Goal: Task Accomplishment & Management: Manage account settings

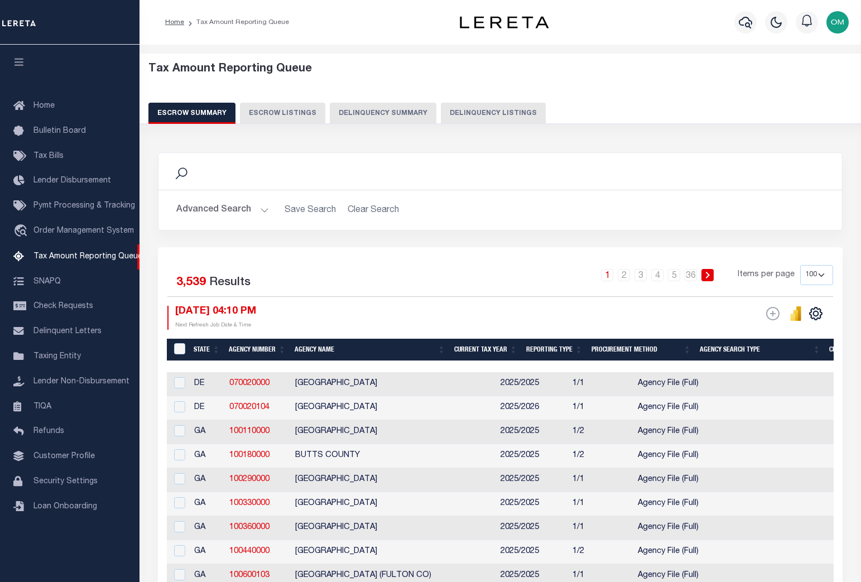
select select "100"
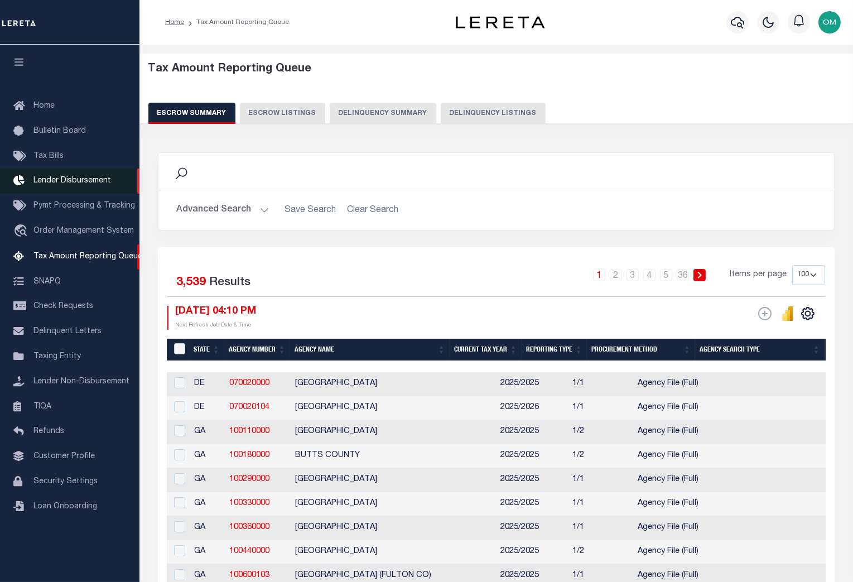
click at [73, 179] on span "Lender Disbursement" at bounding box center [72, 181] width 78 height 8
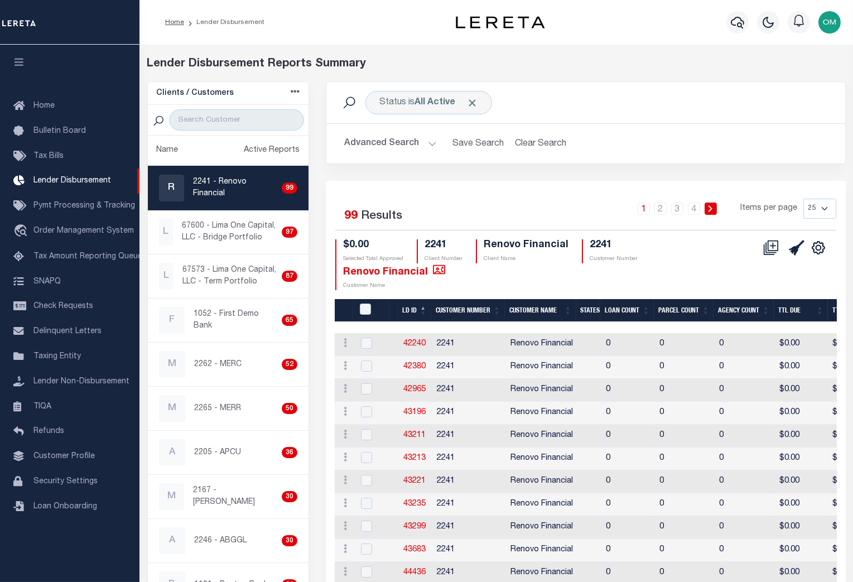
click at [451, 188] on div "Selected 99 Results 1 2 3 4 Items per page 25 50 100 200 $0.00" at bounding box center [586, 547] width 520 height 733
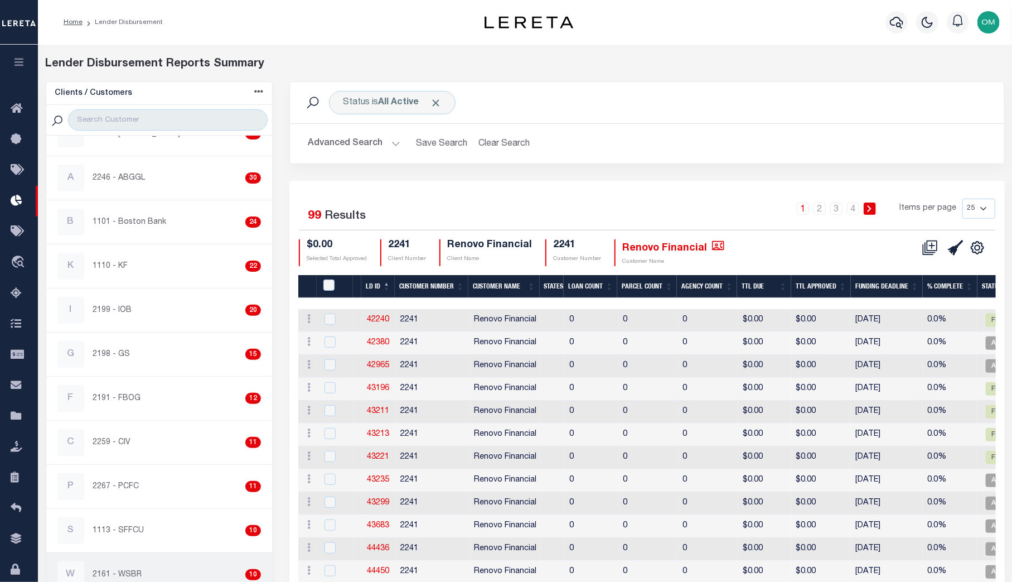
scroll to position [558, 0]
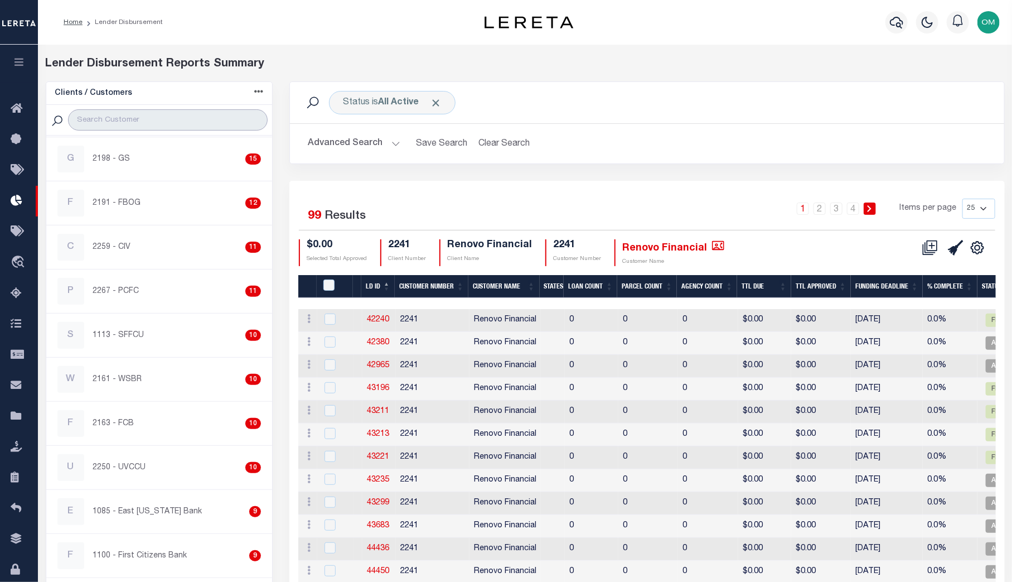
click at [126, 115] on input "search" at bounding box center [168, 119] width 200 height 21
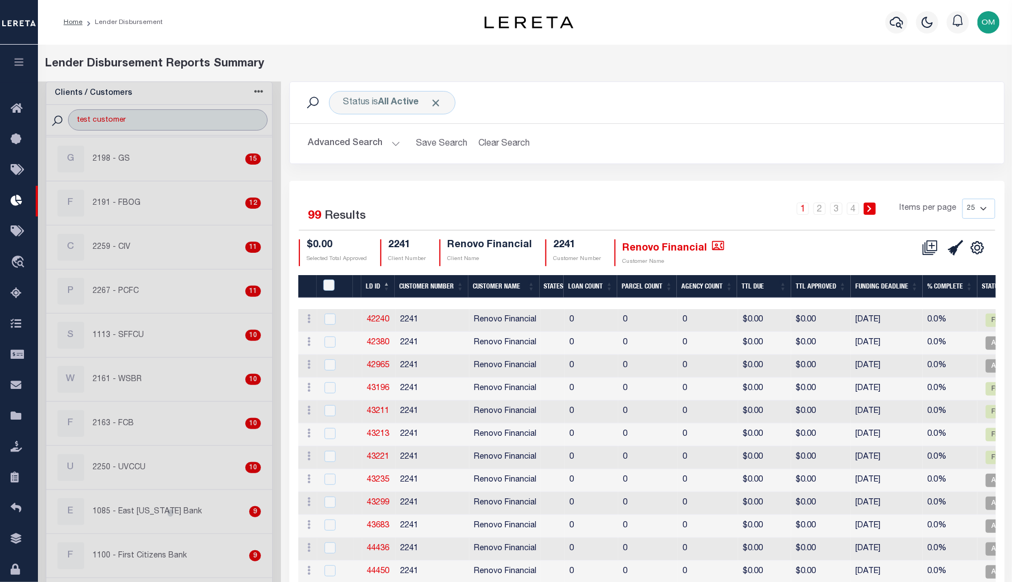
scroll to position [0, 0]
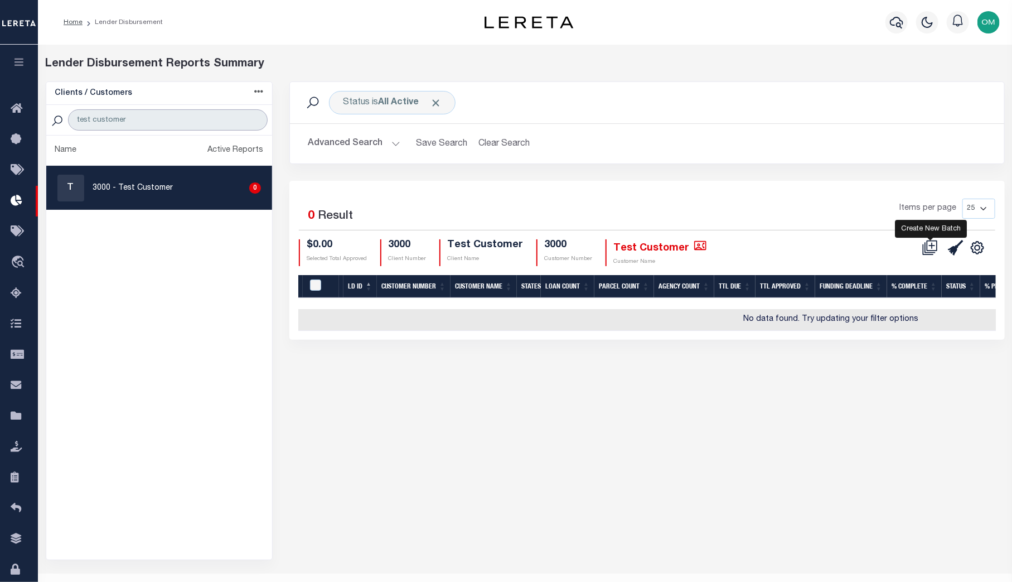
type input "test customer"
click at [852, 248] on icon at bounding box center [932, 245] width 11 height 11
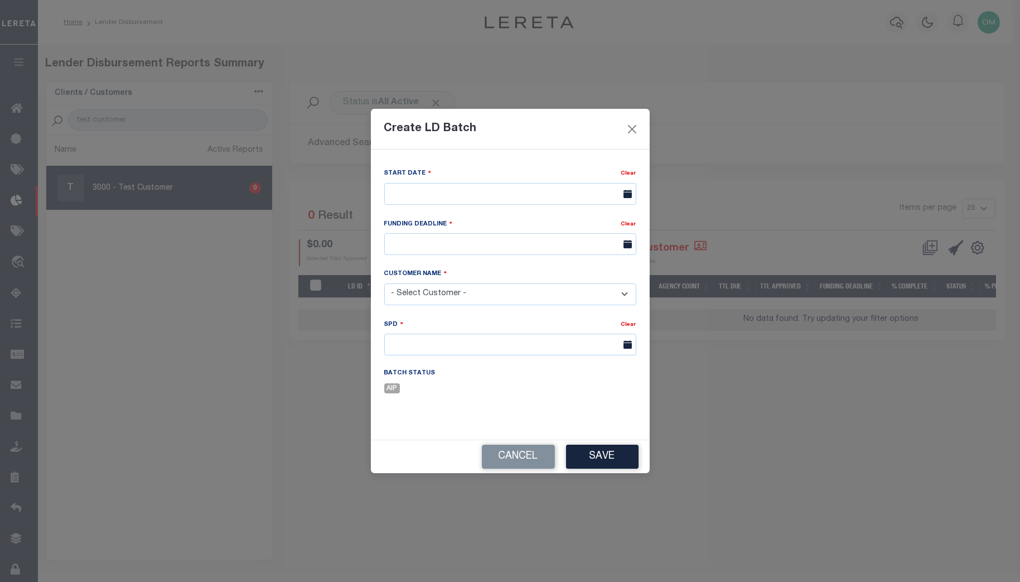
click at [629, 195] on icon at bounding box center [628, 194] width 8 height 8
click at [601, 192] on div at bounding box center [510, 194] width 252 height 22
click at [601, 192] on input "text" at bounding box center [510, 194] width 252 height 22
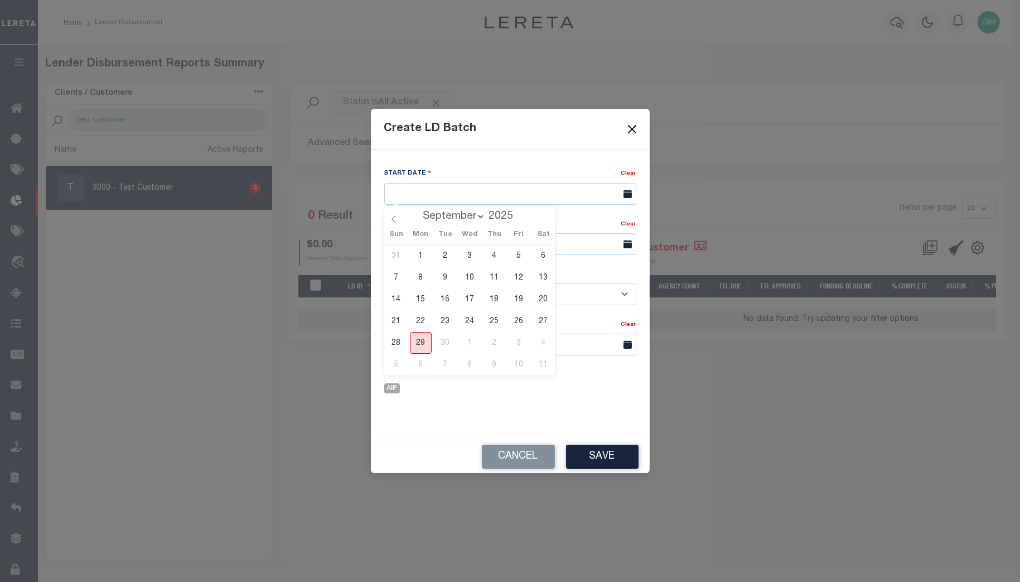
click at [417, 340] on span "29" at bounding box center [421, 343] width 22 height 22
type input "[DATE]"
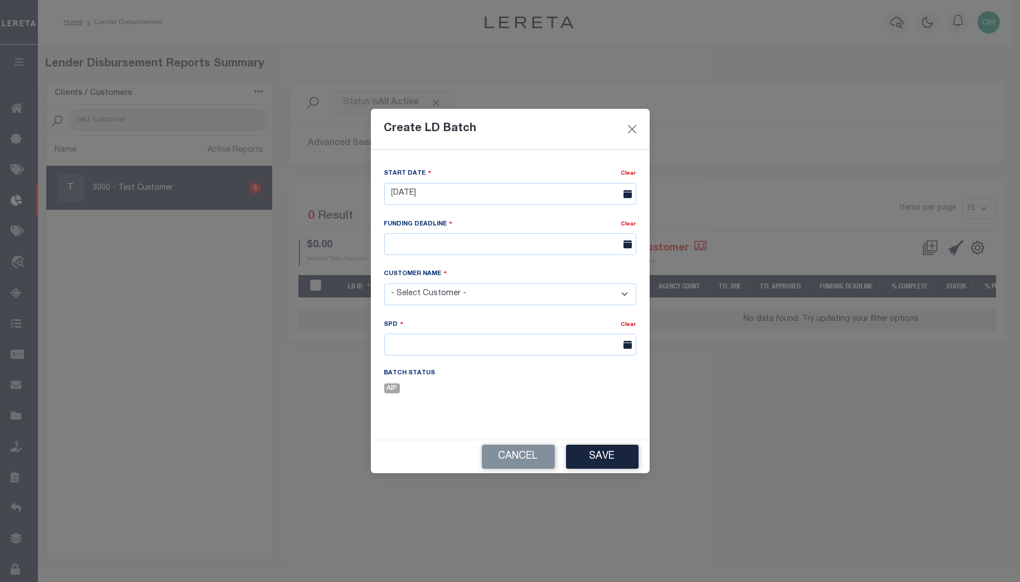
click at [630, 248] on icon at bounding box center [628, 244] width 8 height 8
click at [617, 243] on span at bounding box center [627, 244] width 20 height 22
click at [576, 243] on input "text" at bounding box center [510, 244] width 252 height 22
click at [452, 392] on span "30" at bounding box center [445, 394] width 22 height 22
type input "09/30/25"
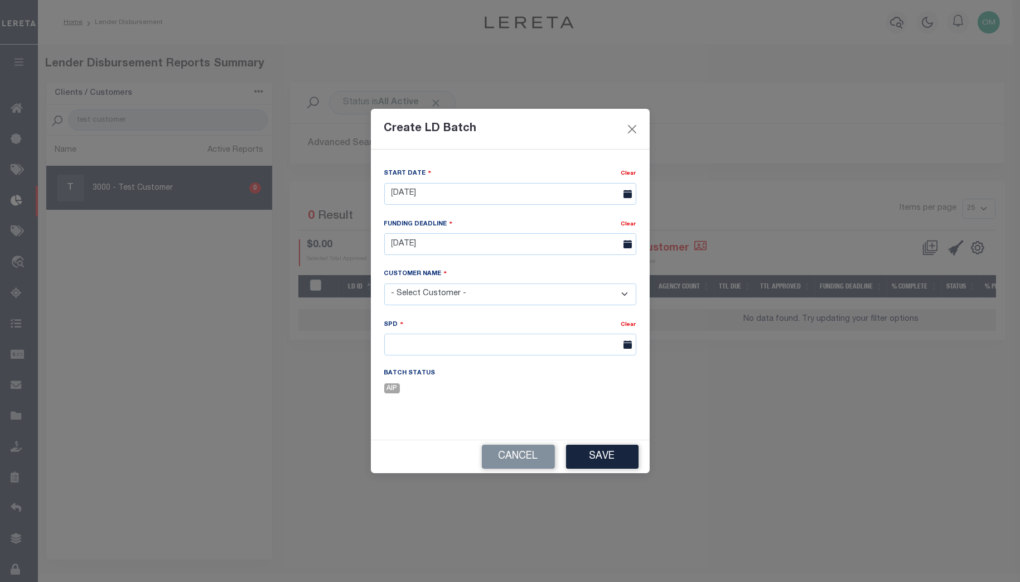
click at [466, 292] on select "- Select Customer - 78796 AB ABGGL ABL Accumatch - Refunds AFCU AgustinADLQBank…" at bounding box center [510, 294] width 252 height 22
click at [523, 292] on select "- Select Customer - 78796 AB ABGGL ABL Accumatch - Refunds AFCU AgustinADLQBank…" at bounding box center [510, 294] width 252 height 22
select select "2285"
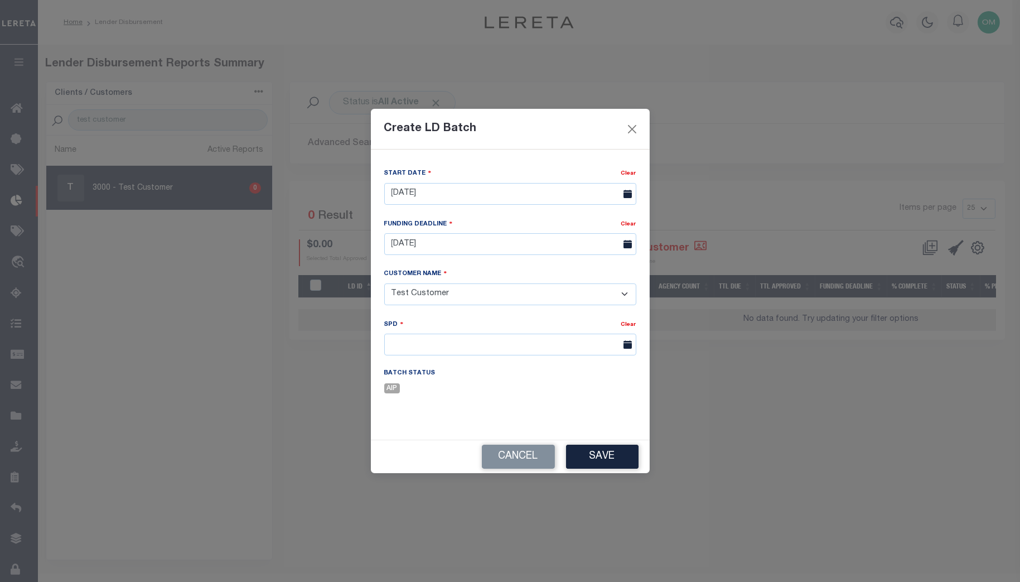
click at [384, 283] on select "- Select Customer - 78796 AB ABGGL ABL Accumatch - Refunds AFCU AgustinADLQBank…" at bounding box center [510, 294] width 252 height 22
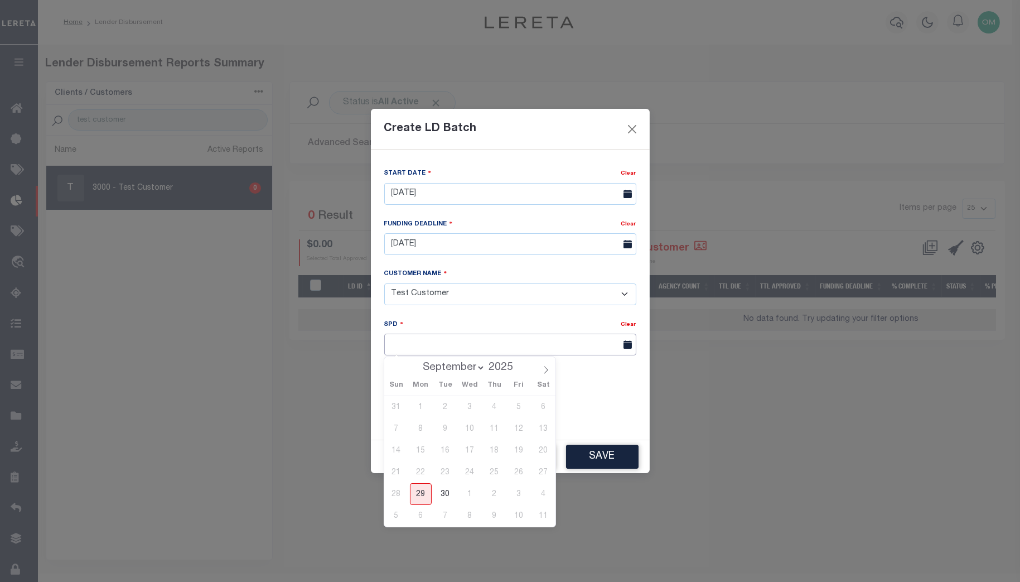
click at [616, 340] on input "text" at bounding box center [510, 345] width 252 height 22
click at [446, 495] on span "30" at bounding box center [445, 494] width 22 height 22
type input "[DATE]"
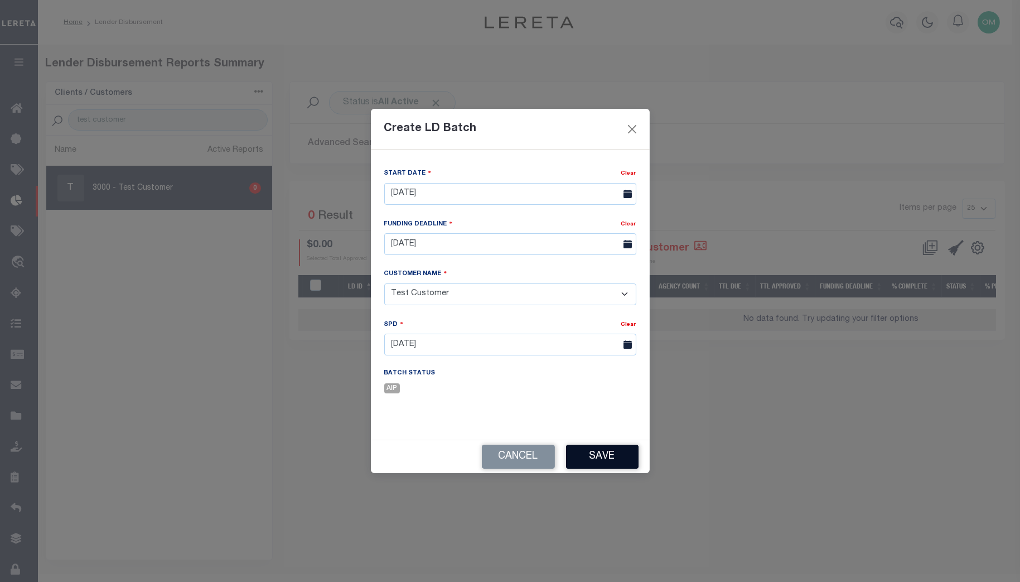
click at [614, 454] on button "Save" at bounding box center [602, 456] width 73 height 24
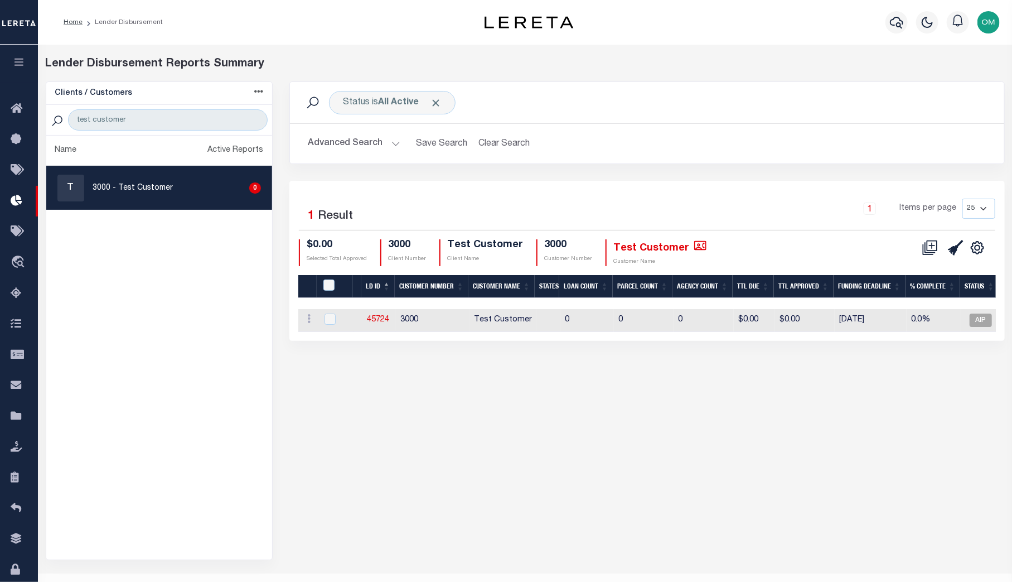
click at [580, 448] on div "Status is All Active Search Advanced Search Save Search Clear Search Equals 1" at bounding box center [647, 320] width 732 height 479
click at [852, 247] on icon at bounding box center [930, 248] width 16 height 16
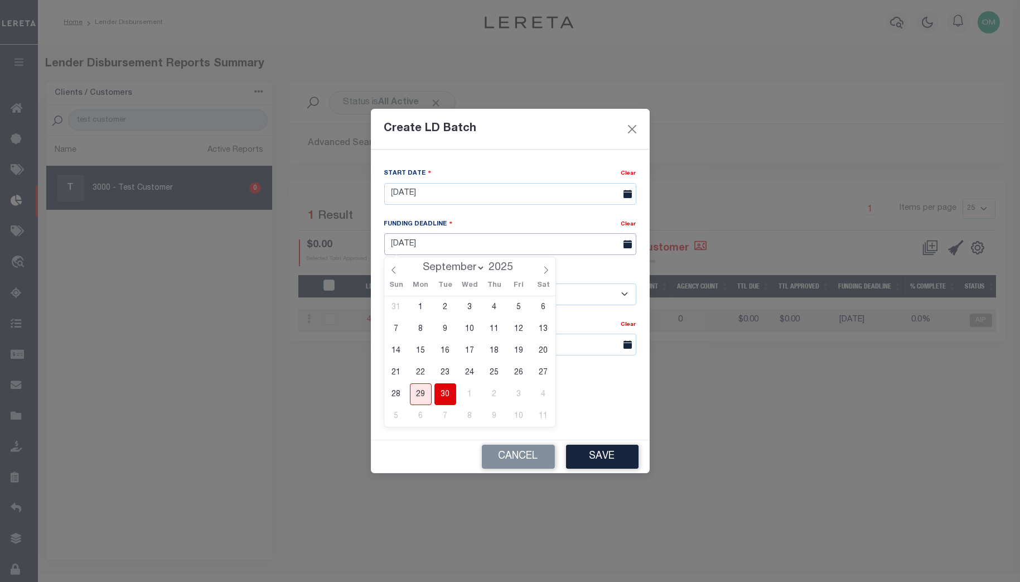
click at [601, 240] on input "09/30/25" at bounding box center [510, 244] width 252 height 22
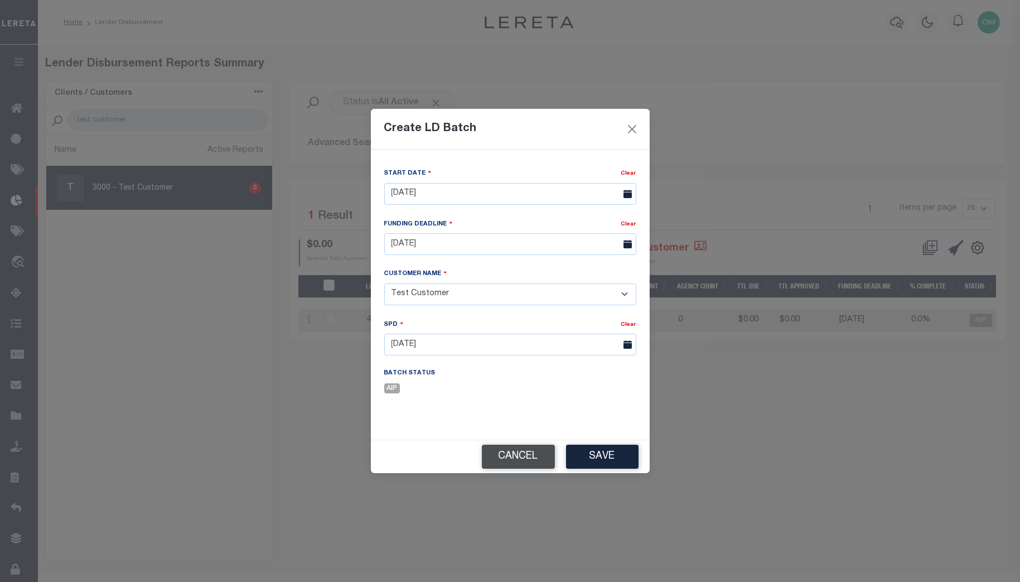
click at [522, 457] on button "Cancel" at bounding box center [518, 456] width 73 height 24
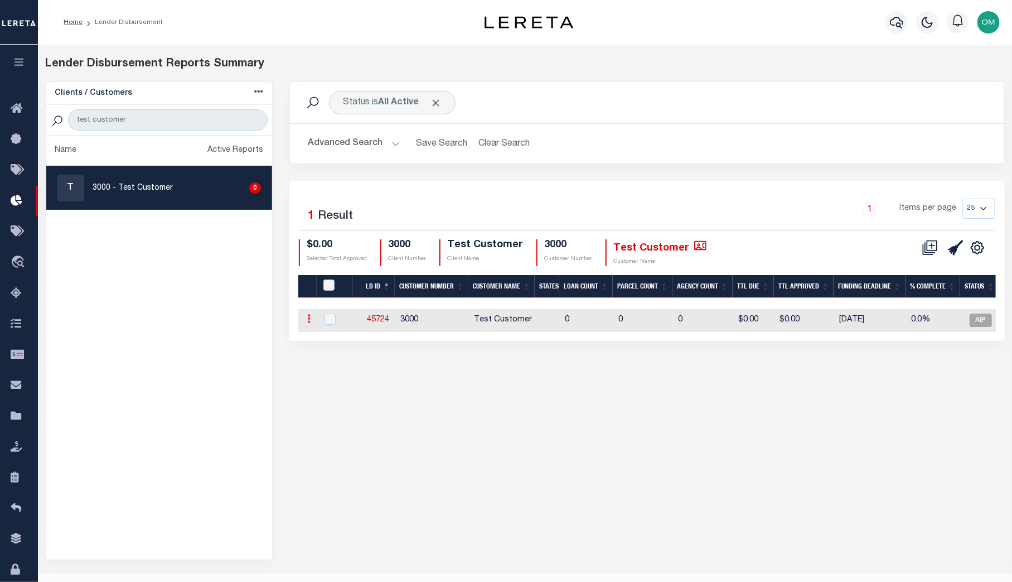
click at [310, 316] on icon at bounding box center [308, 318] width 3 height 9
click at [329, 318] on input "checkbox" at bounding box center [330, 318] width 11 height 11
checkbox input "true"
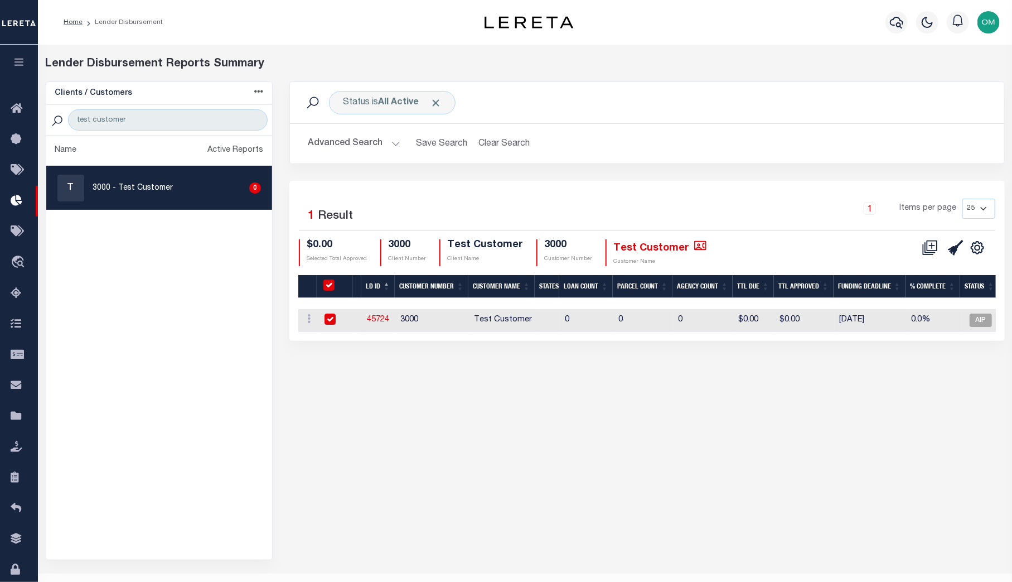
checkbox input "true"
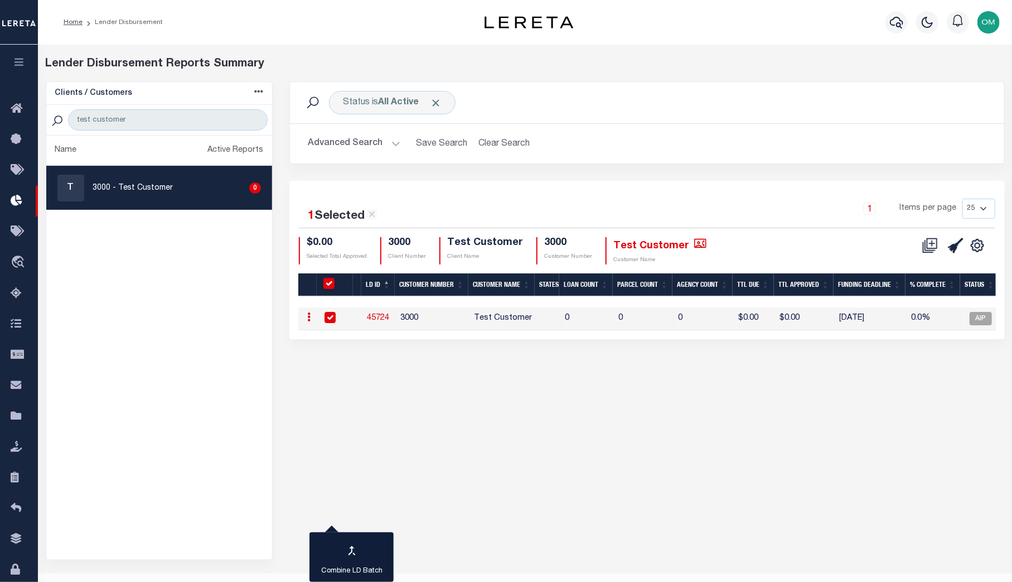
click at [330, 316] on input "checkbox" at bounding box center [330, 317] width 11 height 11
checkbox input "false"
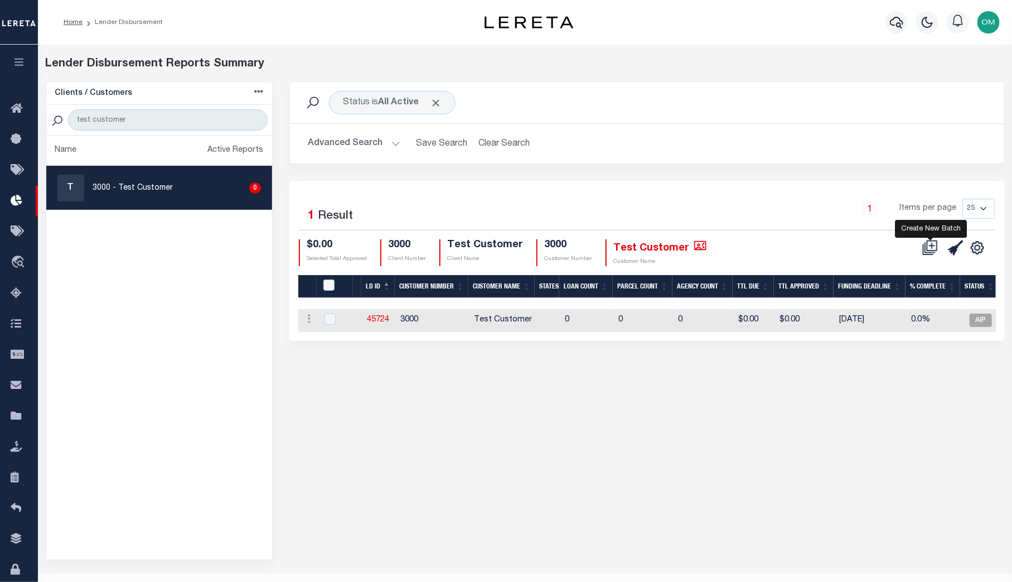
click at [852, 244] on icon at bounding box center [930, 248] width 16 height 16
select select "8"
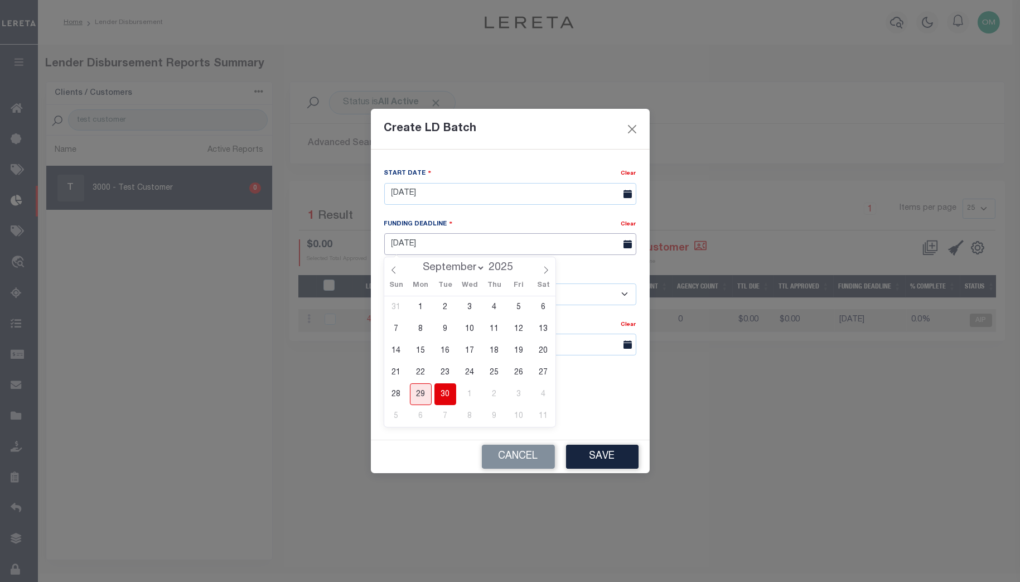
click at [507, 241] on input "09/30/25" at bounding box center [510, 244] width 252 height 22
click at [470, 394] on span "1" at bounding box center [470, 394] width 22 height 22
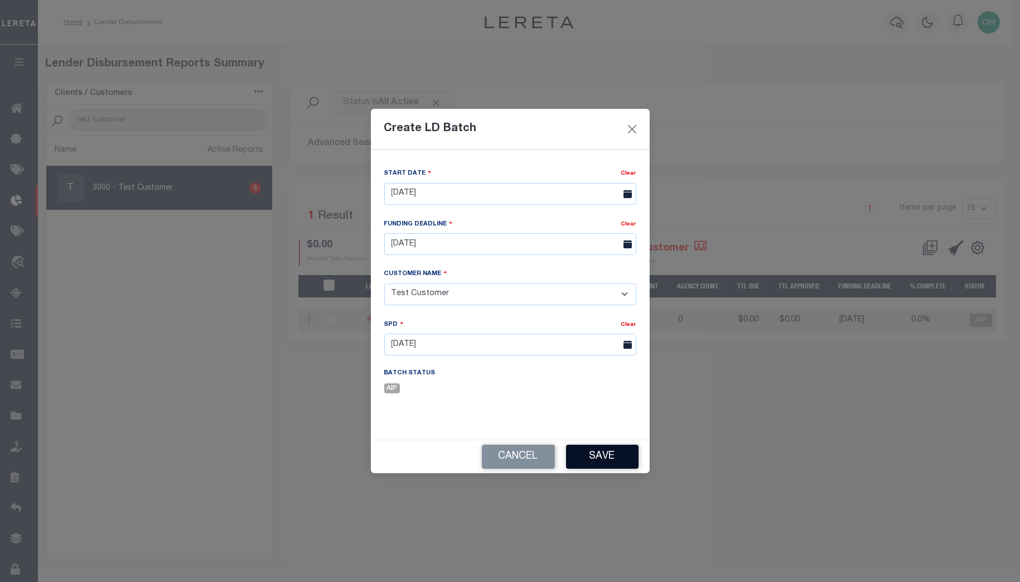
click at [610, 455] on button "Save" at bounding box center [602, 456] width 73 height 24
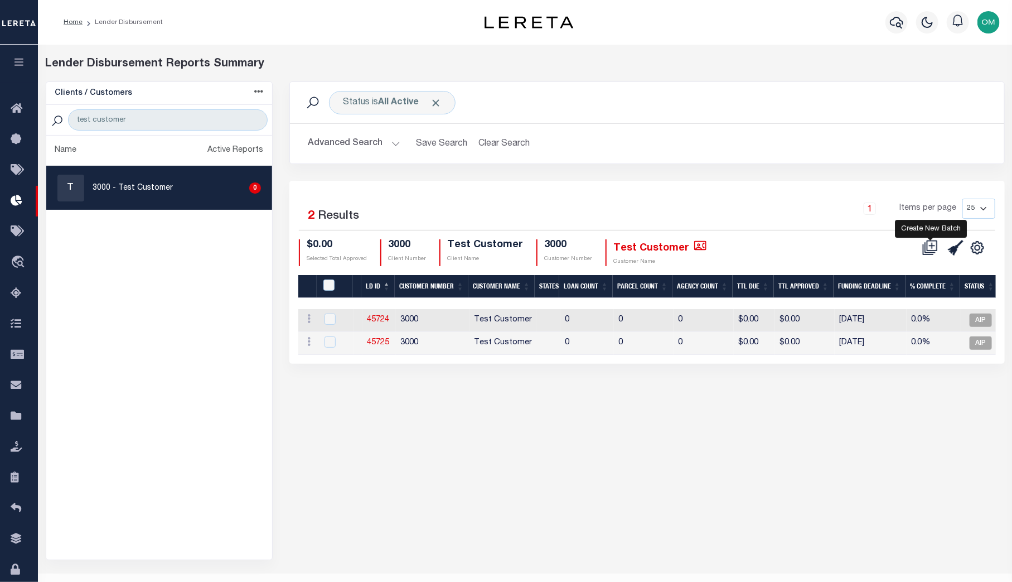
click at [852, 247] on icon at bounding box center [930, 248] width 16 height 16
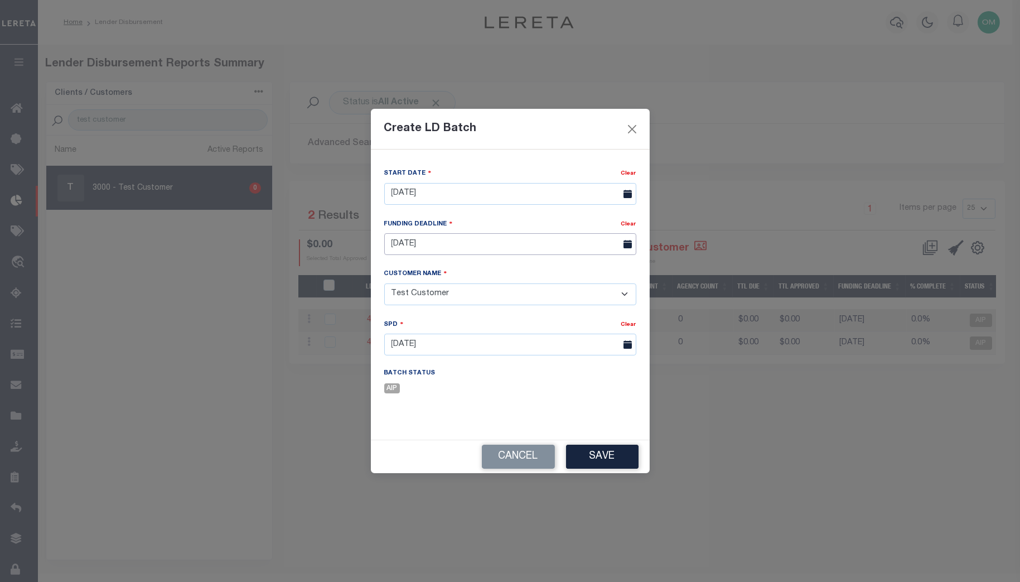
click at [592, 245] on input "10/01/25" at bounding box center [510, 244] width 252 height 22
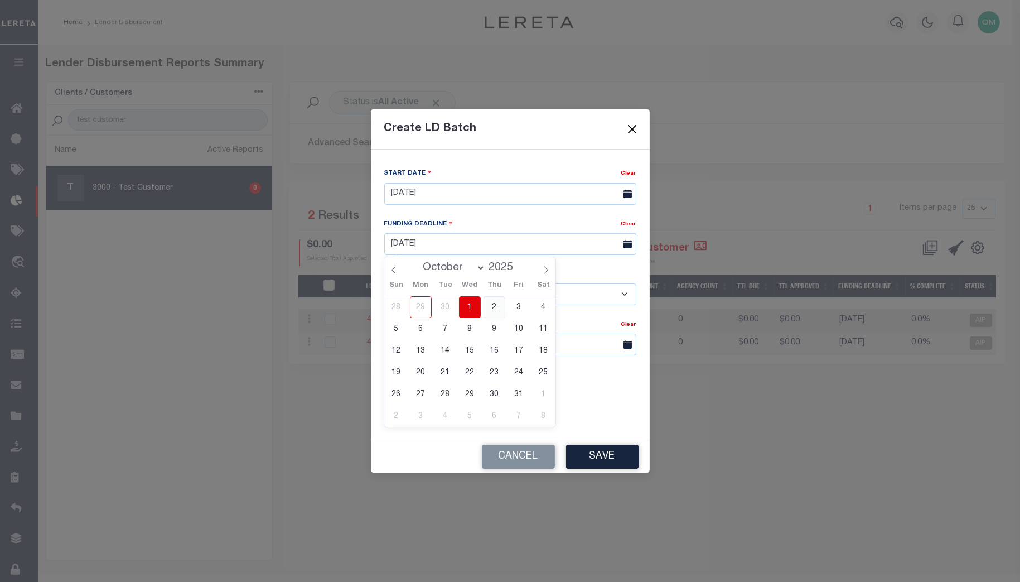
click at [496, 305] on span "2" at bounding box center [495, 307] width 22 height 22
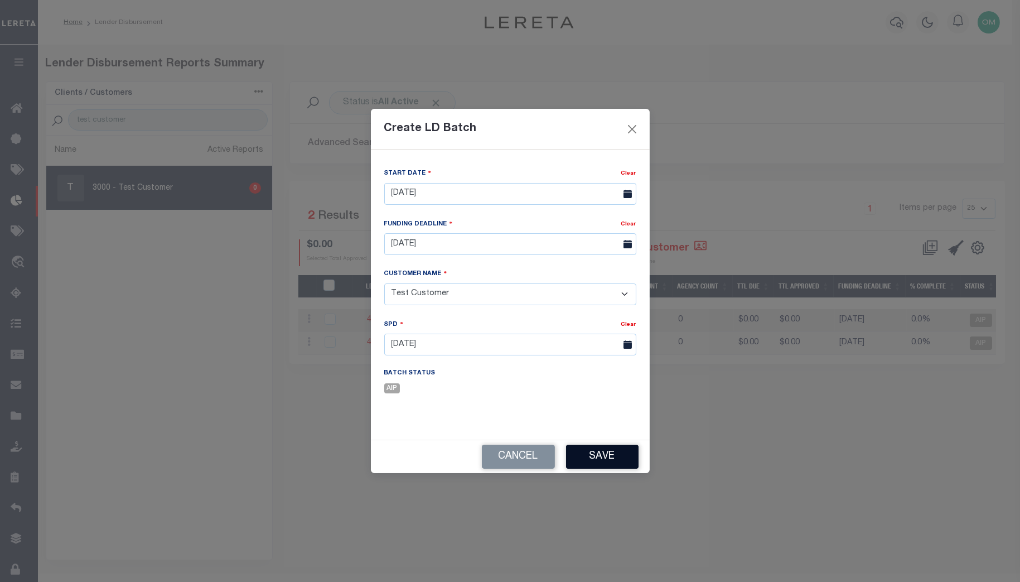
click at [608, 456] on button "Save" at bounding box center [602, 456] width 73 height 24
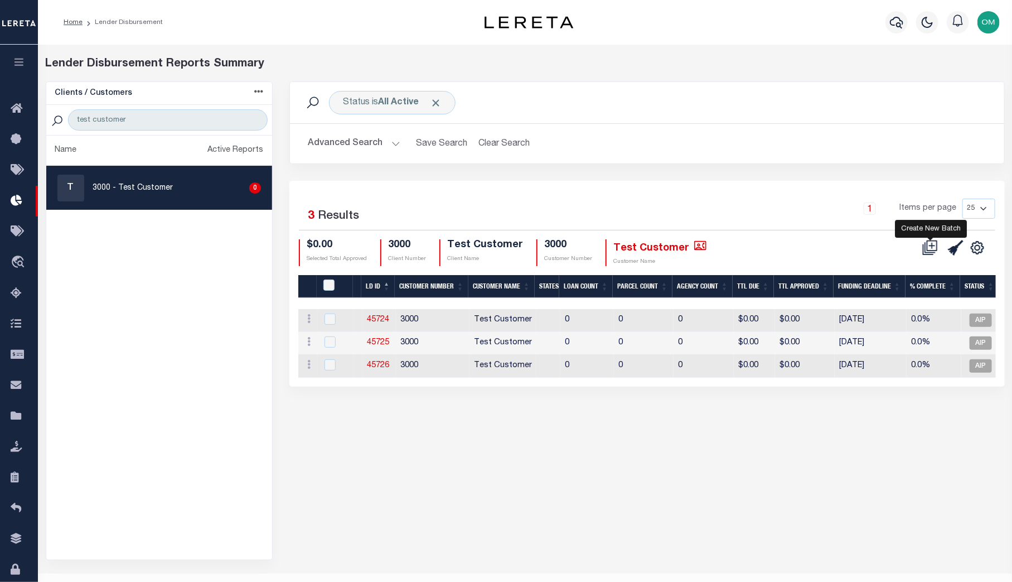
click at [852, 245] on icon at bounding box center [930, 248] width 16 height 16
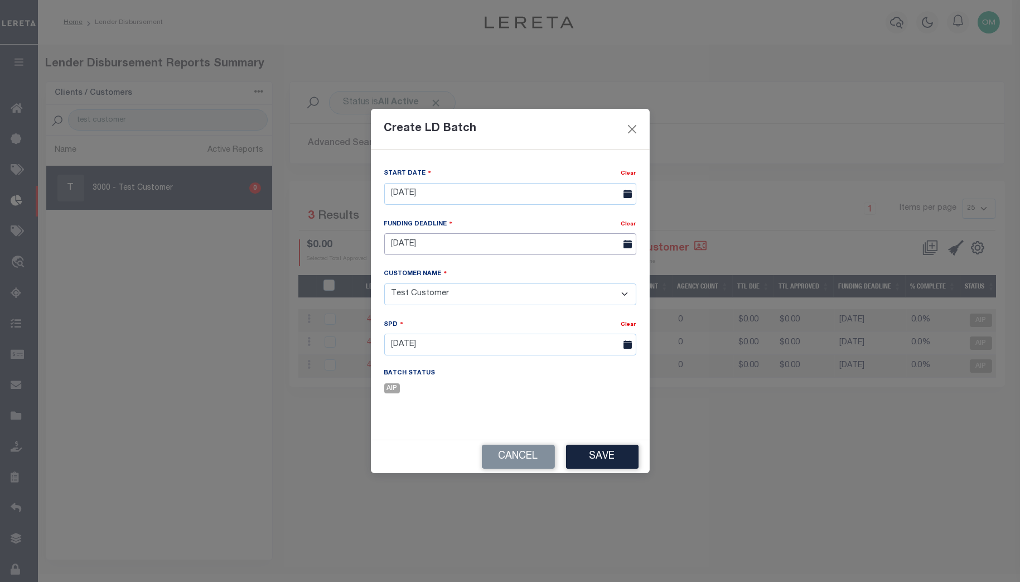
click at [606, 241] on input "10/02/25" at bounding box center [510, 244] width 252 height 22
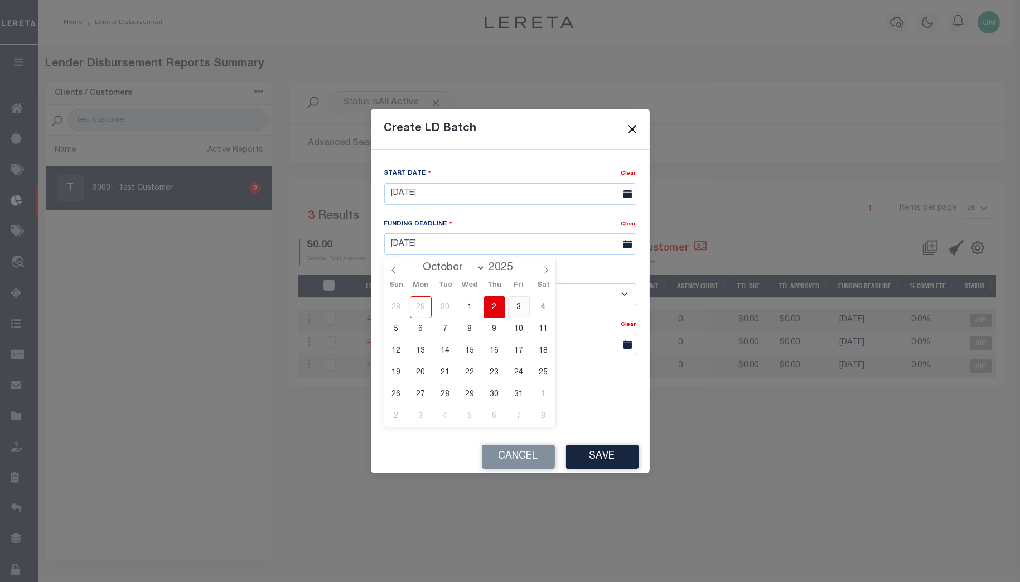
click at [521, 306] on span "3" at bounding box center [519, 307] width 22 height 22
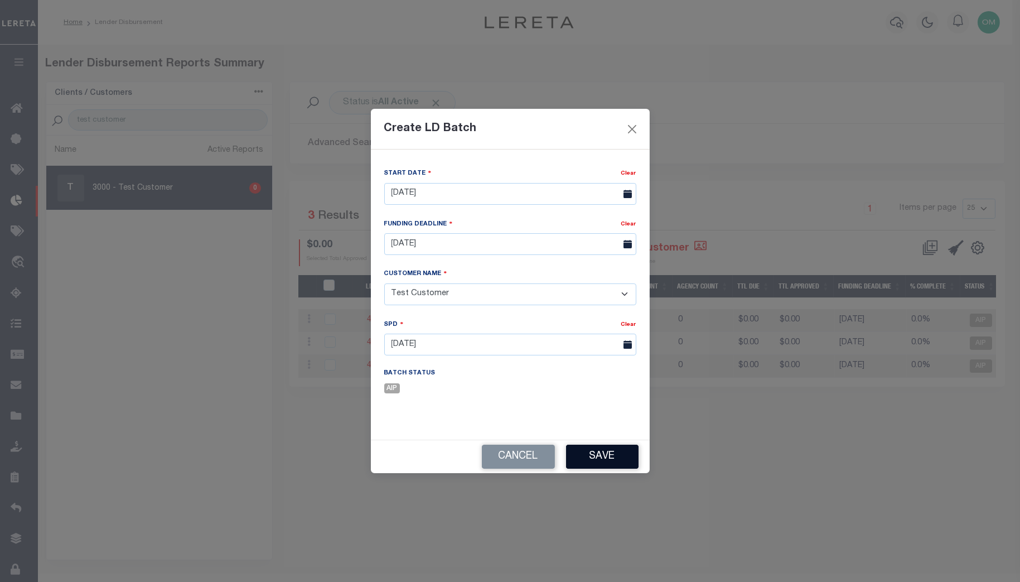
click at [598, 457] on button "Save" at bounding box center [602, 456] width 73 height 24
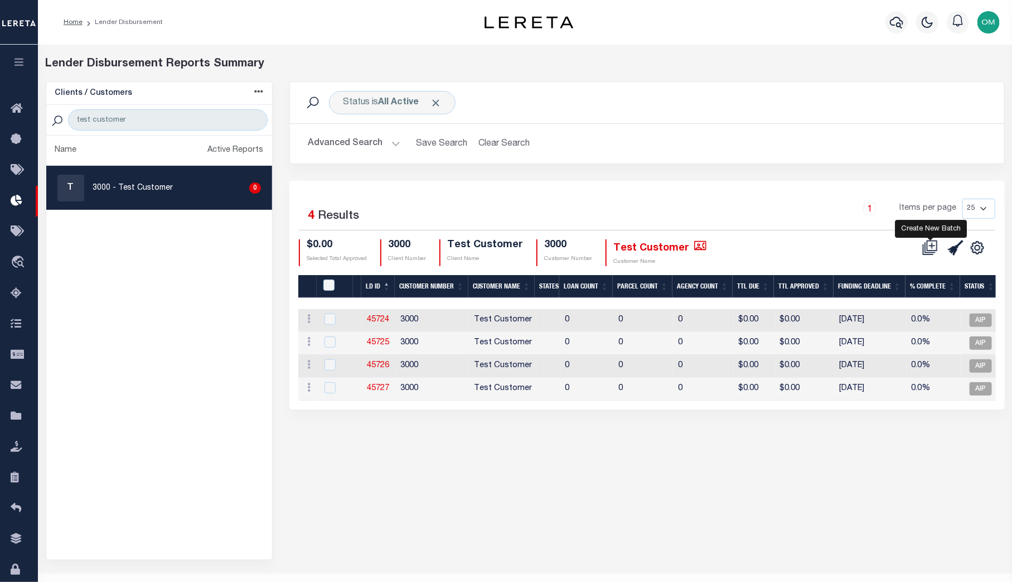
click at [852, 241] on icon at bounding box center [930, 248] width 16 height 16
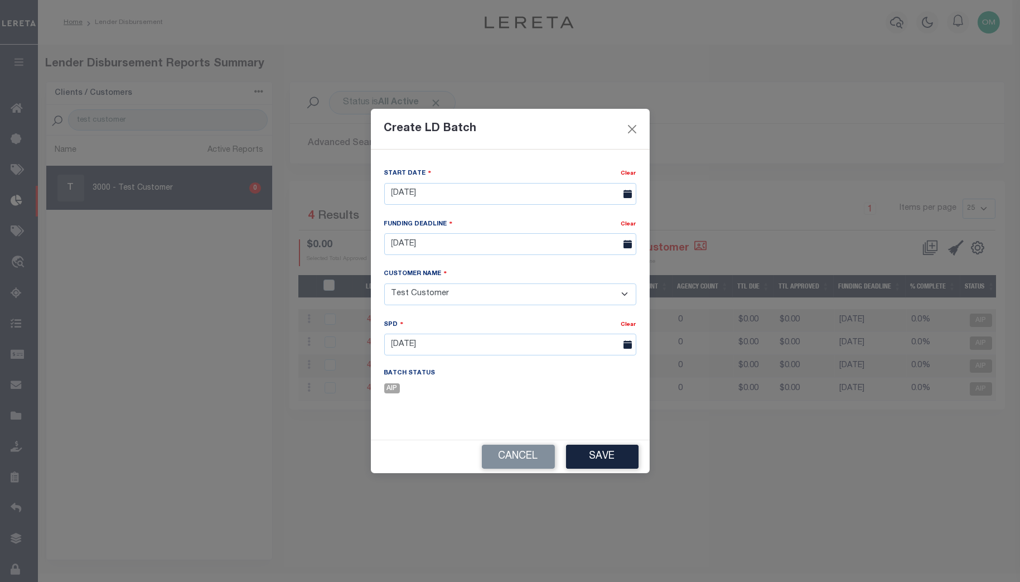
click at [617, 246] on span at bounding box center [627, 244] width 20 height 22
click at [602, 241] on input "10/03/25" at bounding box center [510, 244] width 252 height 22
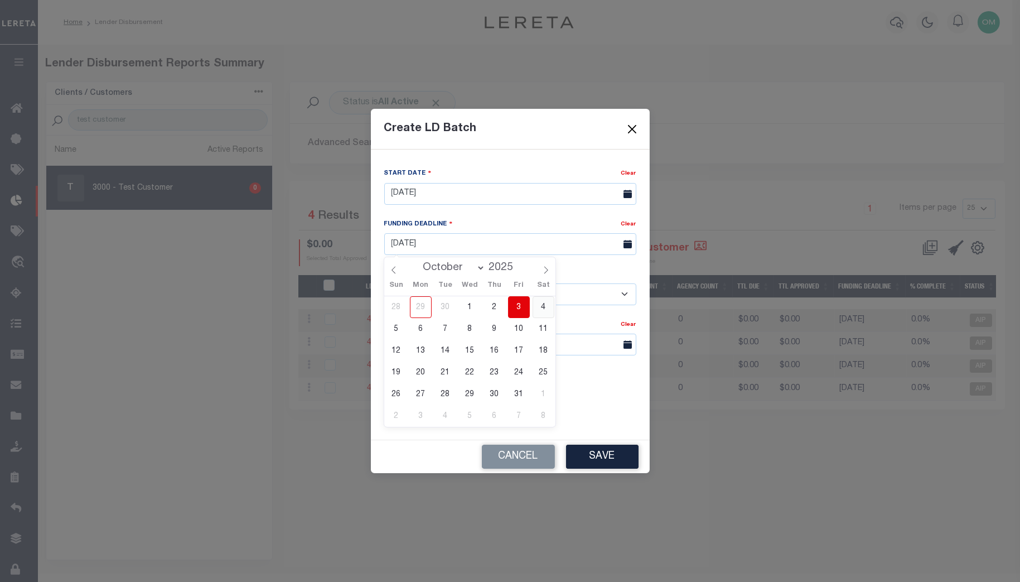
click at [542, 306] on span "4" at bounding box center [544, 307] width 22 height 22
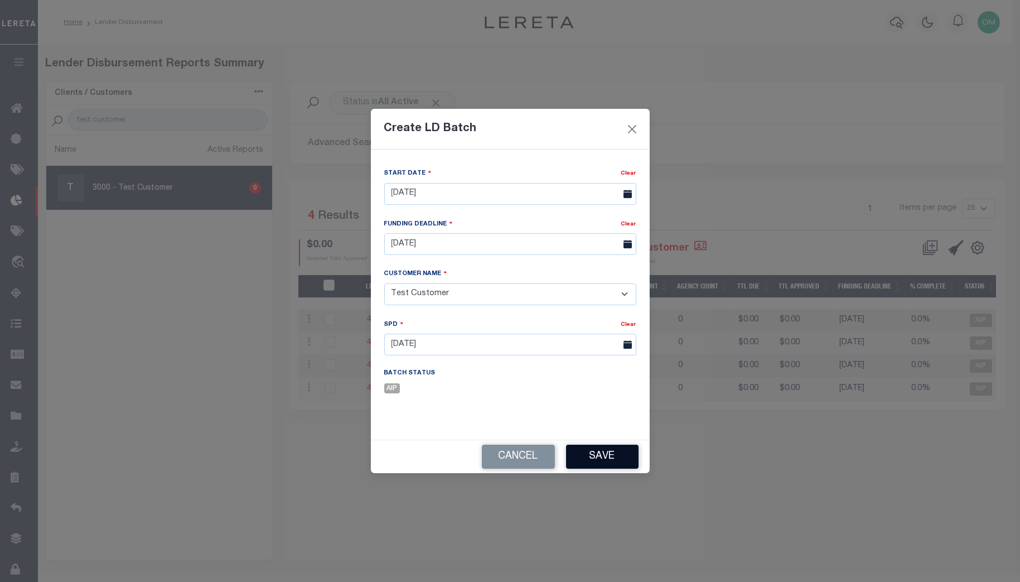
click at [602, 452] on button "Save" at bounding box center [602, 456] width 73 height 24
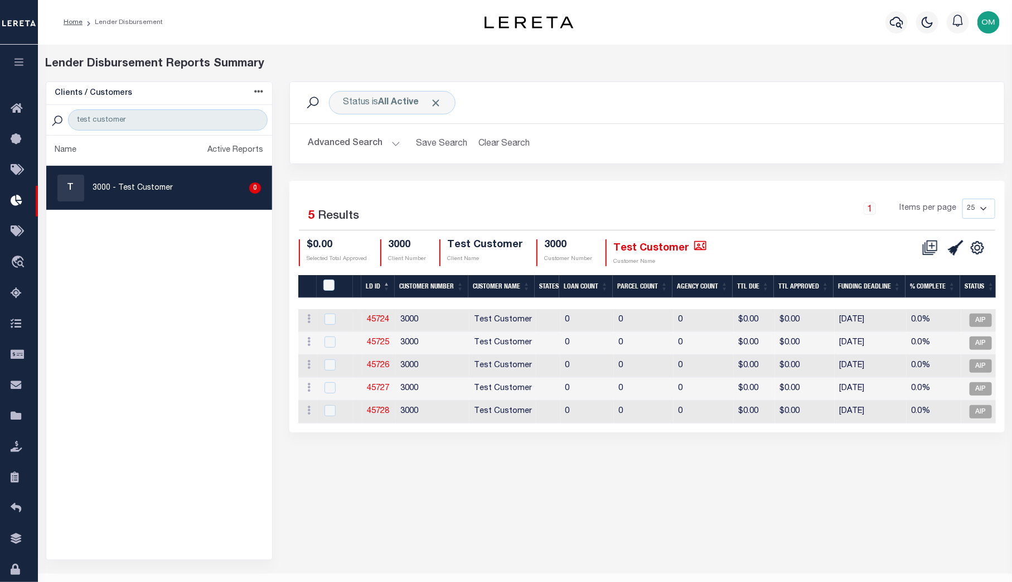
click at [613, 534] on div "Status is All Active Search Advanced Search Save Search Clear Search Equals 1" at bounding box center [647, 320] width 732 height 479
click at [116, 390] on ul "Name Active Reports T 3000 - Test Customer 0" at bounding box center [159, 348] width 226 height 424
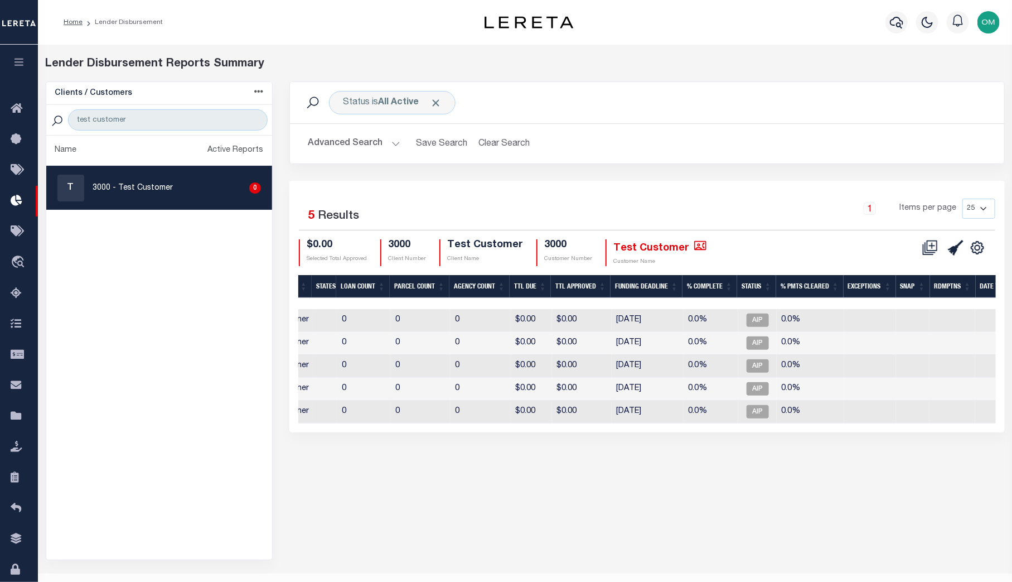
scroll to position [0, 251]
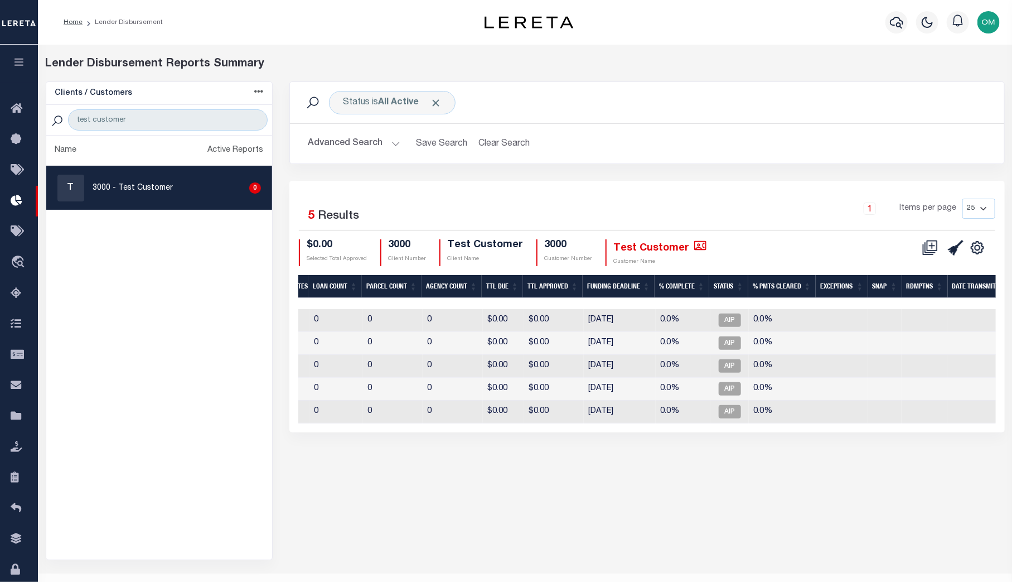
click at [177, 315] on ul "Name Active Reports T 3000 - Test Customer 0" at bounding box center [159, 348] width 226 height 424
click at [625, 516] on div "Status is All Active Search Advanced Search Save Search Clear Search Equals 1" at bounding box center [647, 320] width 732 height 479
click at [852, 244] on icon at bounding box center [930, 248] width 16 height 16
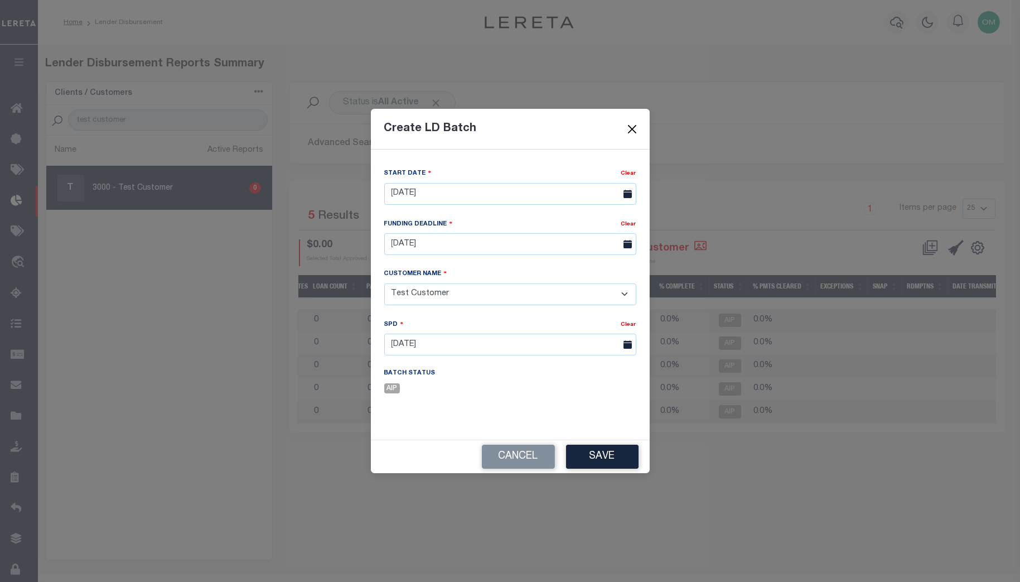
click at [632, 128] on button "Close" at bounding box center [632, 129] width 15 height 15
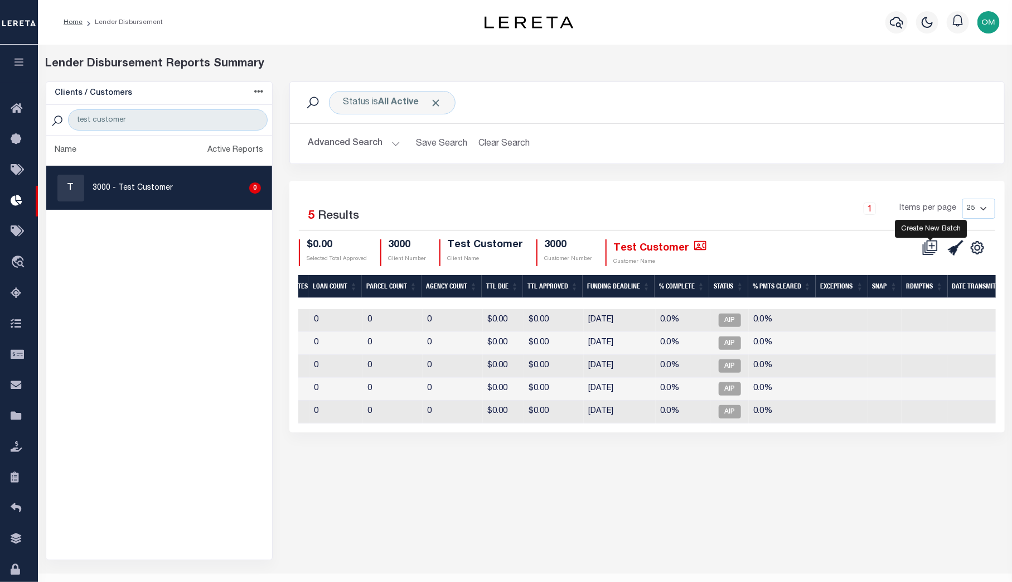
click at [852, 250] on icon at bounding box center [930, 248] width 16 height 16
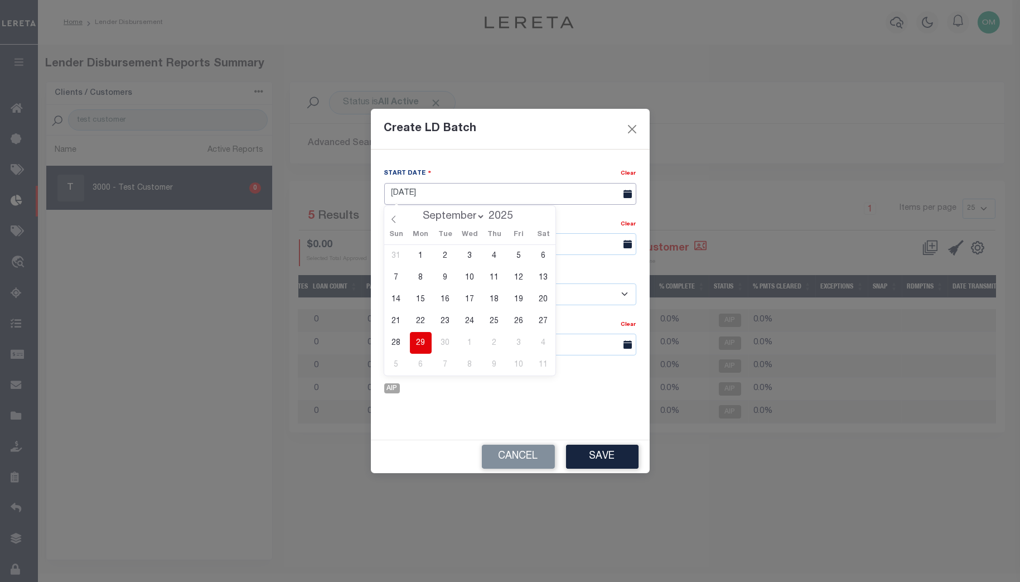
click at [547, 189] on input "[DATE]" at bounding box center [510, 194] width 252 height 22
click at [552, 426] on div "Start Date Clear 09/29/2025 Funding Deadline Clear" at bounding box center [510, 293] width 279 height 289
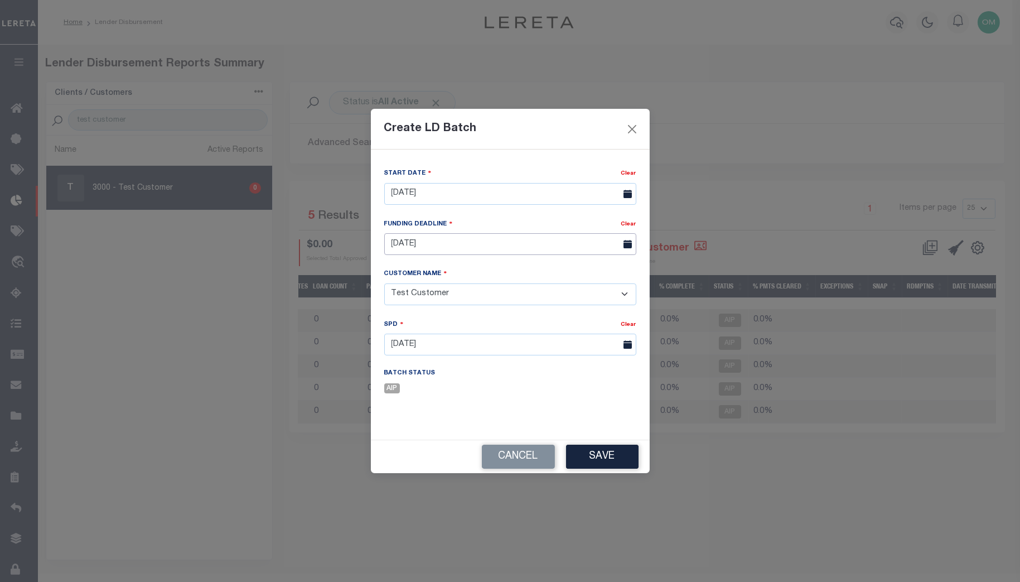
click at [496, 243] on input "10/04/25" at bounding box center [510, 244] width 252 height 22
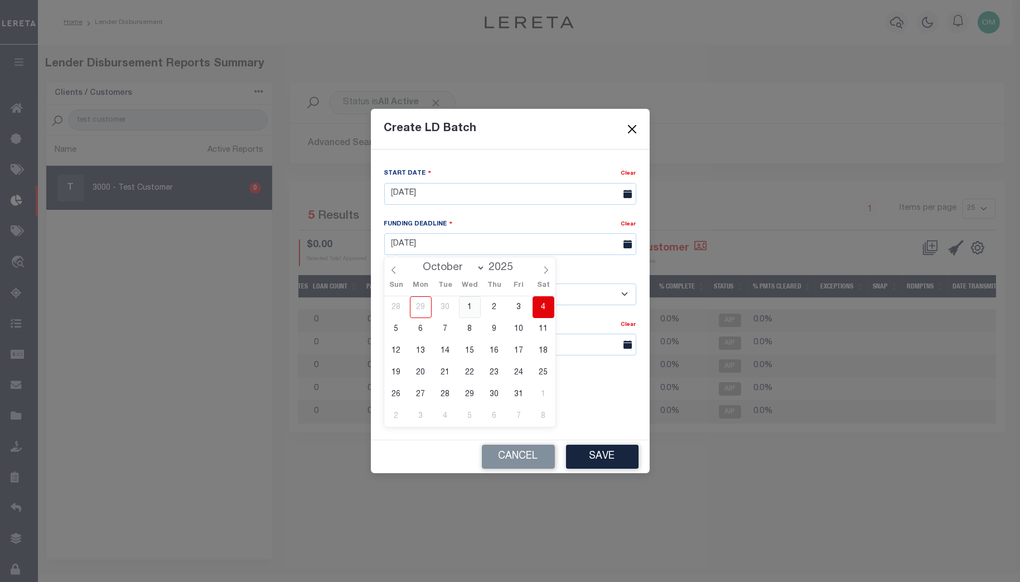
click at [478, 310] on span "1" at bounding box center [470, 307] width 22 height 22
type input "10/01/25"
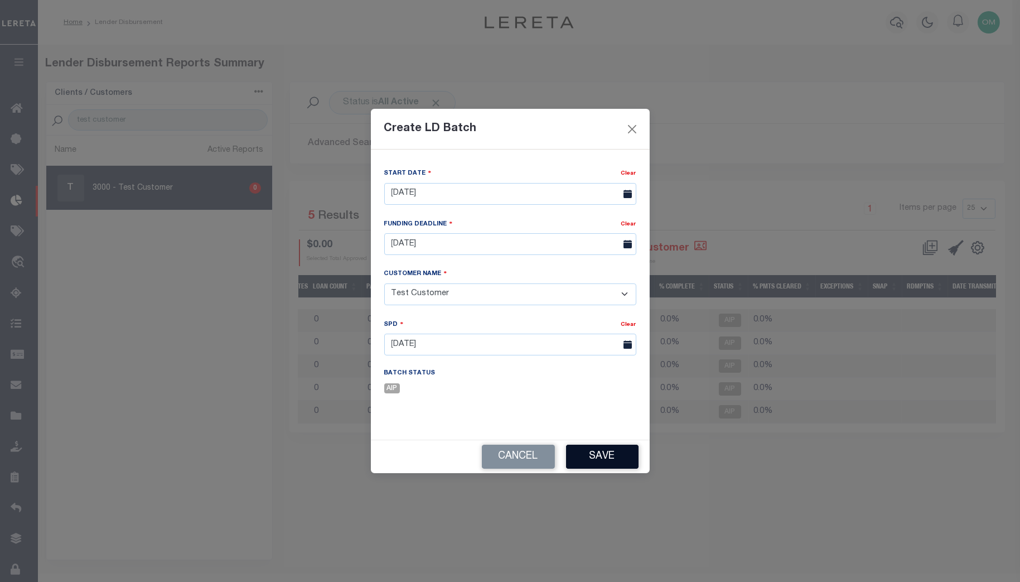
click at [602, 456] on button "Save" at bounding box center [602, 456] width 73 height 24
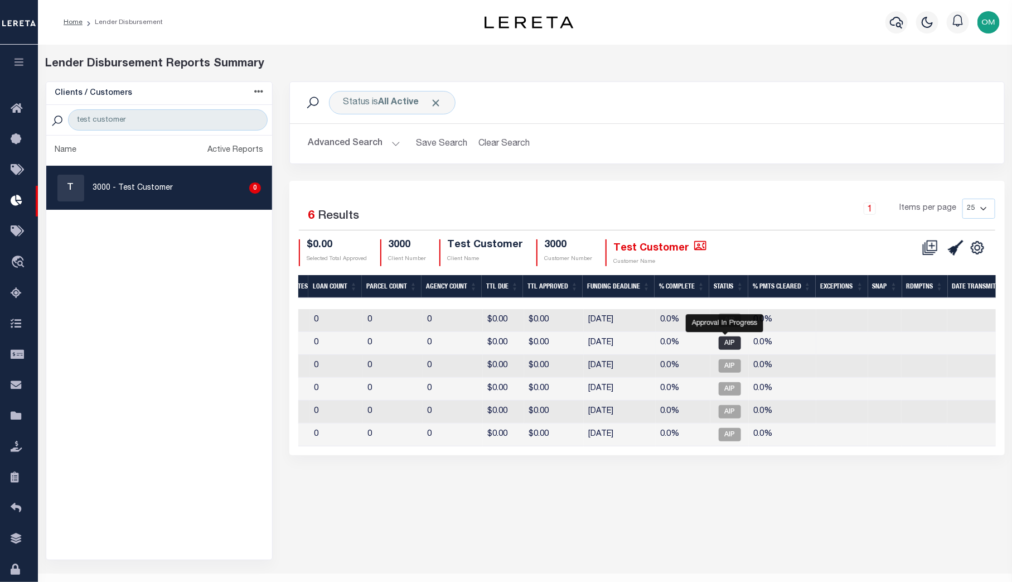
click at [719, 339] on span "AIP" at bounding box center [730, 342] width 22 height 13
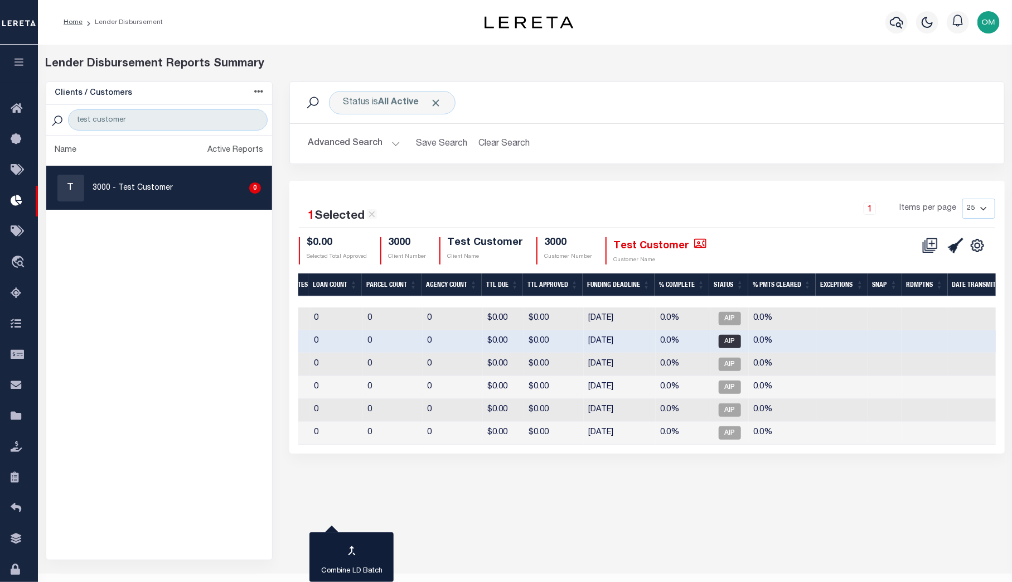
click at [720, 337] on span "AIP" at bounding box center [730, 341] width 22 height 13
checkbox input "false"
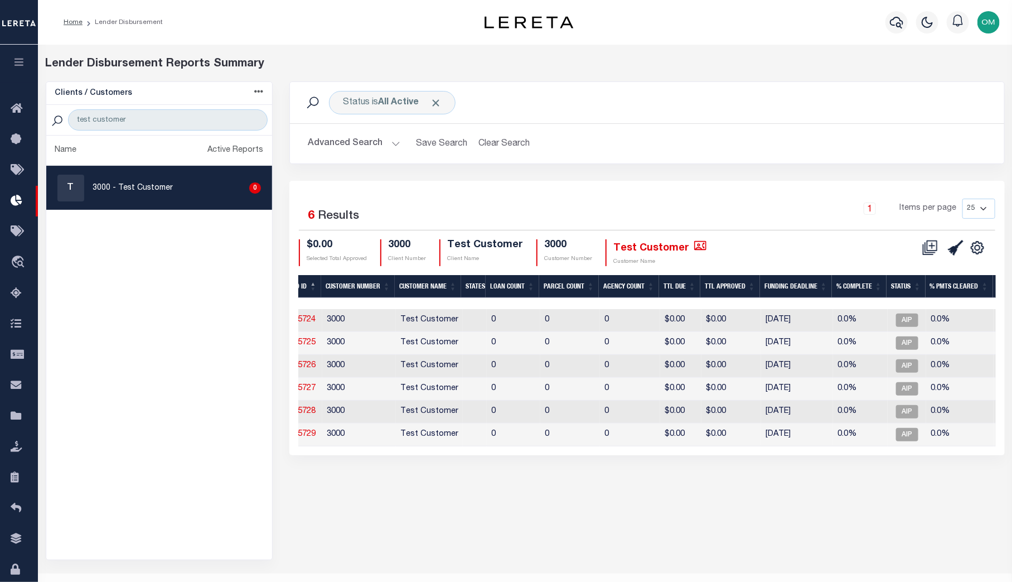
scroll to position [0, 0]
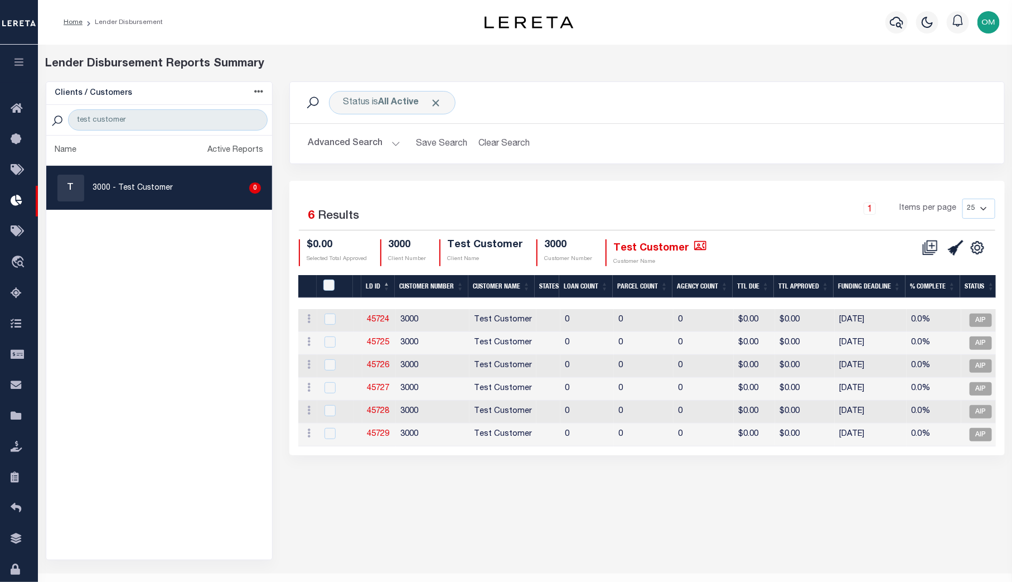
click at [375, 281] on th "LD ID" at bounding box center [377, 286] width 33 height 23
click at [390, 278] on th "LD ID" at bounding box center [377, 286] width 33 height 23
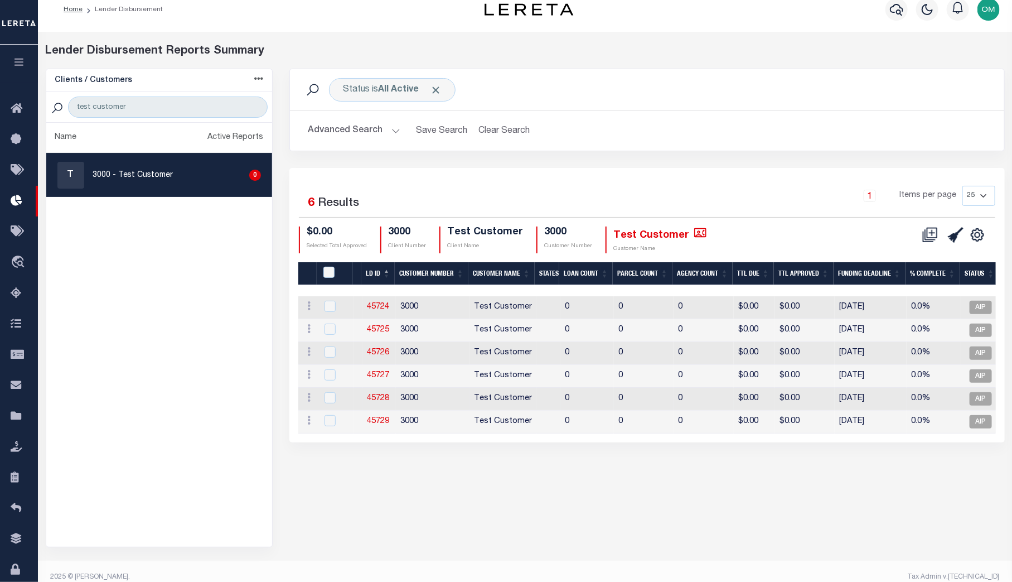
scroll to position [25, 0]
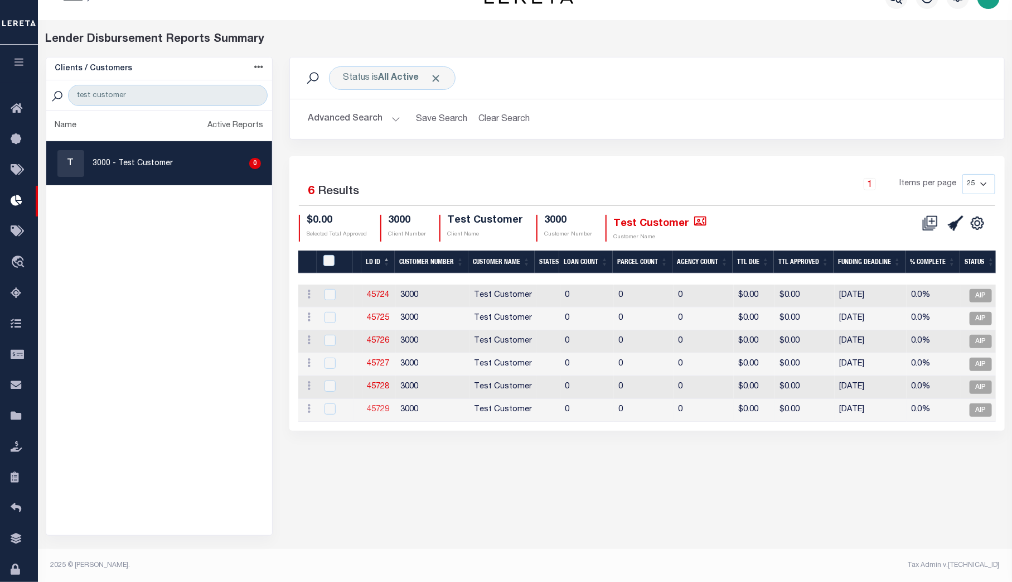
click at [385, 409] on link "45729" at bounding box center [378, 409] width 22 height 8
checkbox input "true"
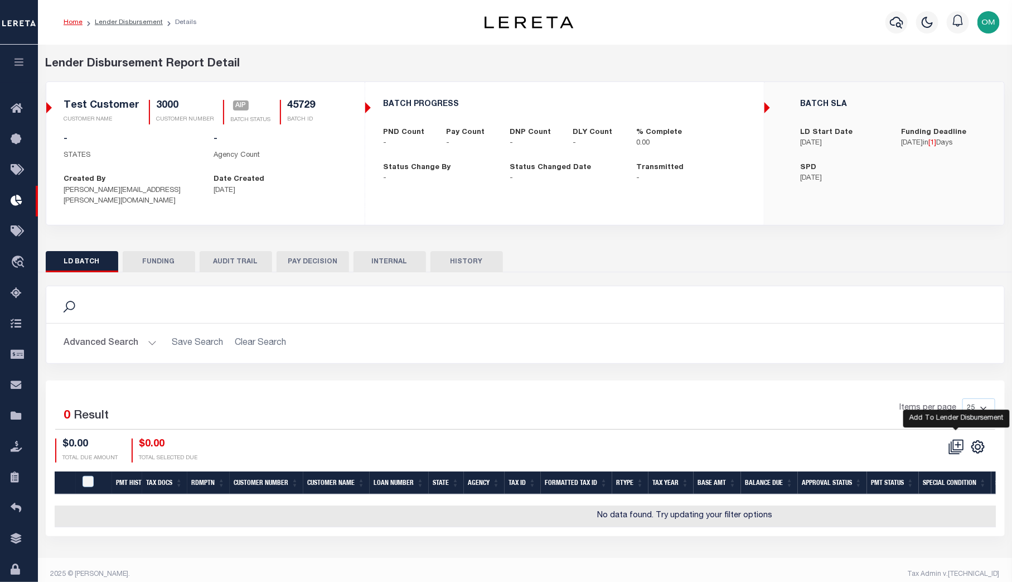
click at [852, 439] on icon at bounding box center [957, 447] width 16 height 16
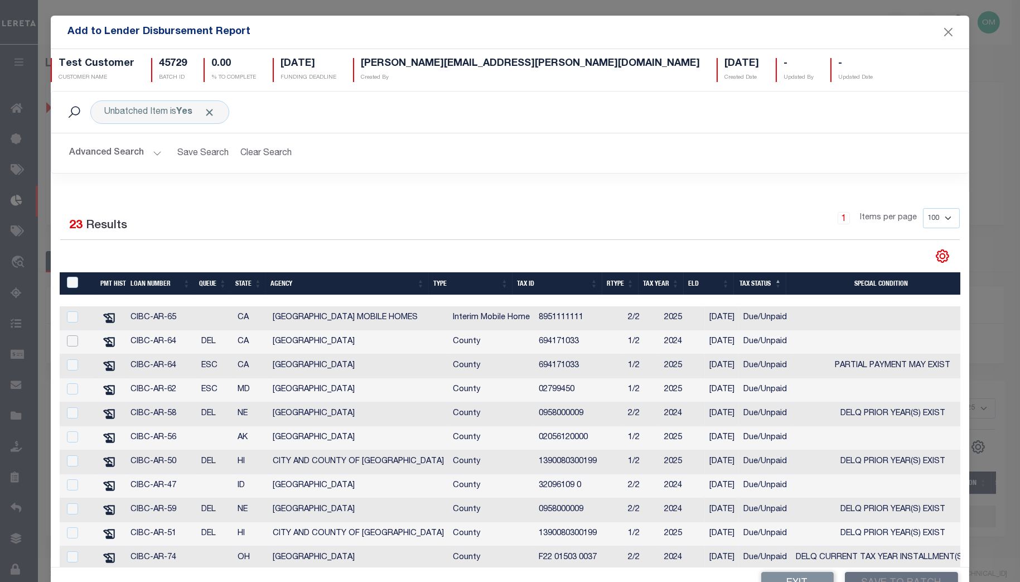
click at [75, 340] on input "checkbox" at bounding box center [72, 340] width 11 height 11
checkbox input "true"
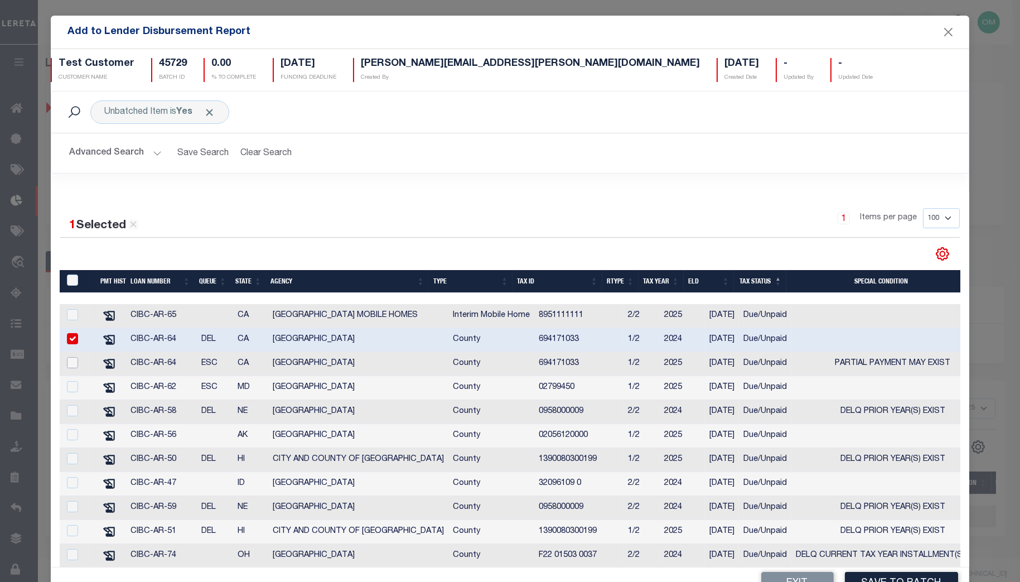
click at [74, 365] on input "checkbox" at bounding box center [72, 362] width 11 height 11
checkbox input "true"
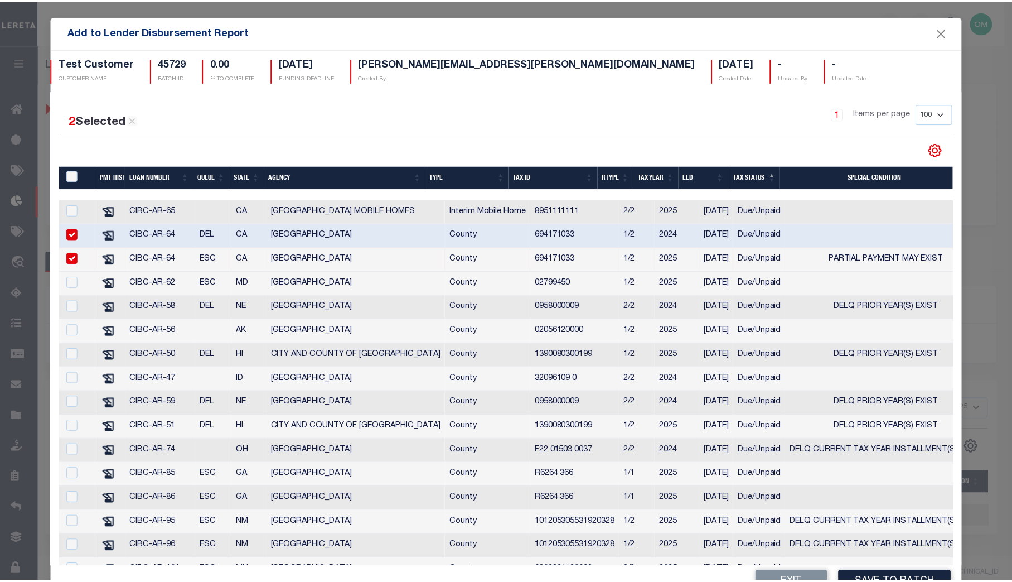
scroll to position [152, 0]
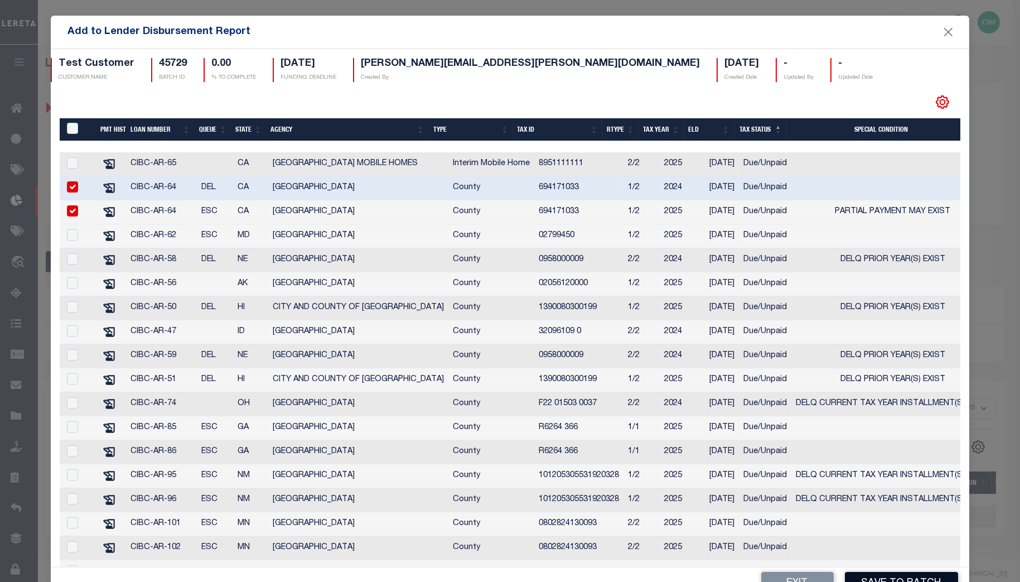
click at [852, 575] on button "Save to Batch" at bounding box center [901, 584] width 113 height 24
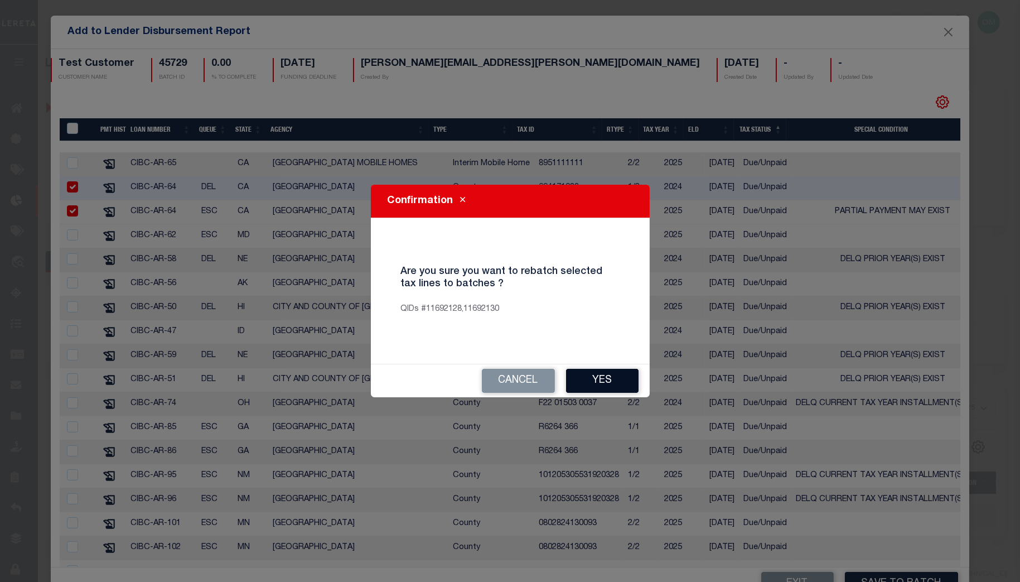
click at [614, 379] on button "Yes" at bounding box center [602, 381] width 73 height 24
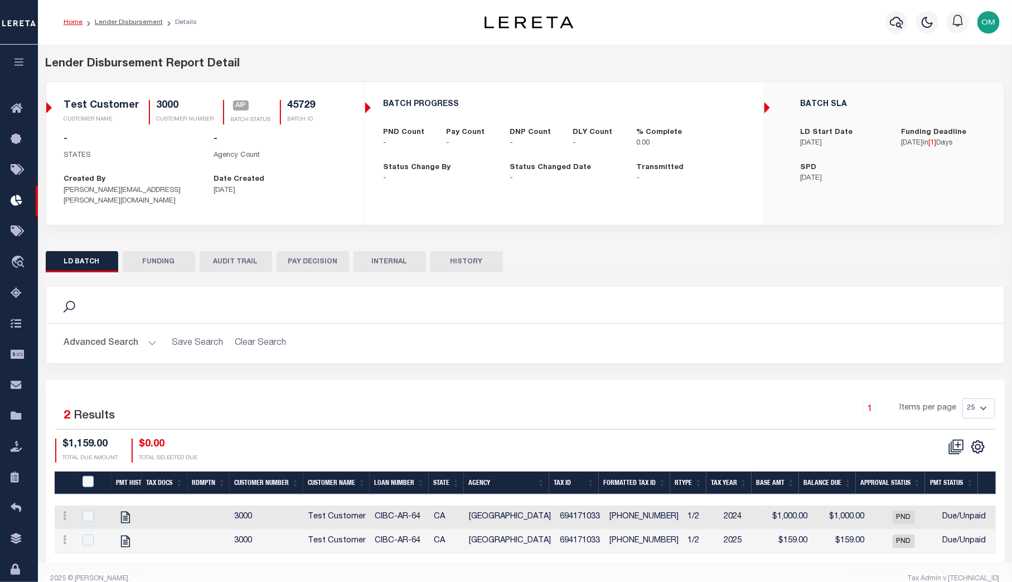
click at [168, 254] on button "FUNDING" at bounding box center [159, 261] width 73 height 21
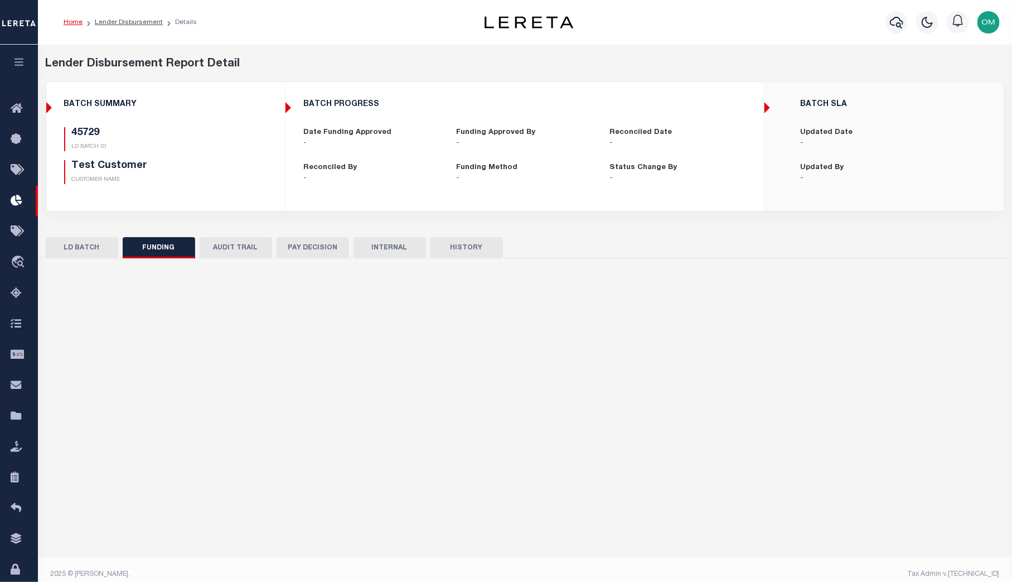
type input "$0"
type input "[DATE]"
select select "100"
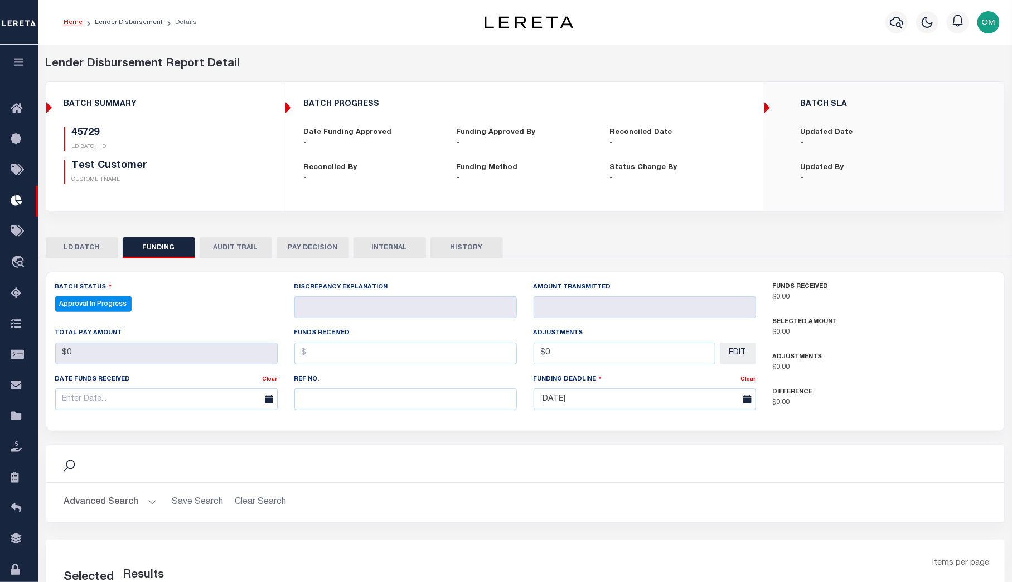
select select "100"
click at [120, 308] on span "Approval In Progress" at bounding box center [93, 304] width 76 height 16
click at [104, 301] on span "Approval In Progress" at bounding box center [93, 304] width 76 height 16
checkbox input "true"
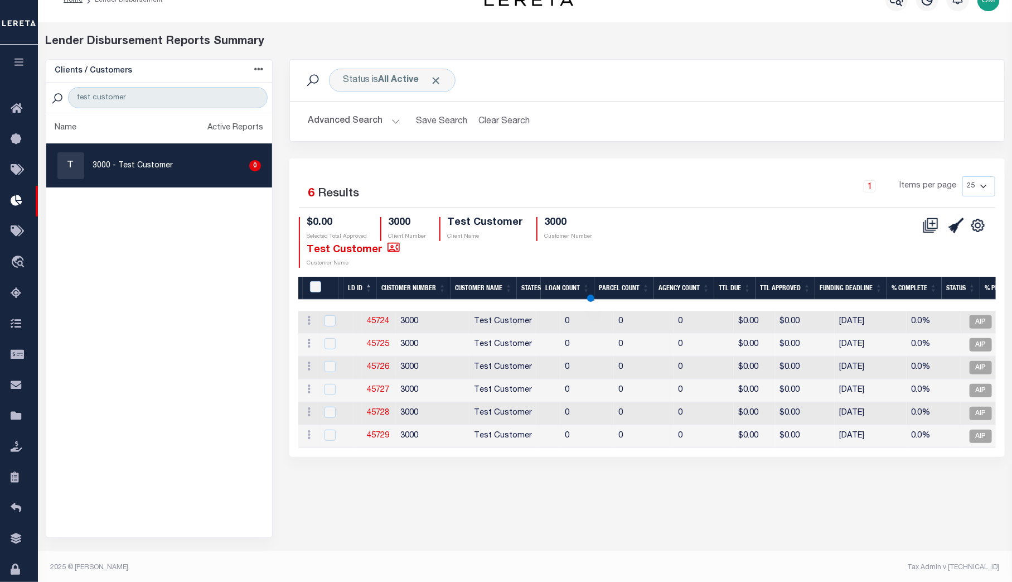
scroll to position [25, 0]
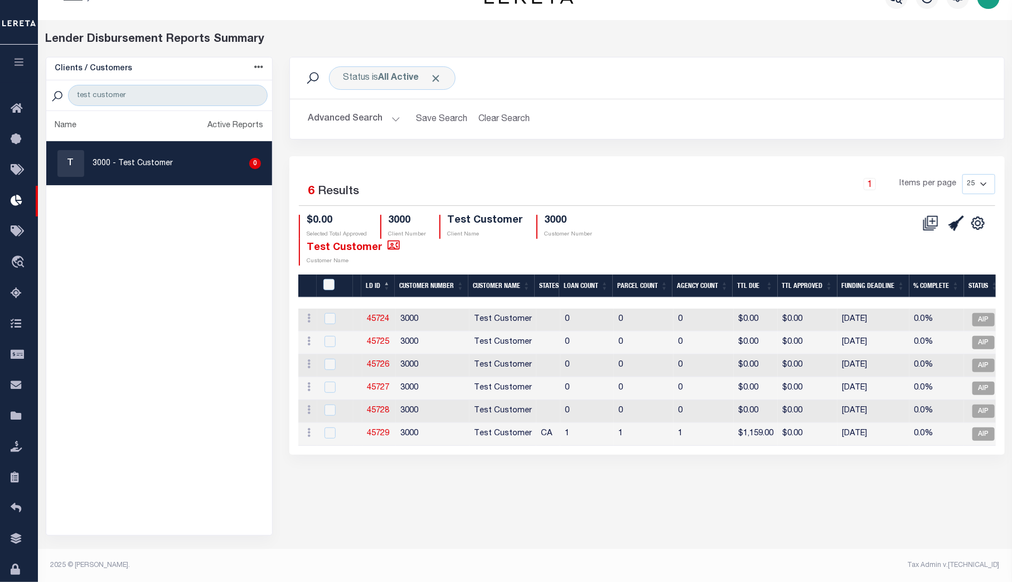
checkbox input "true"
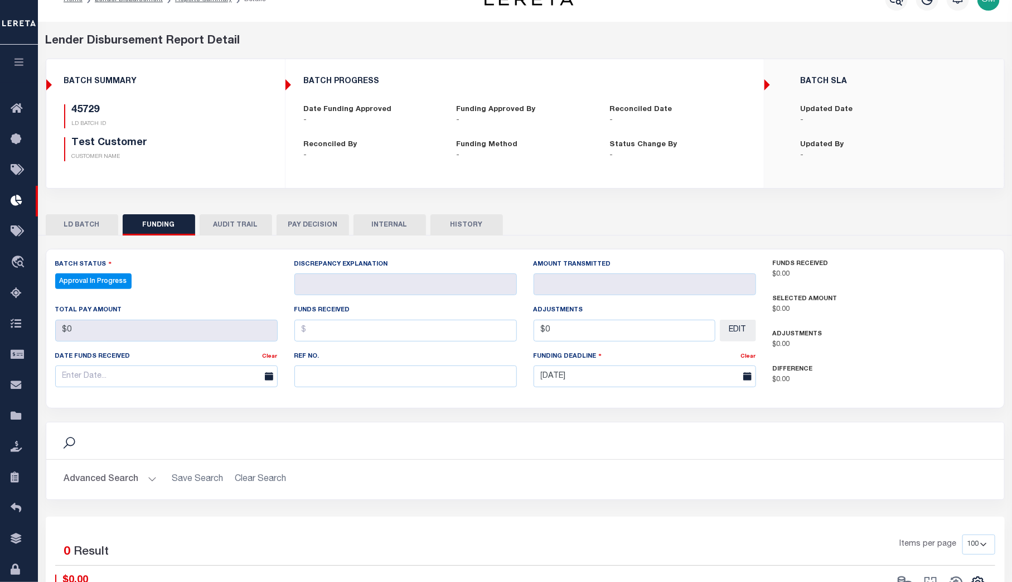
click at [564, 117] on p "-" at bounding box center [525, 120] width 137 height 11
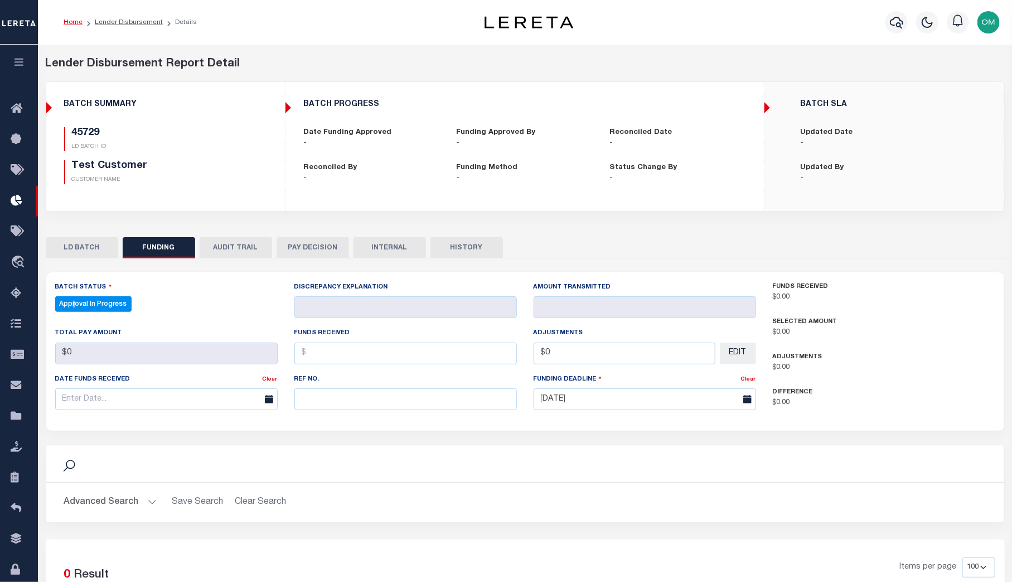
click at [76, 308] on span "Approval In Progress" at bounding box center [93, 304] width 76 height 16
click at [573, 357] on input "$0" at bounding box center [625, 353] width 182 height 22
type input "$0.00"
click at [382, 355] on input "text" at bounding box center [405, 353] width 223 height 22
click at [354, 356] on input "text" at bounding box center [405, 353] width 223 height 22
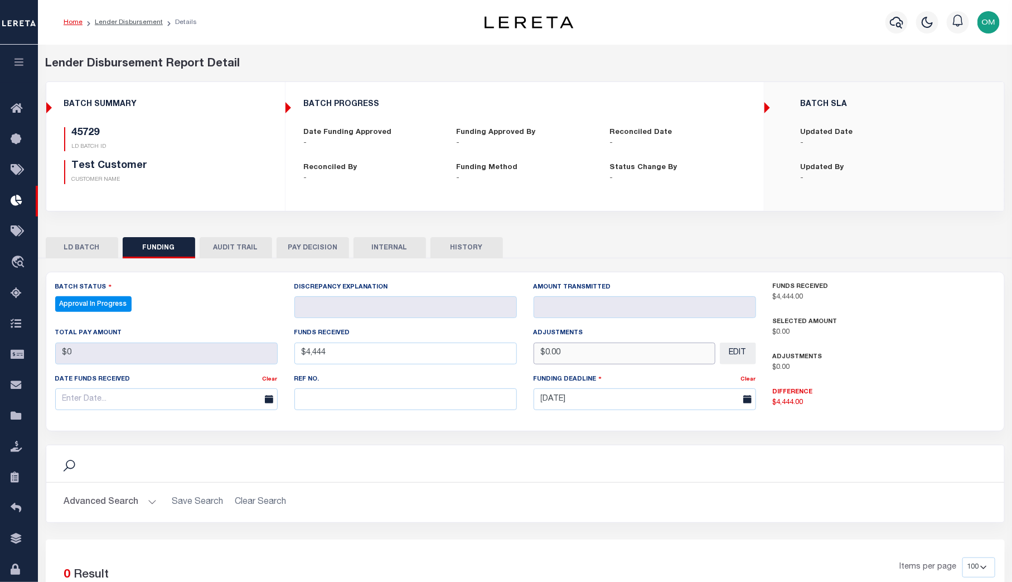
type input "$4,444.00"
click at [631, 358] on input "$0.00" at bounding box center [625, 353] width 182 height 22
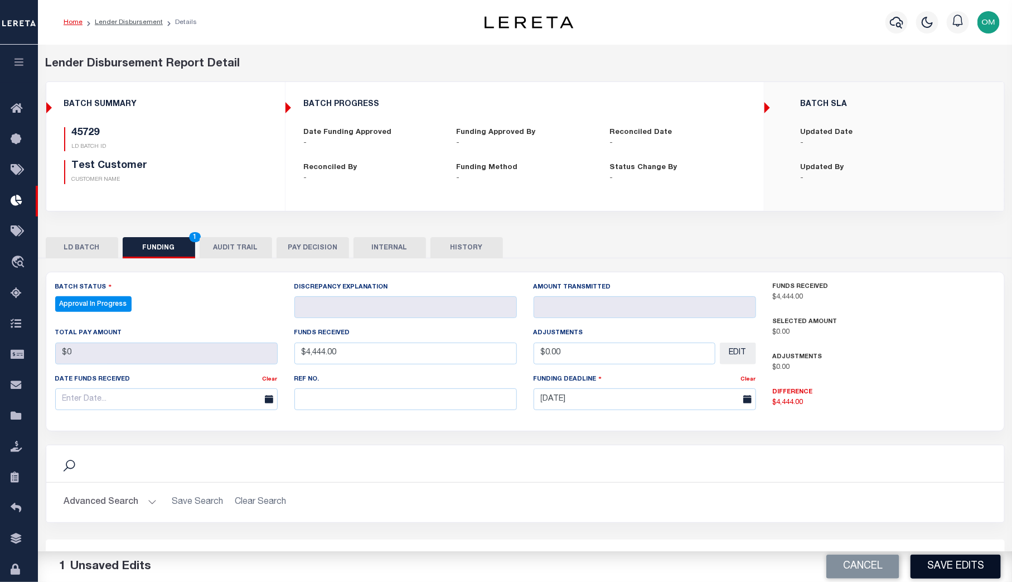
click at [852, 564] on button "Save Edits" at bounding box center [956, 566] width 90 height 24
type input "$0"
type input "$4,444"
type input "$0"
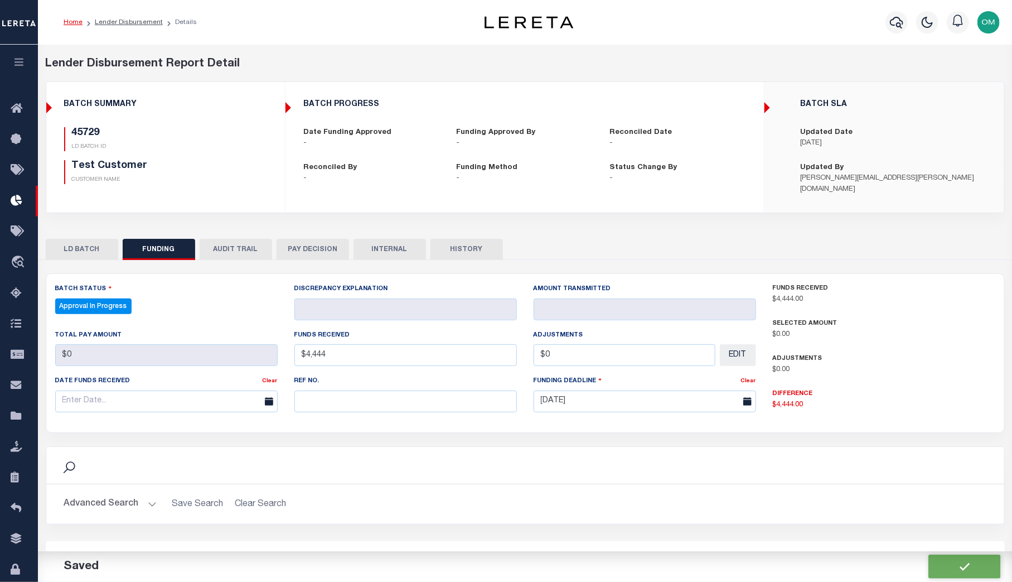
select select "100"
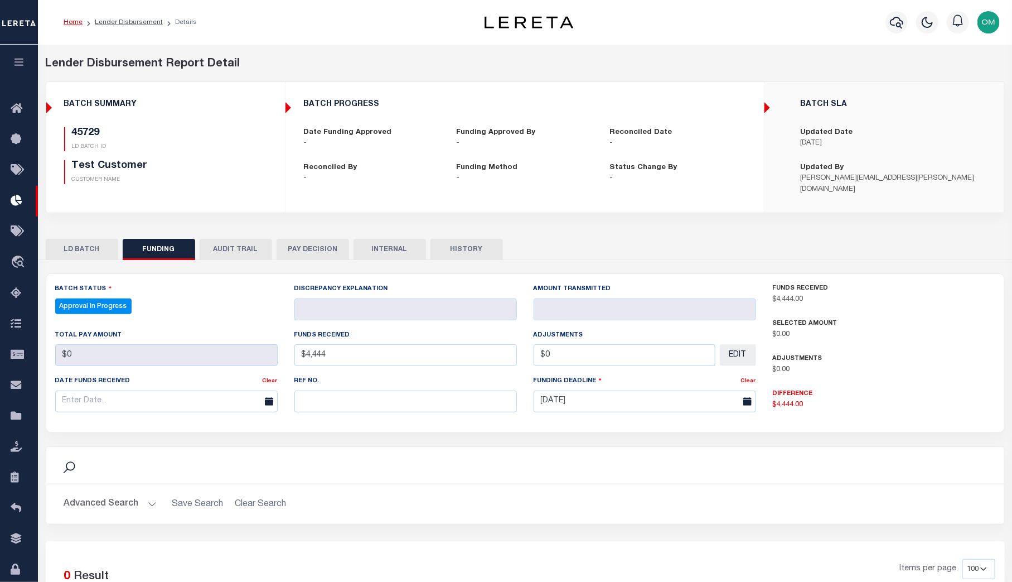
click at [100, 305] on span "Approval In Progress" at bounding box center [93, 306] width 76 height 16
click at [226, 243] on button "AUDIT TRAIL" at bounding box center [236, 249] width 73 height 21
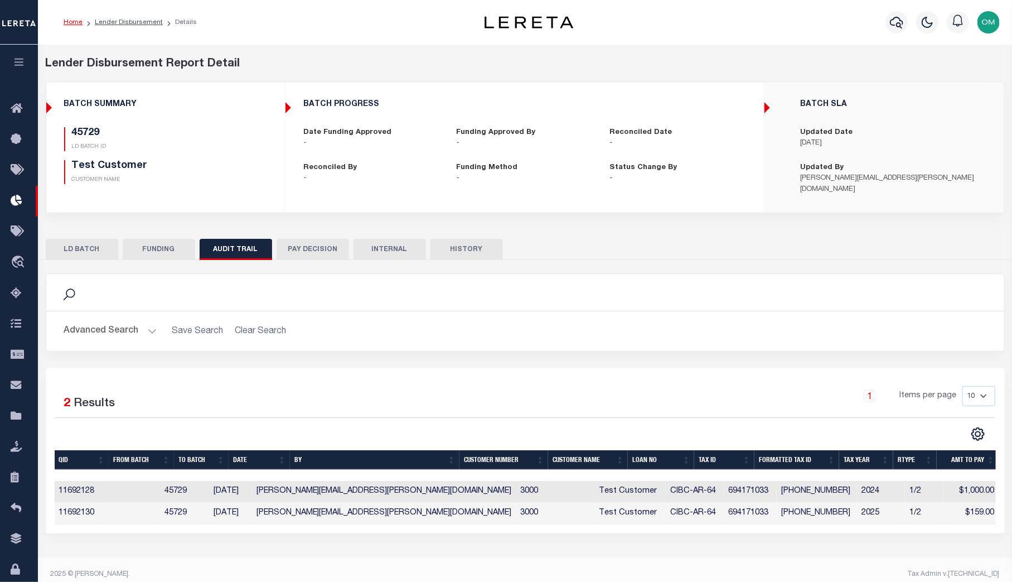
click at [142, 244] on button "FUNDING" at bounding box center [159, 249] width 73 height 21
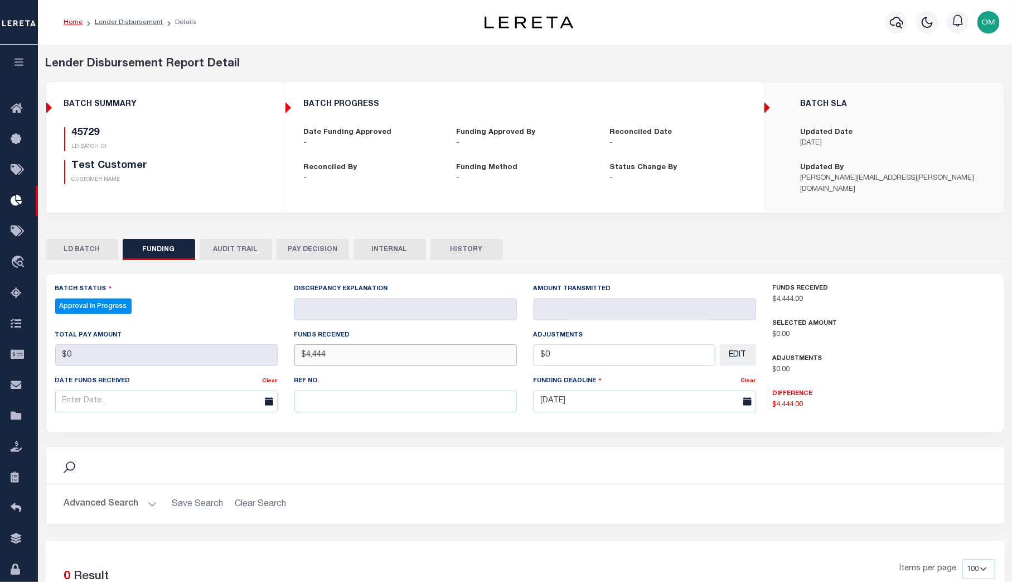
drag, startPoint x: 355, startPoint y: 359, endPoint x: 279, endPoint y: 359, distance: 75.8
click at [279, 359] on div "Batch Status Approval In Progress - Select Status - All Active Approval In Prog…" at bounding box center [406, 352] width 718 height 138
type input "$1,159.00"
click at [514, 501] on h2 "Advanced Search Save Search Clear Search" at bounding box center [525, 504] width 940 height 22
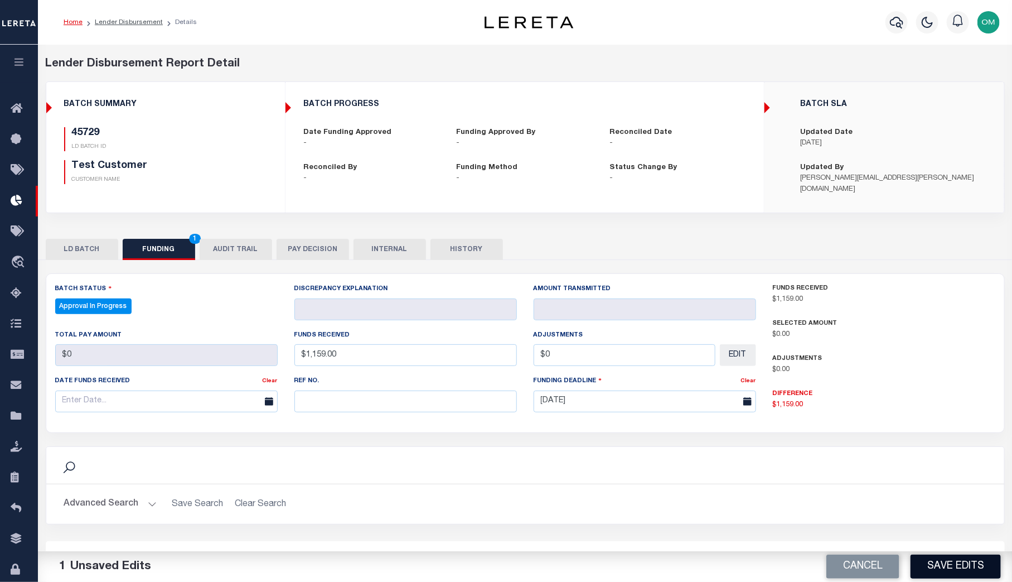
click at [852, 560] on button "Save Edits" at bounding box center [956, 566] width 90 height 24
type input "$0"
type input "$1,159"
type input "$0"
select select "100"
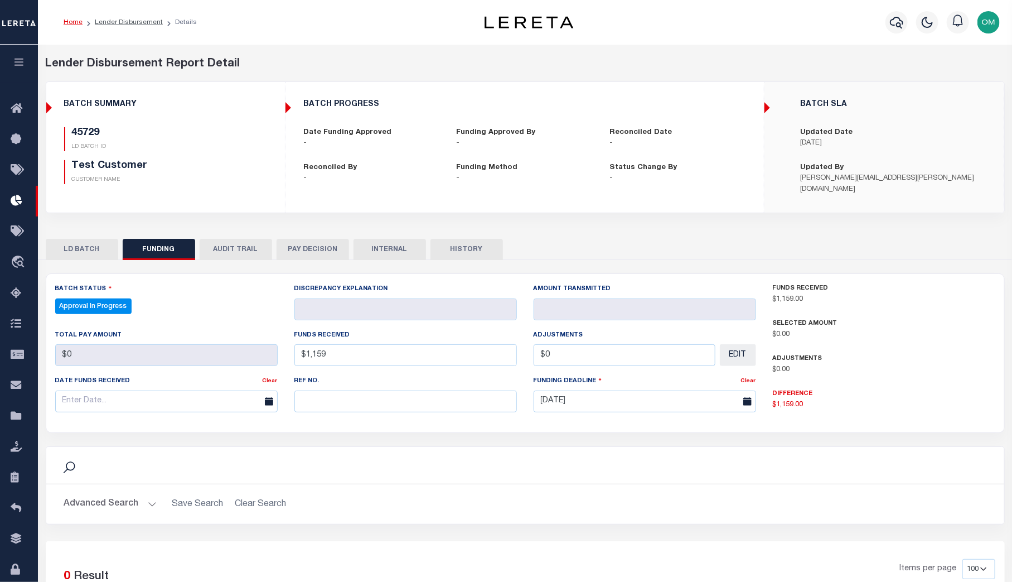
click at [248, 250] on button "AUDIT TRAIL" at bounding box center [236, 249] width 73 height 21
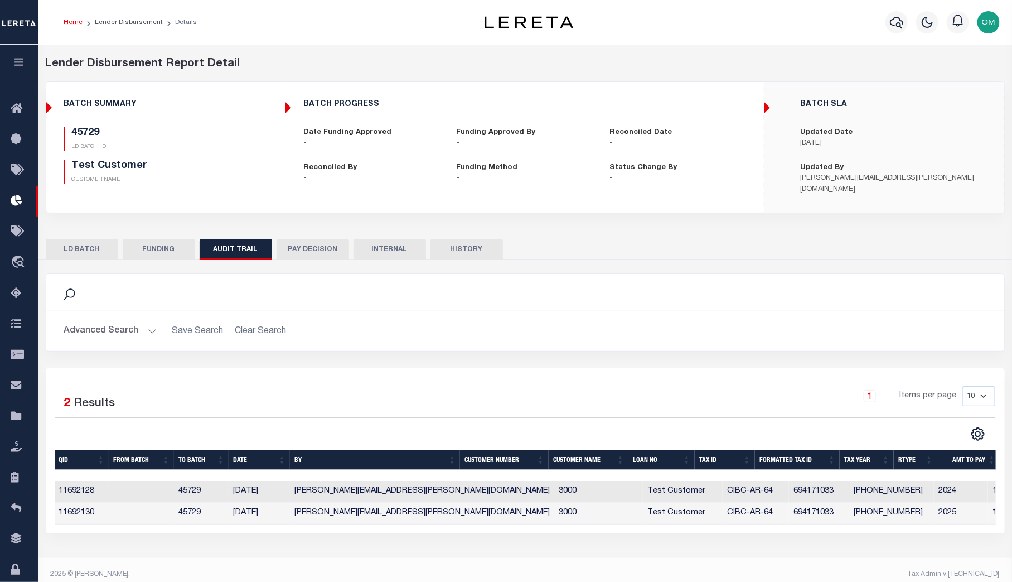
click at [314, 242] on button "PAY DECISION" at bounding box center [313, 249] width 73 height 21
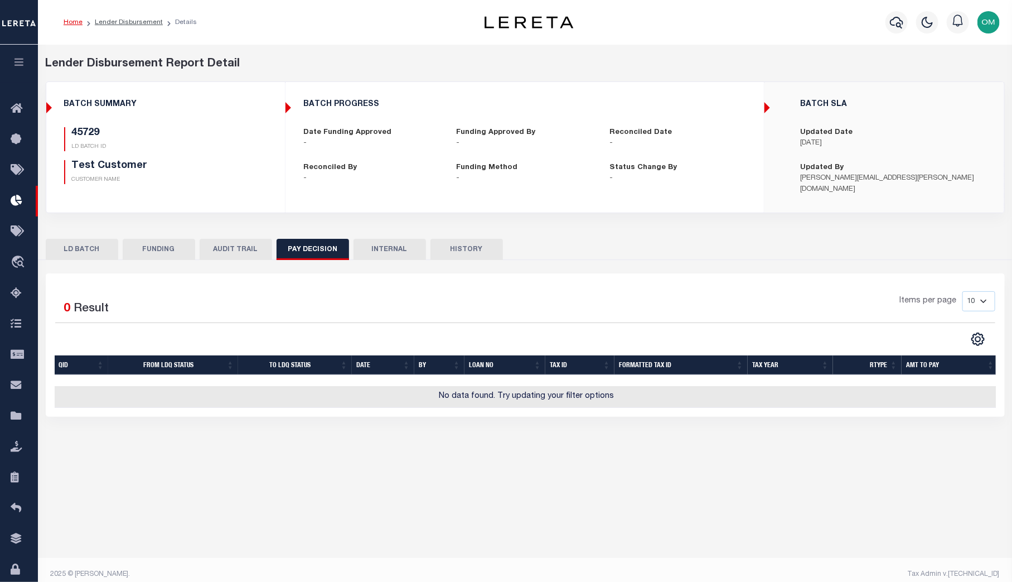
click at [313, 243] on button "PAY DECISION" at bounding box center [313, 249] width 73 height 21
click at [398, 239] on button "INTERNAL" at bounding box center [390, 249] width 73 height 21
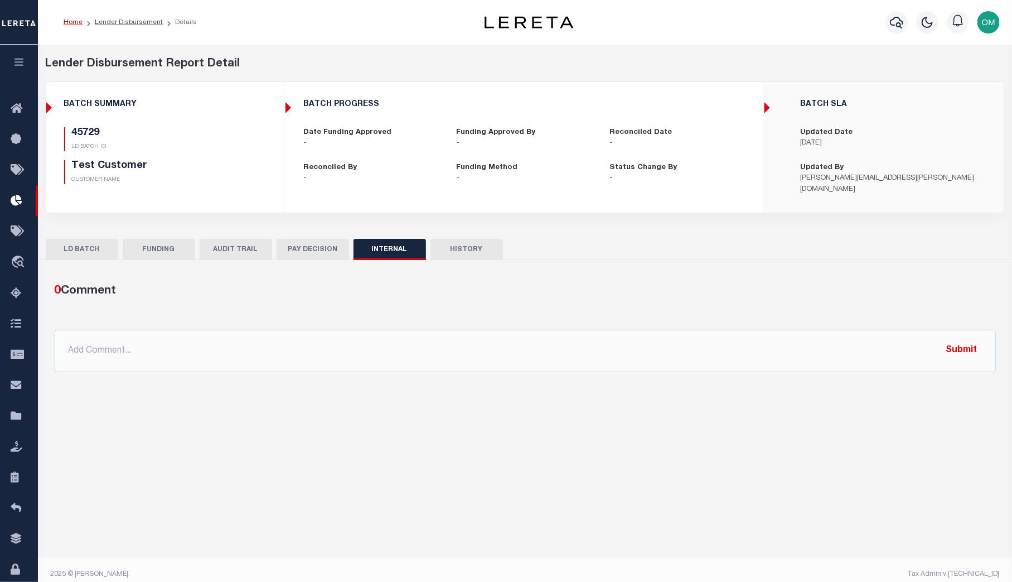
click at [461, 241] on button "HISTORY" at bounding box center [467, 249] width 73 height 21
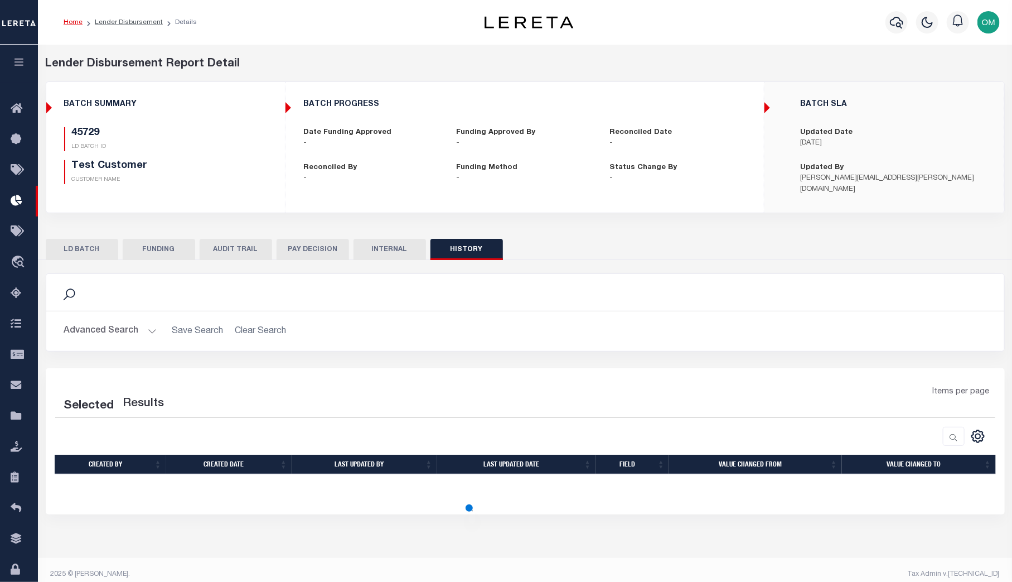
click at [90, 243] on button "LD BATCH" at bounding box center [82, 249] width 73 height 21
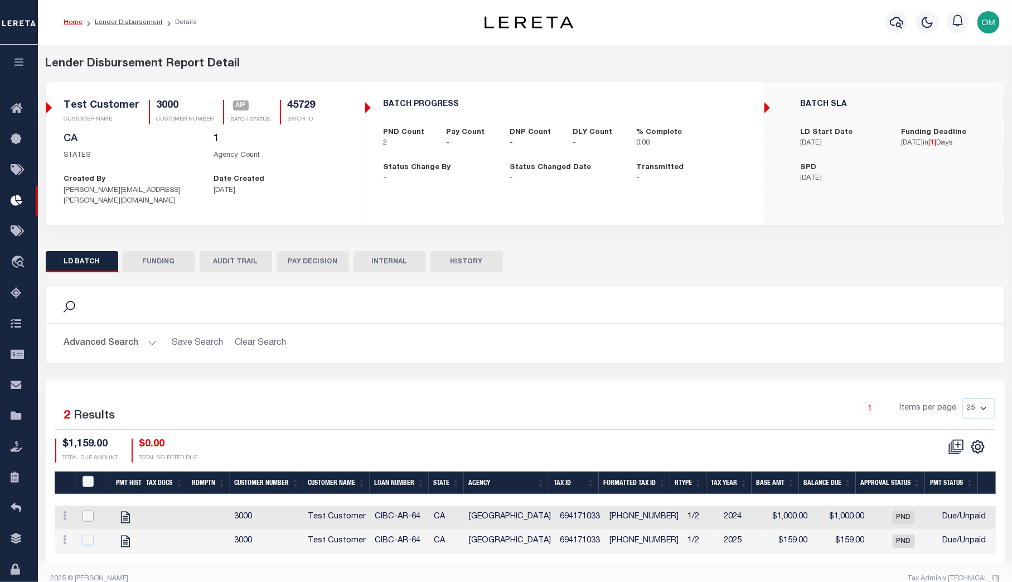
click at [93, 510] on input "checkbox" at bounding box center [88, 515] width 11 height 11
checkbox input "true"
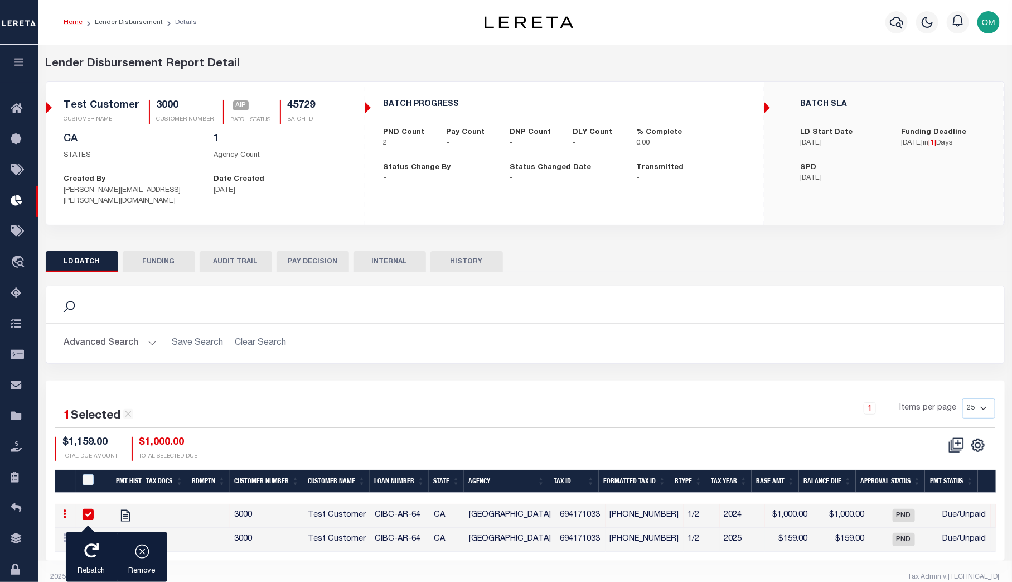
click at [88, 526] on div "Pmt Hist Tax Docs Rdmptn Customer Number Customer Name Loan Number State Agency…" at bounding box center [525, 511] width 941 height 82
click at [221, 344] on h2 "Advanced Search Save Search Clear Search" at bounding box center [525, 343] width 940 height 22
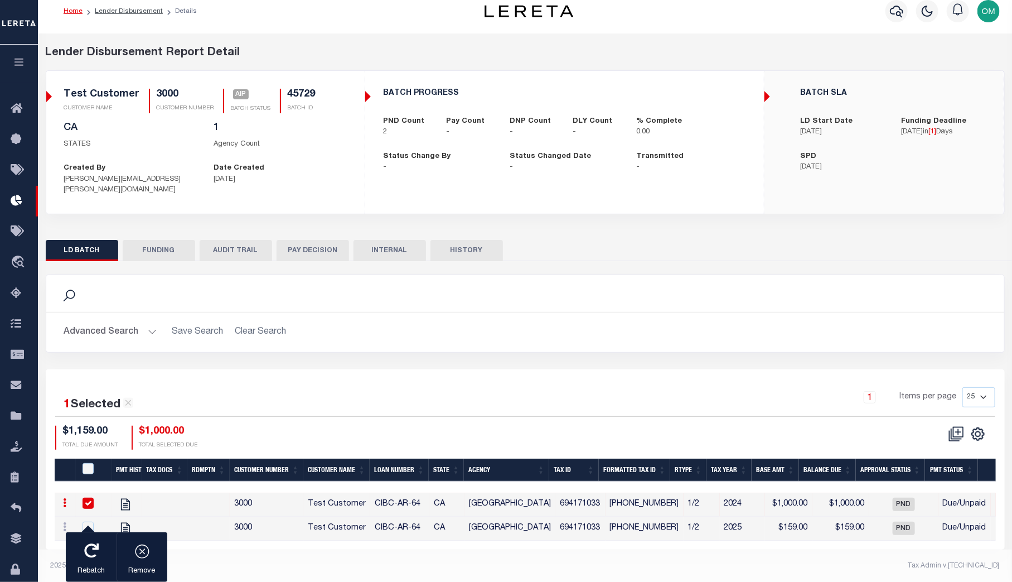
click at [295, 408] on div "1 Selected 2 Results 1 Items per page 25 50 100 200 $1,159.00 TOTAL DUE AMOUNT …" at bounding box center [525, 418] width 958 height 62
click at [242, 96] on span "AIP" at bounding box center [241, 94] width 16 height 10
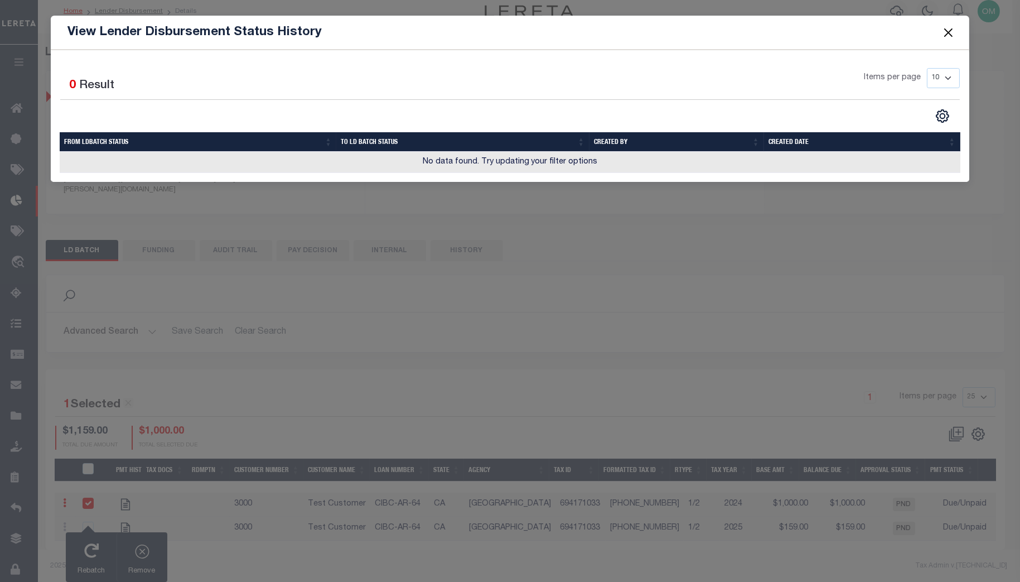
click at [852, 30] on button "Close" at bounding box center [948, 32] width 15 height 15
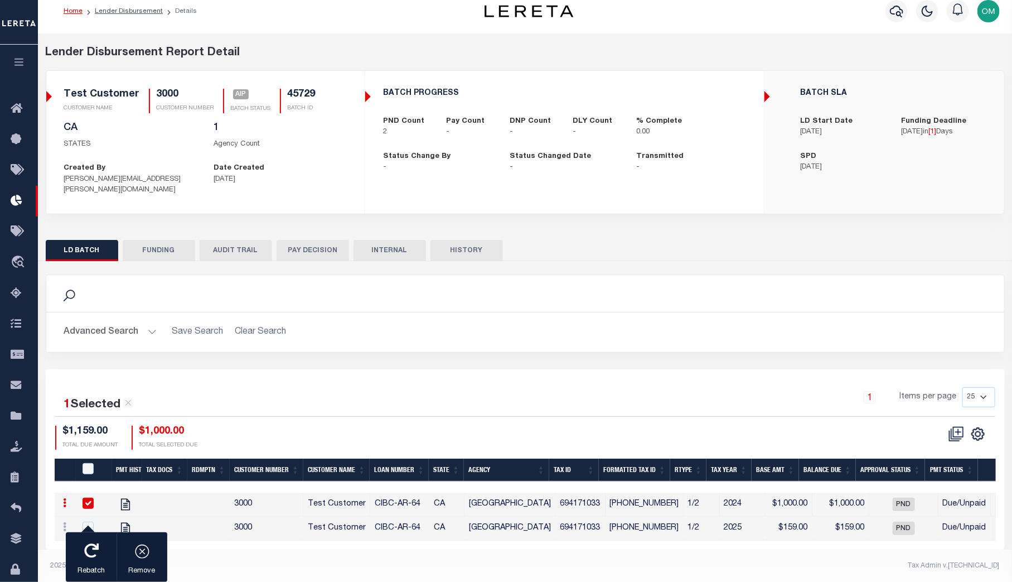
click at [171, 240] on button "FUNDING" at bounding box center [159, 250] width 73 height 21
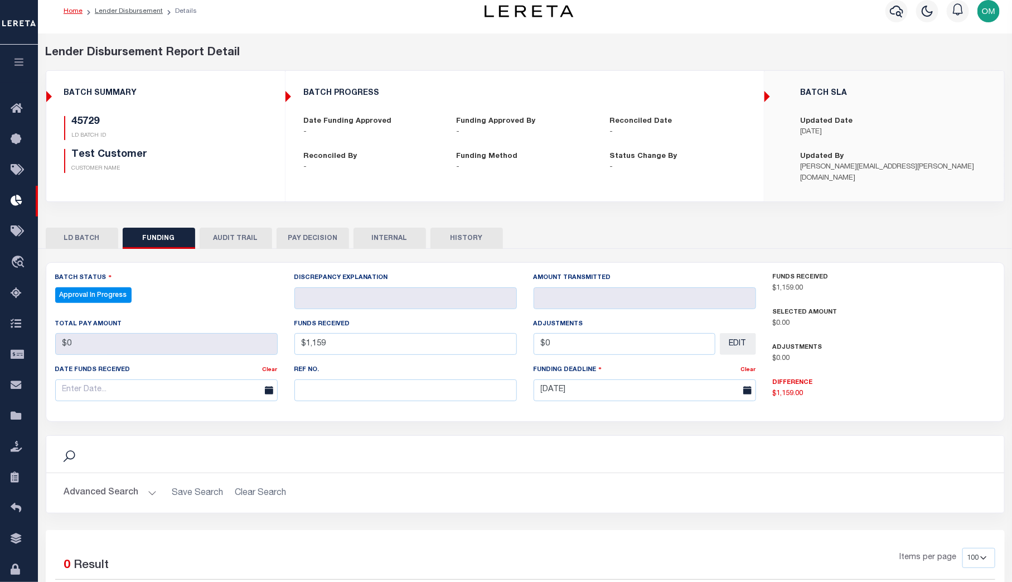
click at [250, 235] on button "AUDIT TRAIL" at bounding box center [236, 238] width 73 height 21
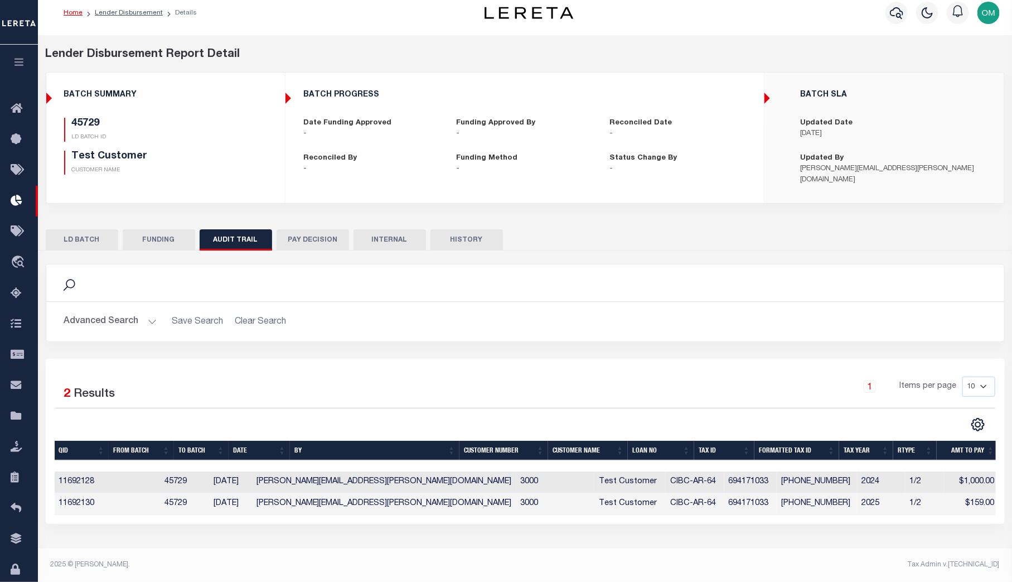
click at [316, 239] on button "PAY DECISION" at bounding box center [313, 239] width 73 height 21
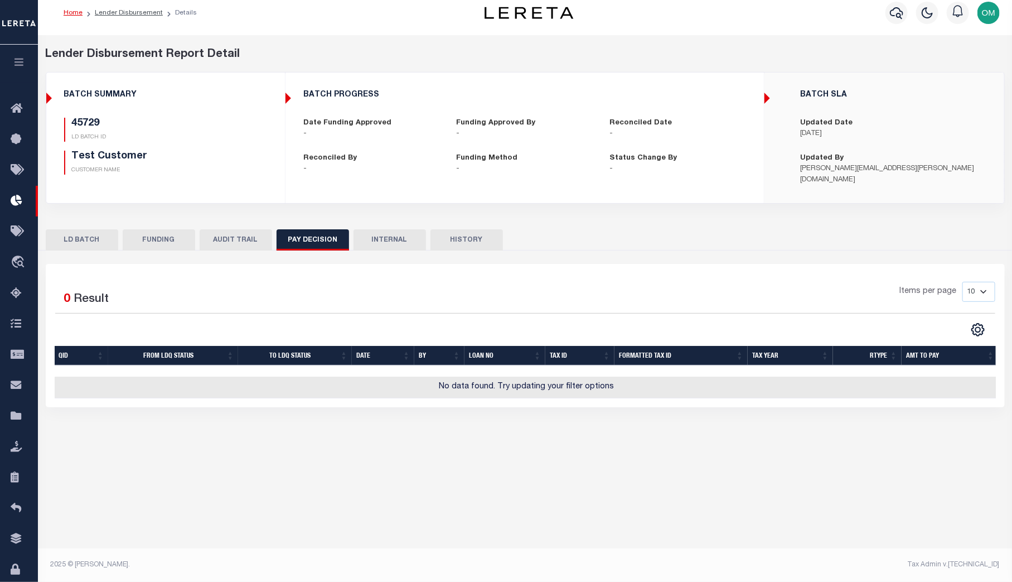
click at [375, 235] on button "INTERNAL" at bounding box center [390, 239] width 73 height 21
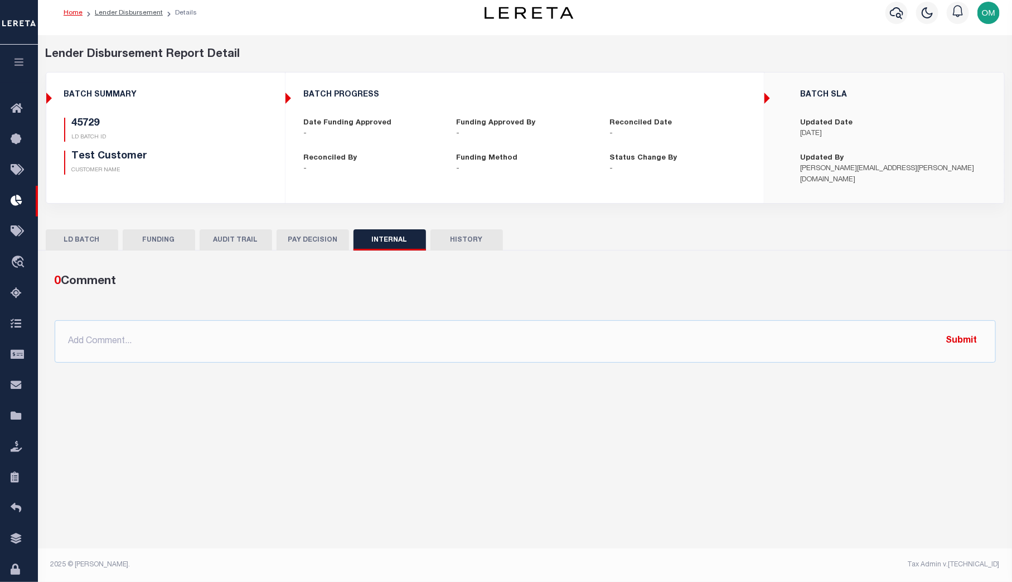
click at [490, 234] on button "HISTORY" at bounding box center [467, 239] width 73 height 21
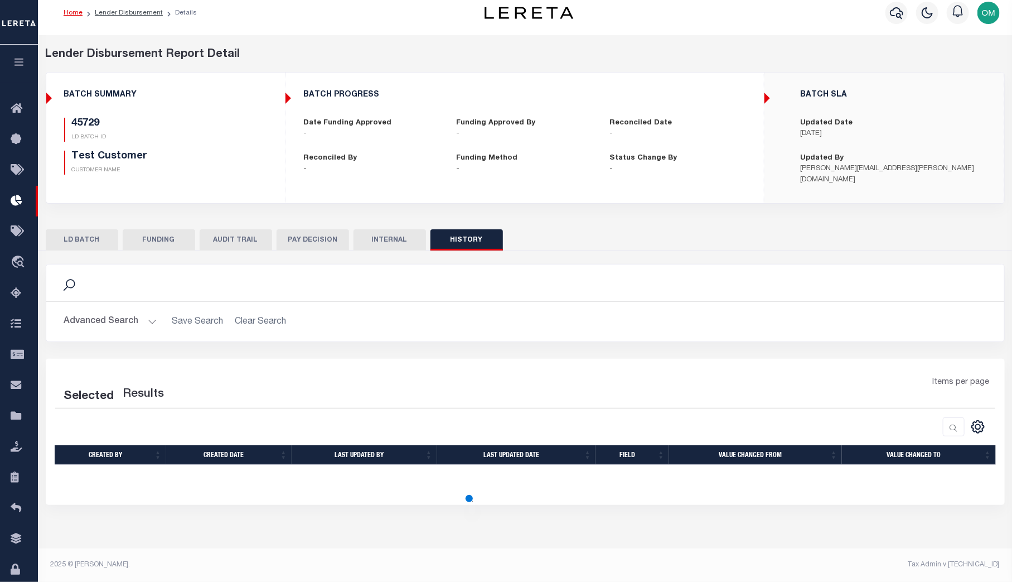
click at [74, 236] on button "LD BATCH" at bounding box center [82, 239] width 73 height 21
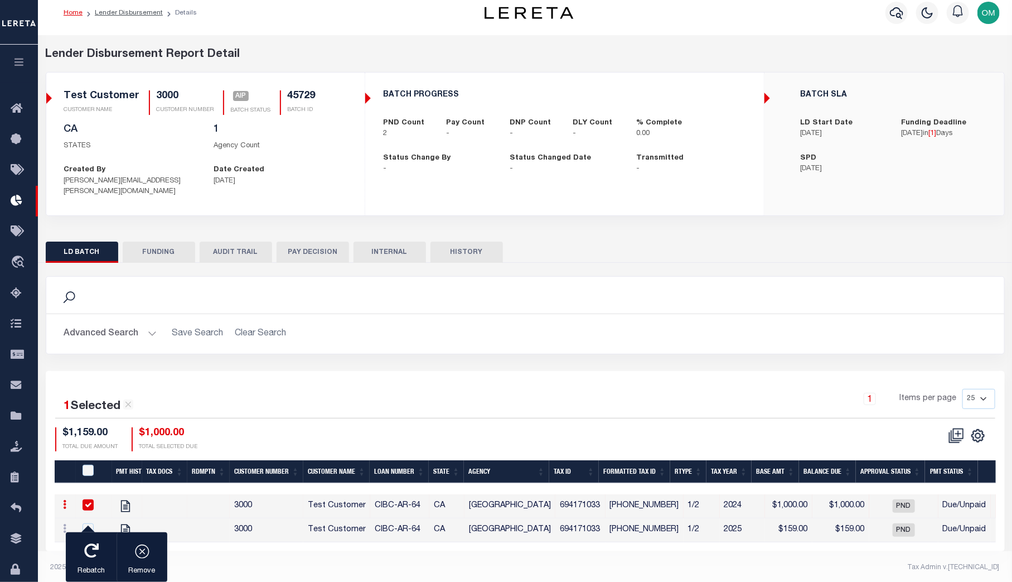
checkbox input "true"
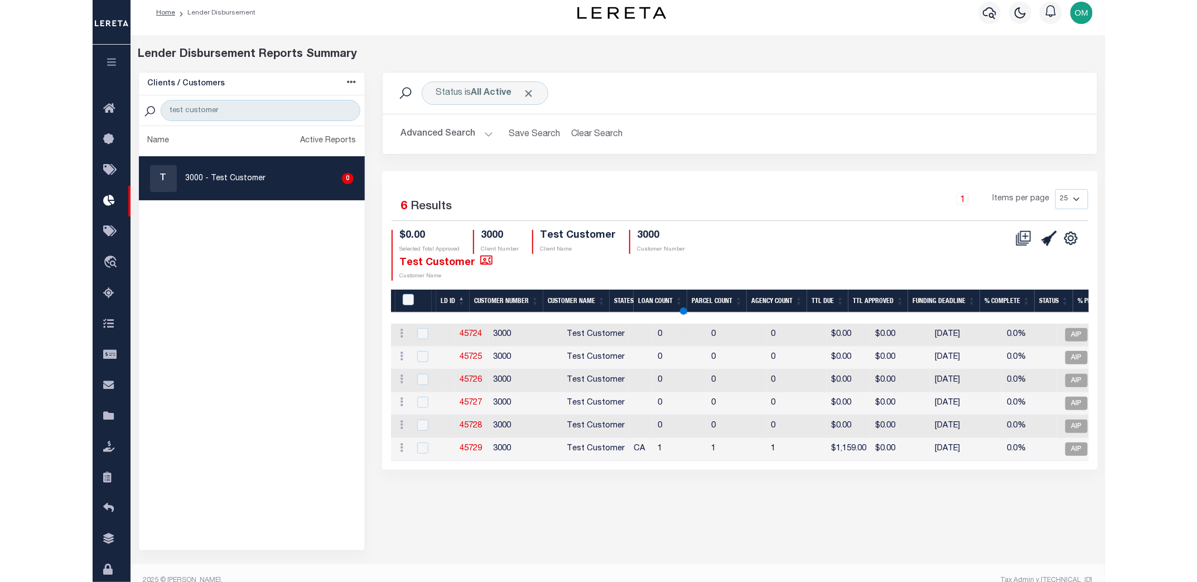
scroll to position [11, 0]
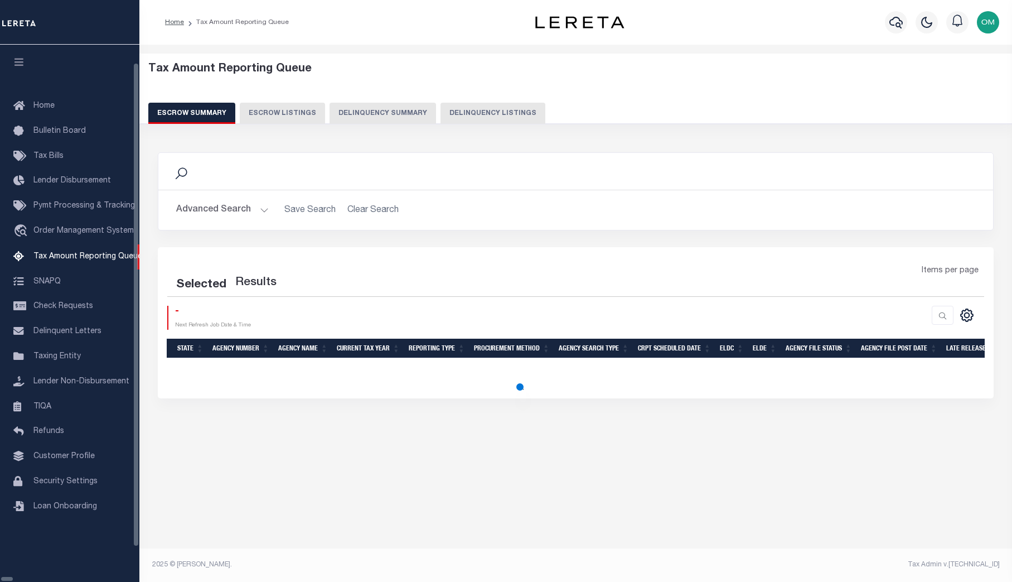
select select "100"
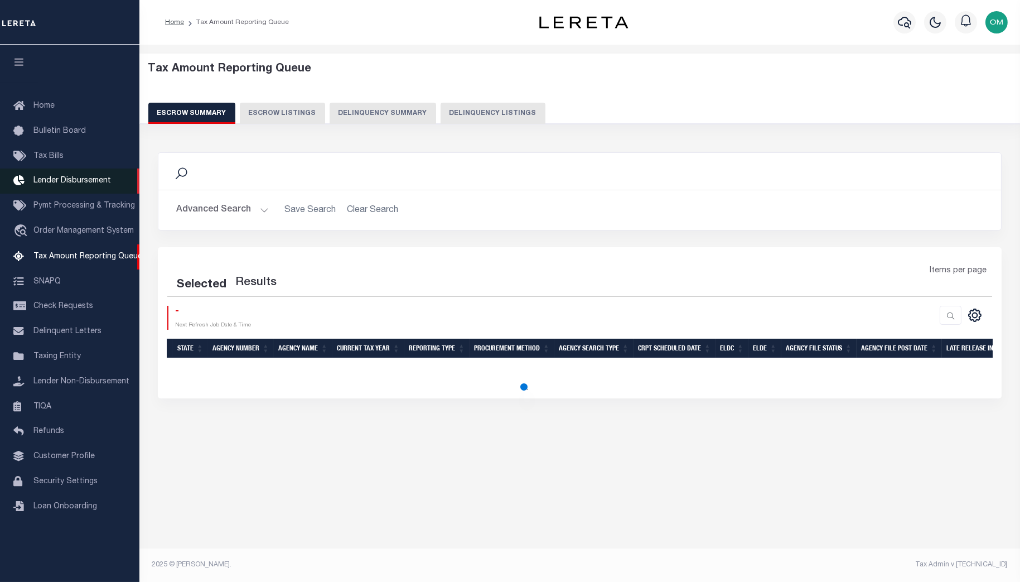
select select "100"
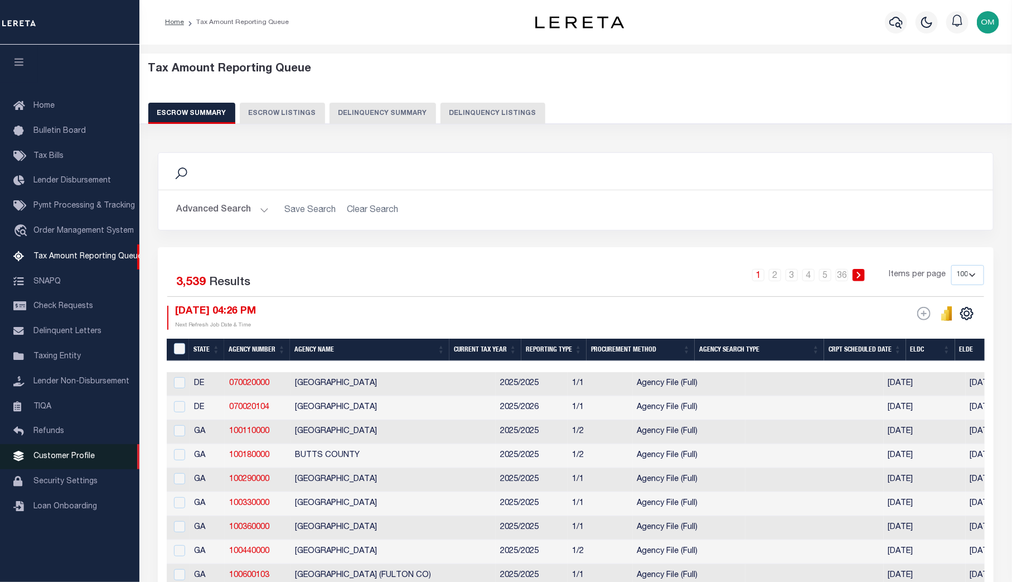
click at [75, 460] on span "Customer Profile" at bounding box center [63, 456] width 61 height 8
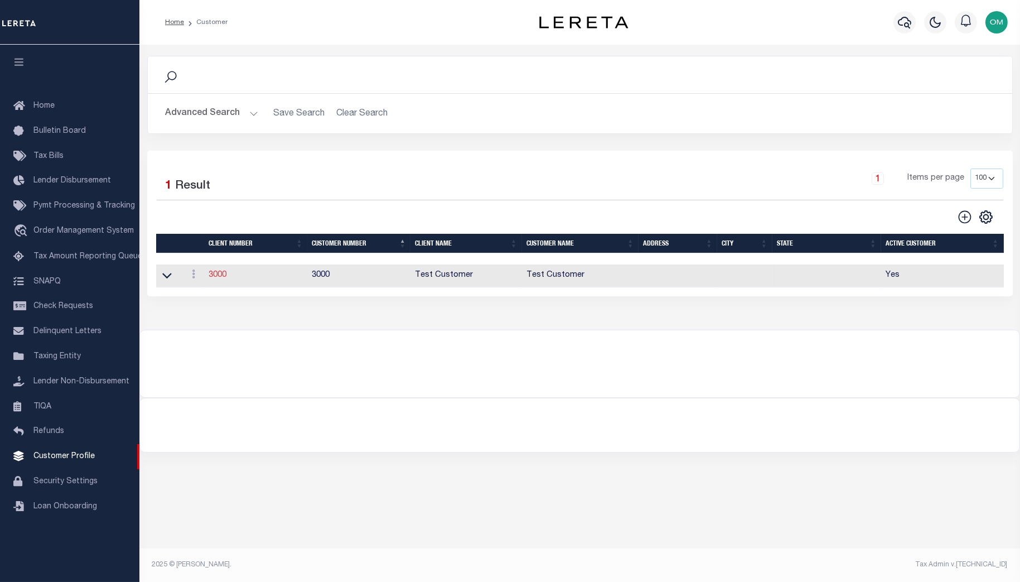
click at [218, 274] on link "3000" at bounding box center [218, 275] width 18 height 8
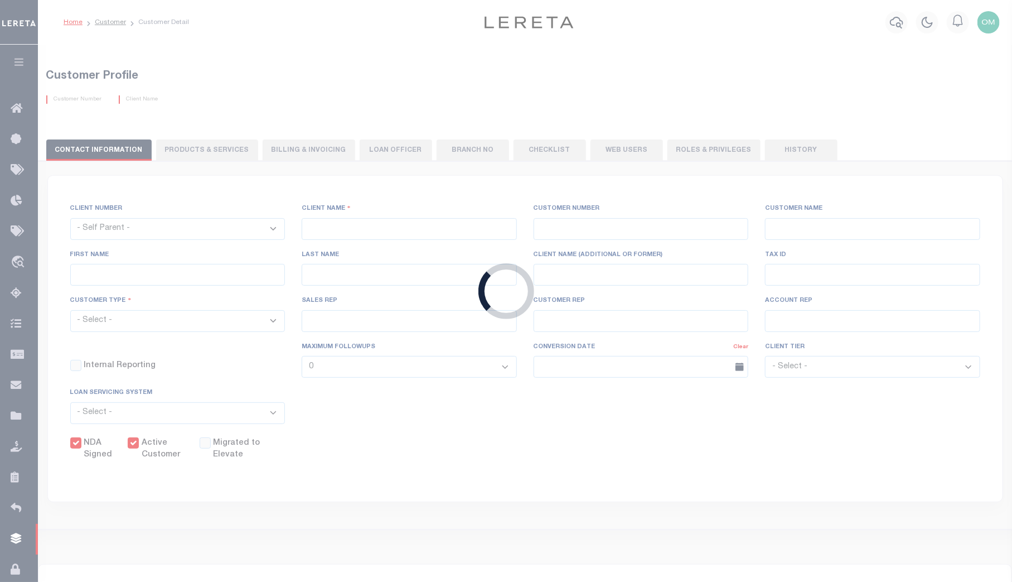
select select
type input "Test Customer"
type input "3000"
type input "Test Customer"
type input "Test"
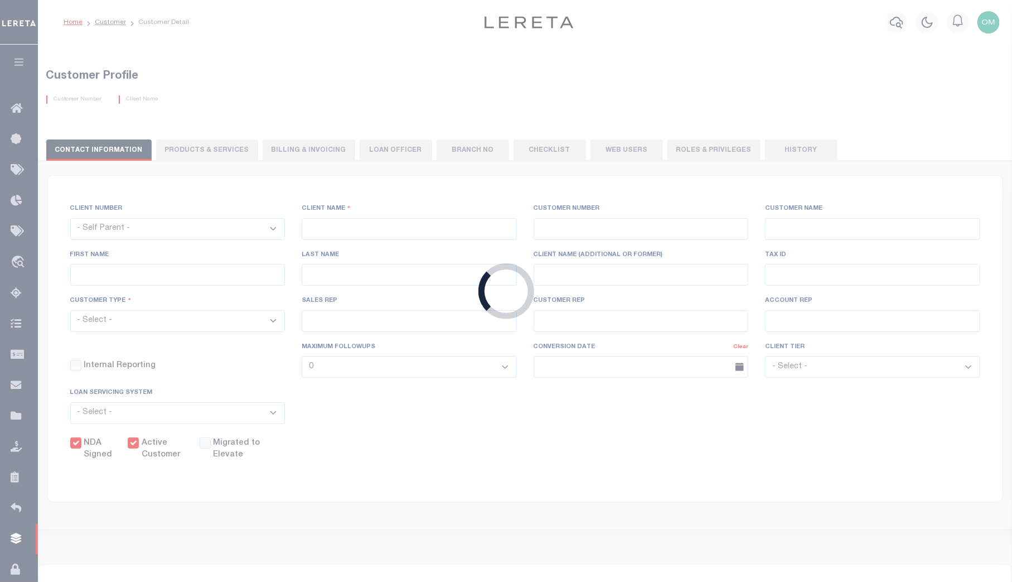
type input "Customer"
select select "Residential"
checkbox input "true"
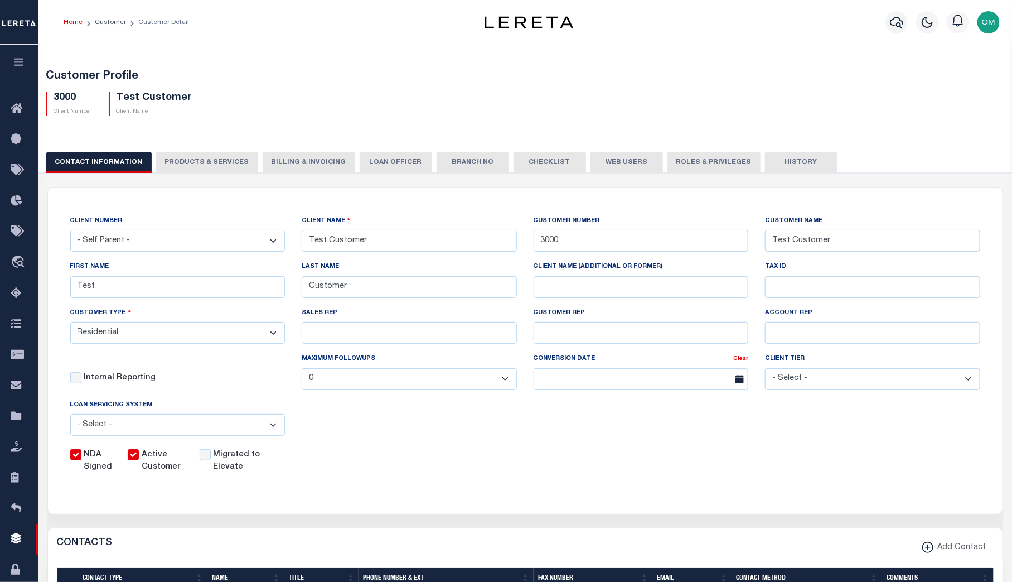
click at [190, 161] on button "PRODUCTS & SERVICES" at bounding box center [207, 162] width 102 height 21
radio input "true"
checkbox input "true"
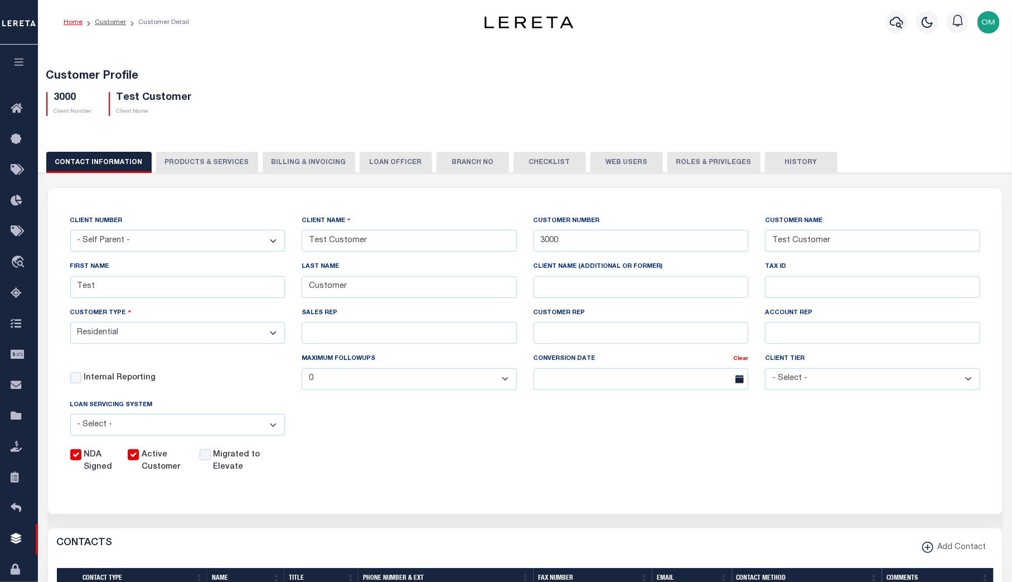
checkbox input "true"
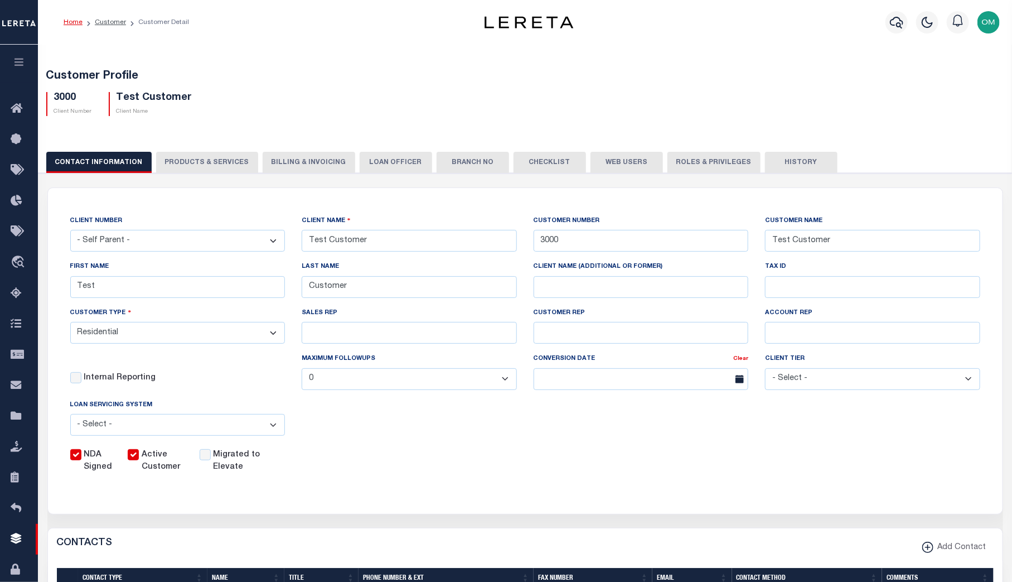
checkbox input "true"
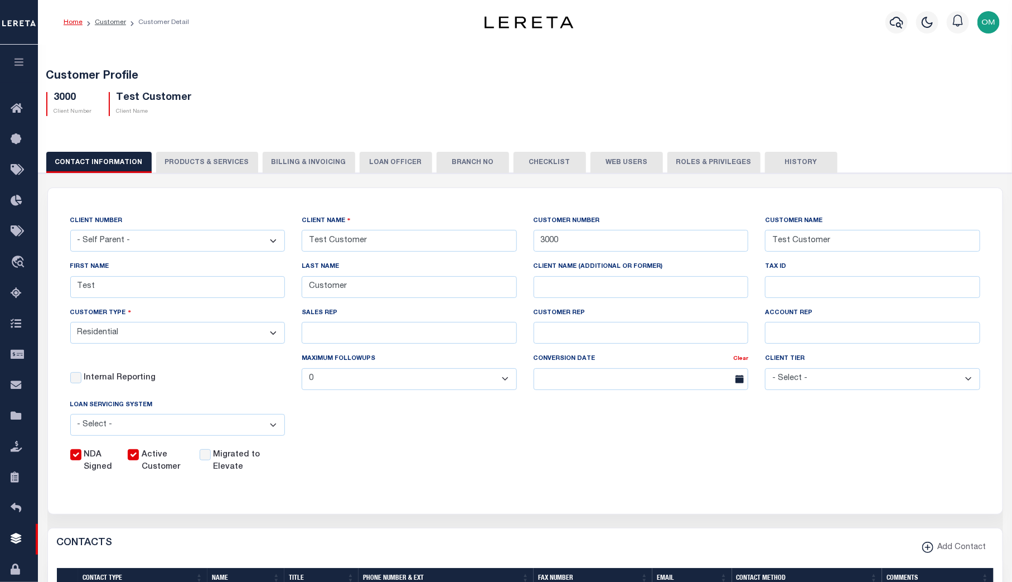
checkbox input "true"
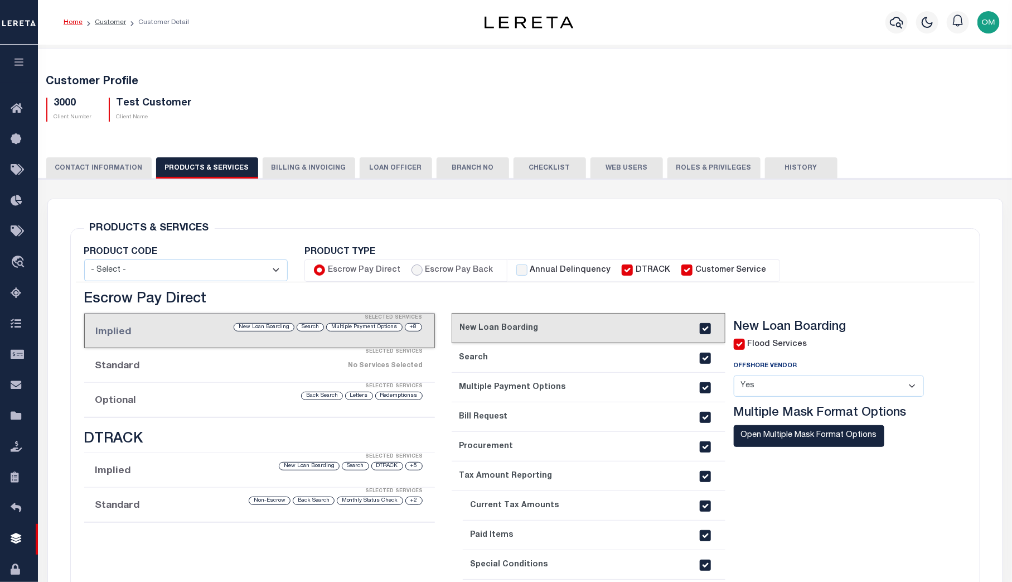
click at [412, 269] on input "Escrow Pay Back" at bounding box center [417, 269] width 11 height 11
radio input "true"
checkbox input "true"
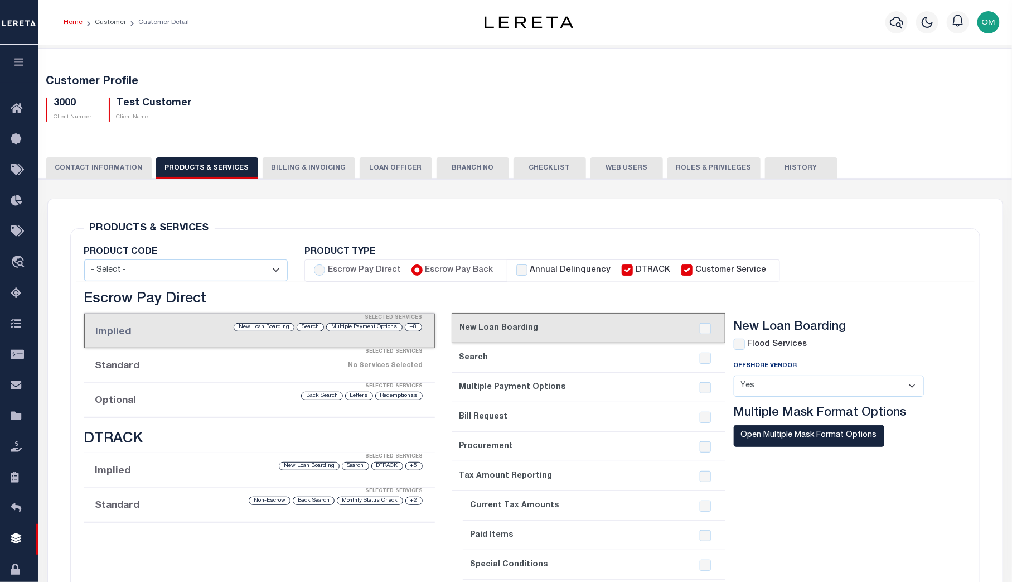
checkbox input "true"
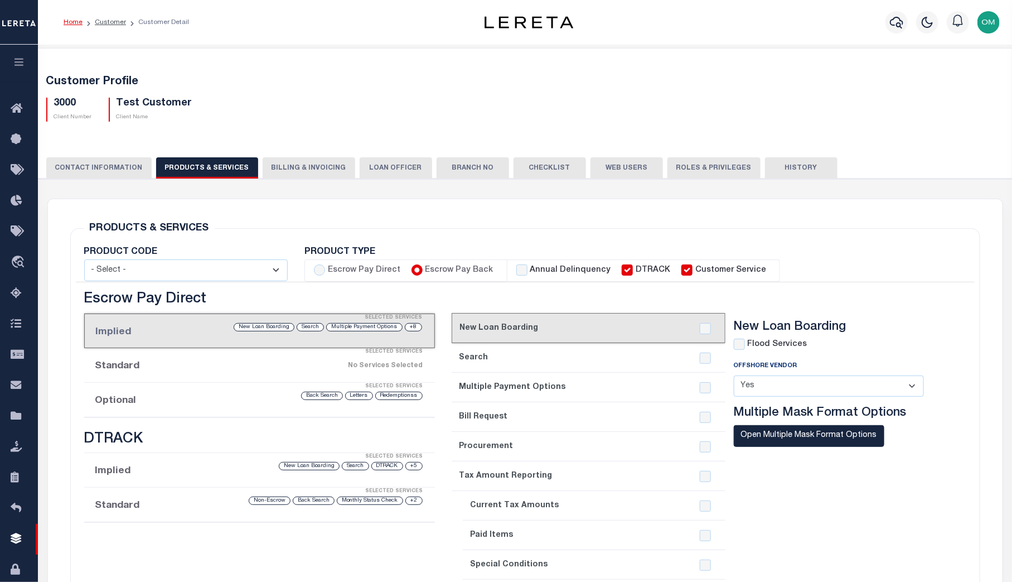
checkbox input "true"
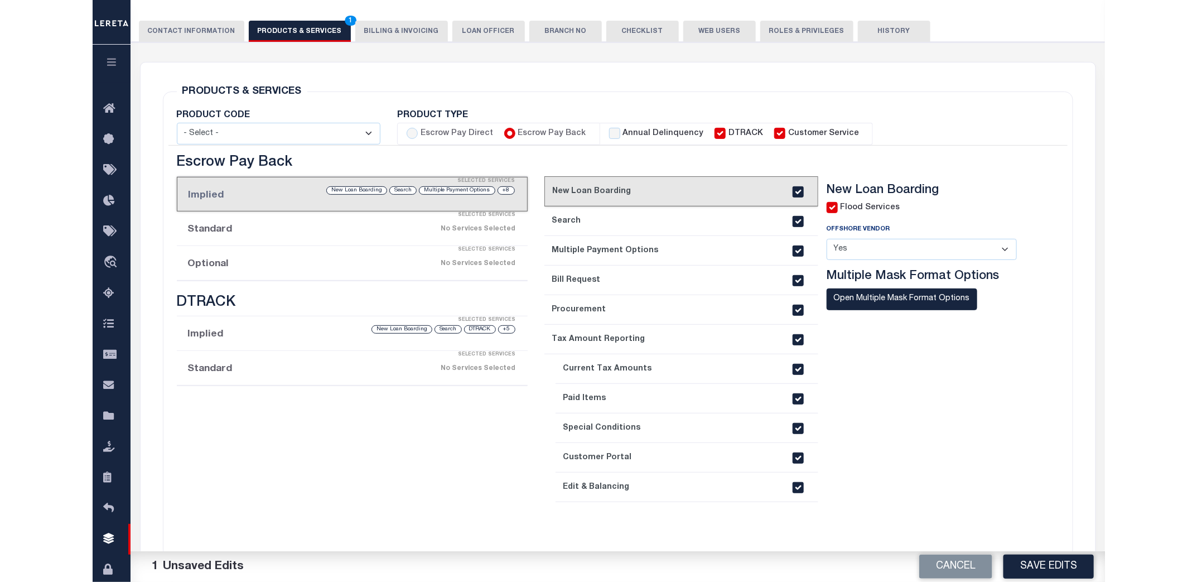
scroll to position [50, 0]
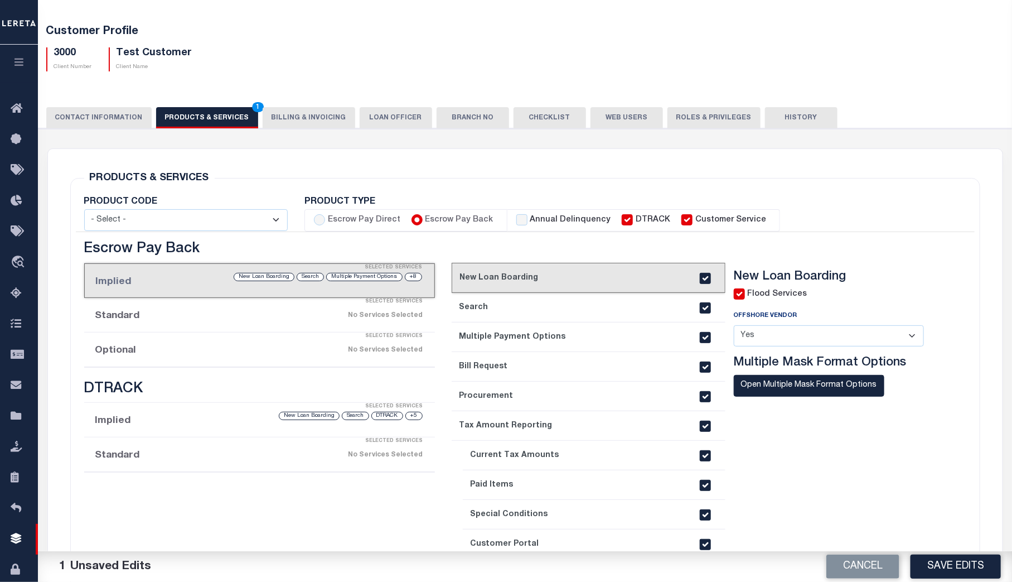
click at [951, 563] on button "Save Edits" at bounding box center [956, 566] width 90 height 24
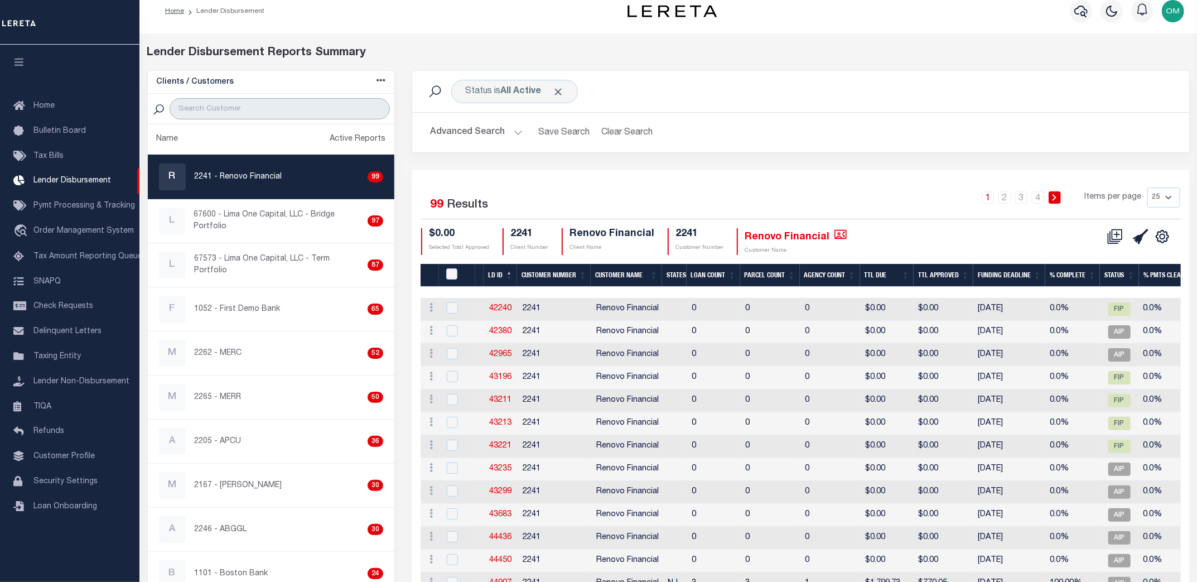
click at [240, 112] on input "search" at bounding box center [280, 108] width 220 height 21
type input "test customer"
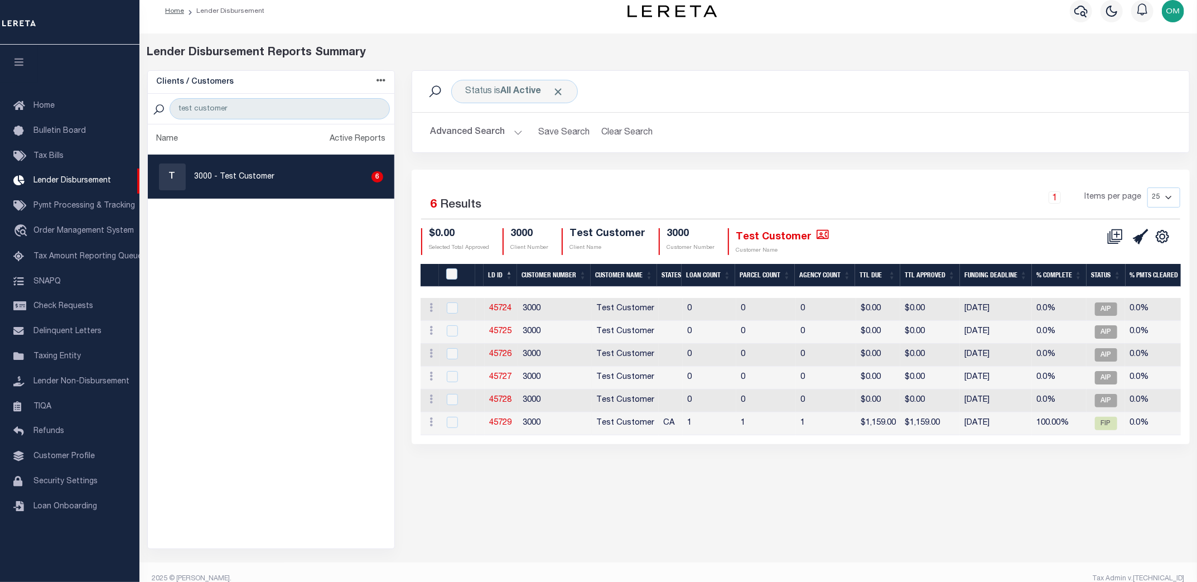
click at [249, 176] on p "3000 - Test Customer" at bounding box center [235, 177] width 80 height 12
checkbox input "true"
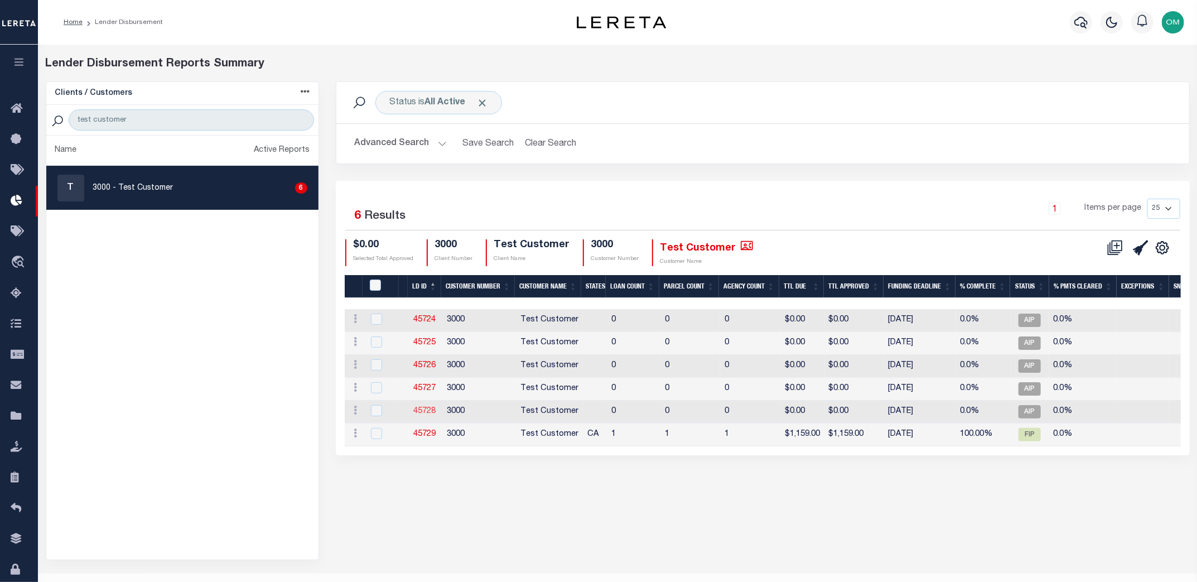
click at [429, 409] on link "45728" at bounding box center [424, 411] width 22 height 8
checkbox input "true"
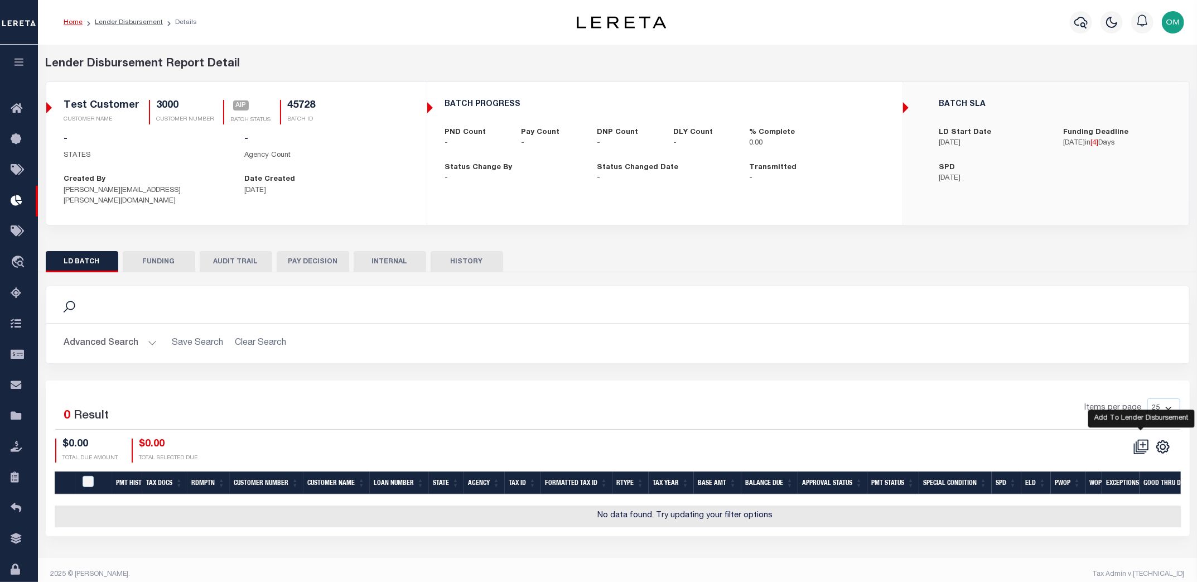
click at [1143, 442] on icon at bounding box center [1143, 445] width 6 height 6
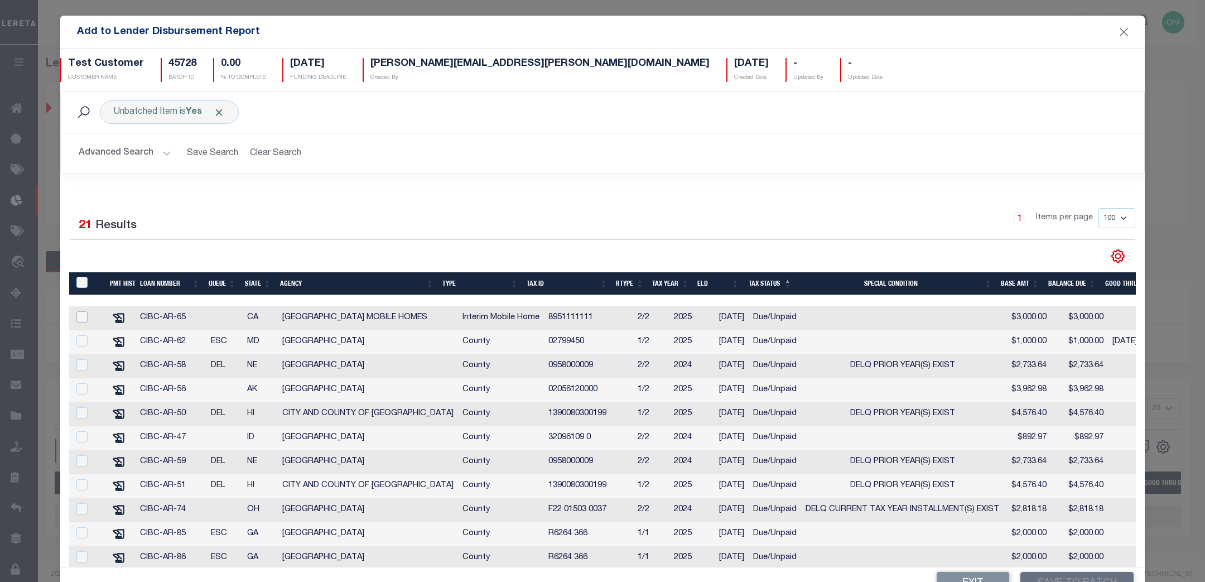
click at [86, 313] on input "checkbox" at bounding box center [81, 316] width 11 height 11
checkbox input "true"
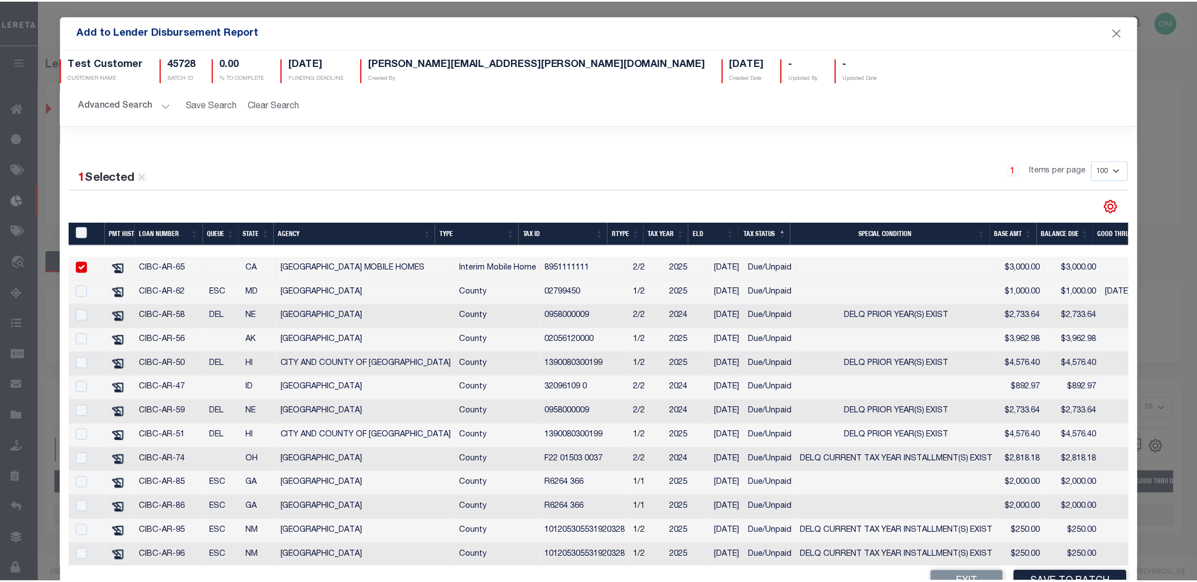
scroll to position [101, 0]
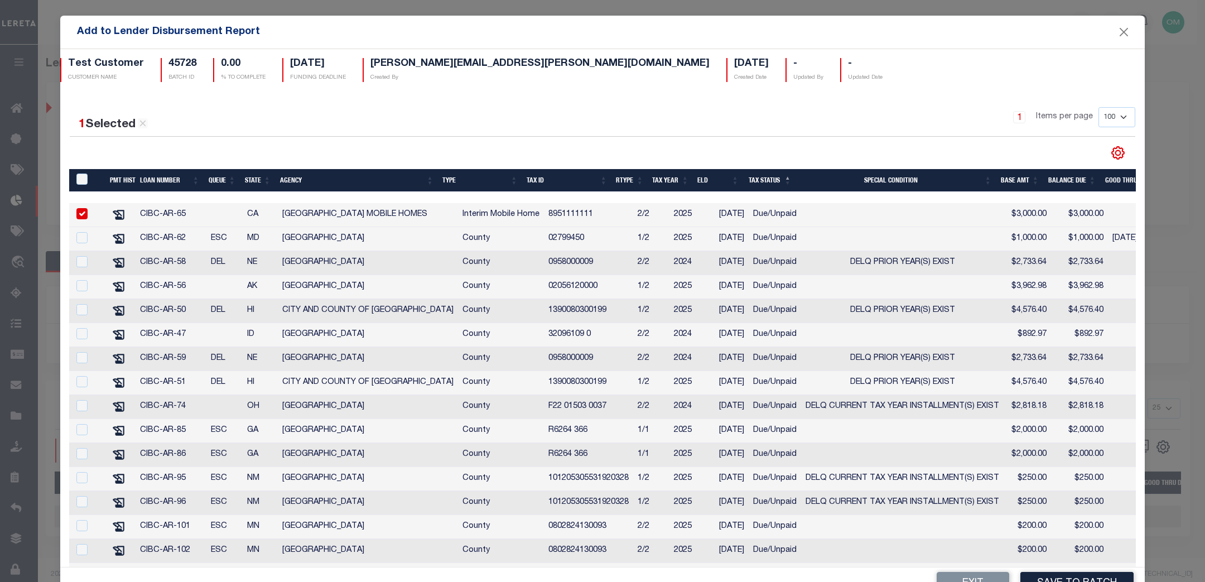
click at [1067, 569] on div "Exit Save to Batch" at bounding box center [602, 583] width 1084 height 33
click at [1071, 572] on button "Save to Batch" at bounding box center [1076, 584] width 113 height 24
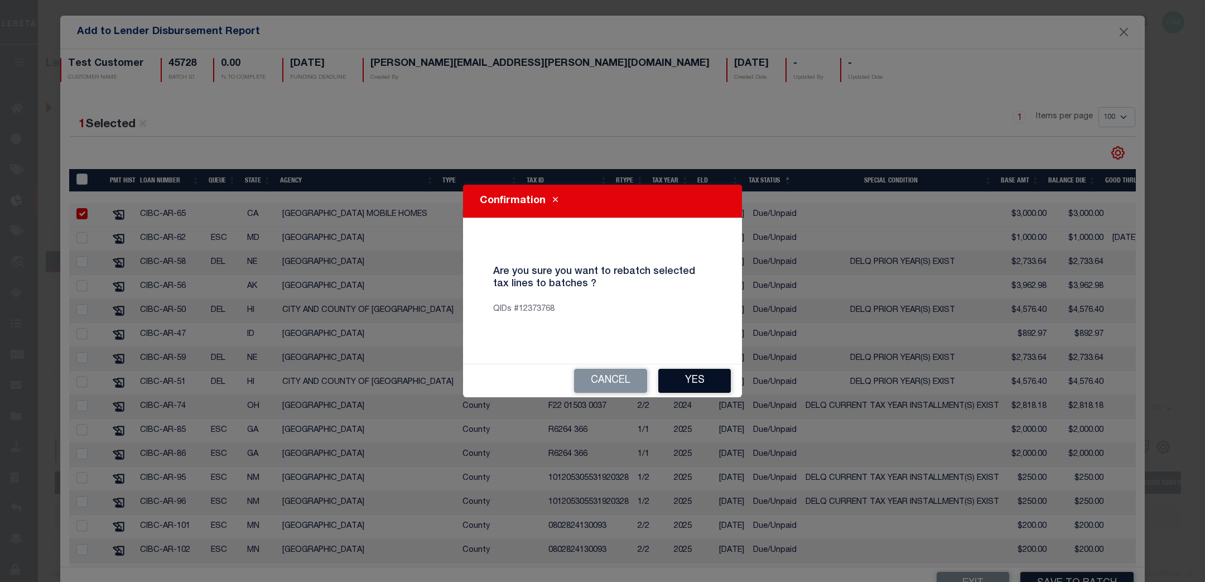
click at [696, 379] on button "Yes" at bounding box center [694, 381] width 73 height 24
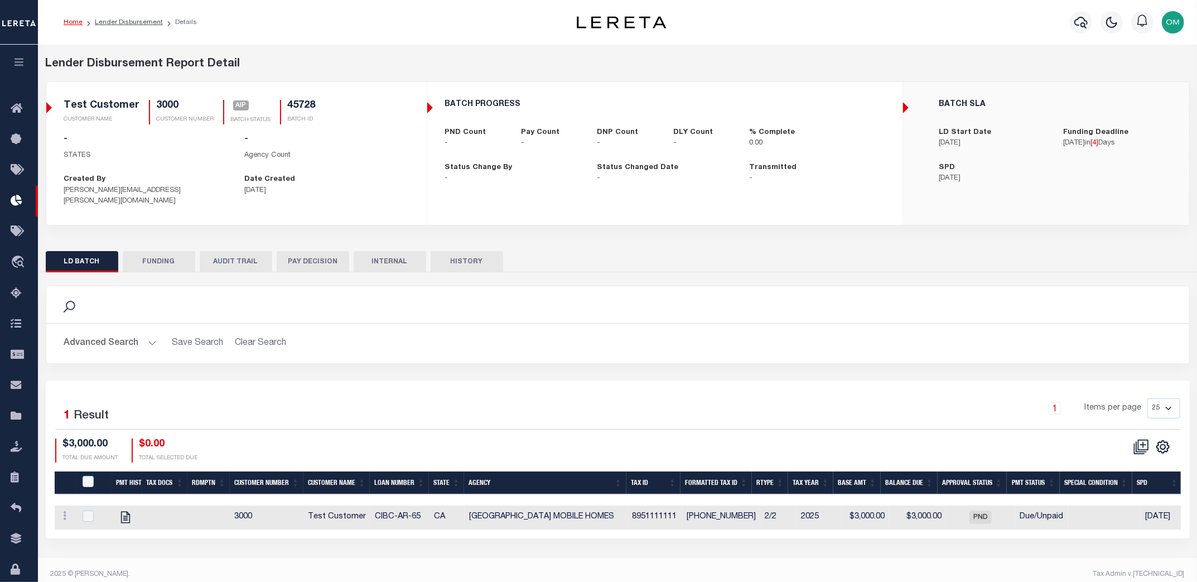
scroll to position [9, 0]
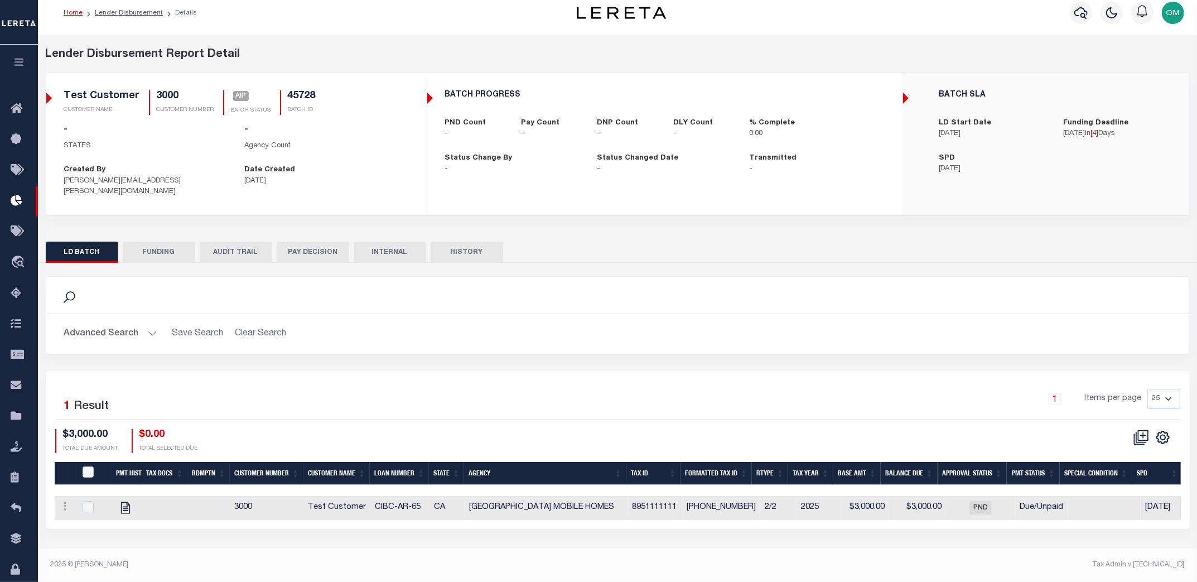
click at [154, 233] on div "LD BATCH FUNDING AUDIT TRAIL PAY DECISION INTERNAL HISTORY" at bounding box center [617, 381] width 1161 height 296
click at [155, 241] on button "FUNDING" at bounding box center [159, 251] width 73 height 21
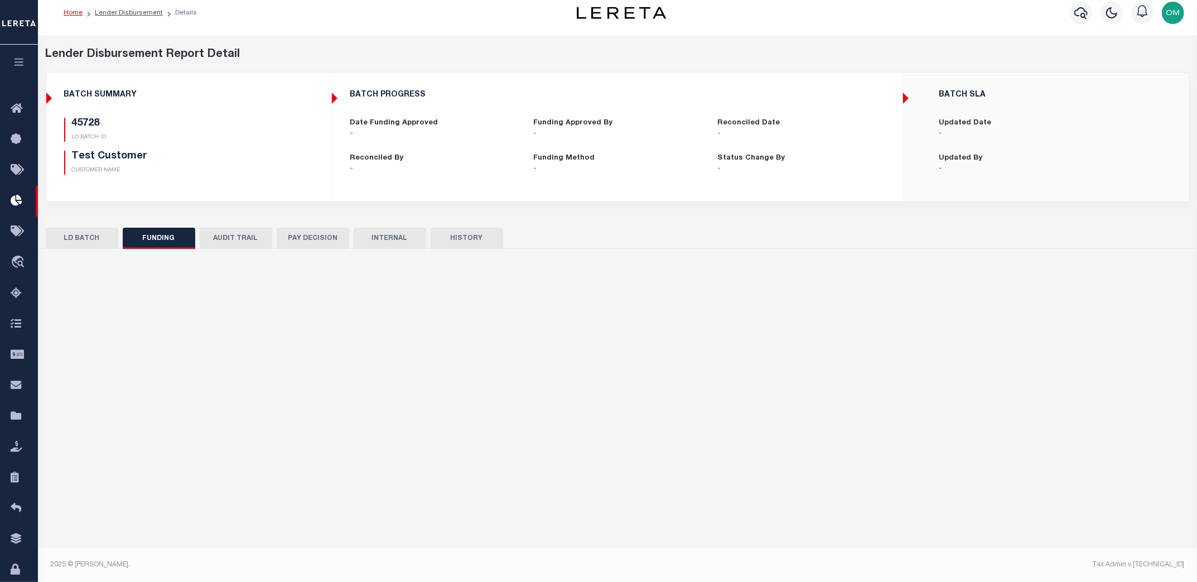
type input "$0"
type input "10/04/2025"
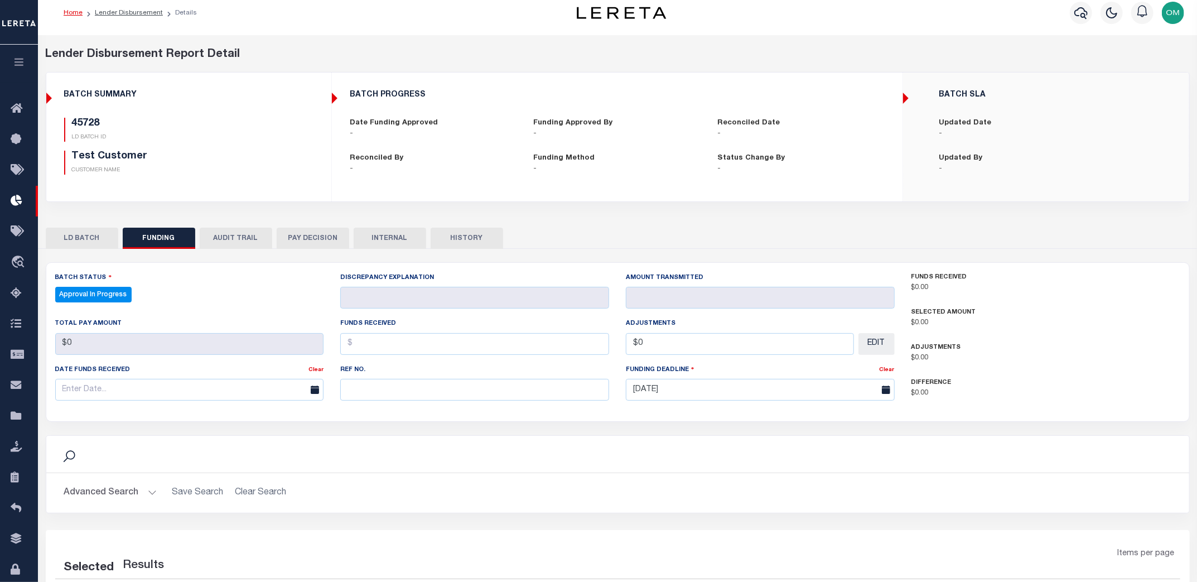
select select "100"
click at [99, 235] on button "LD BATCH" at bounding box center [82, 238] width 73 height 21
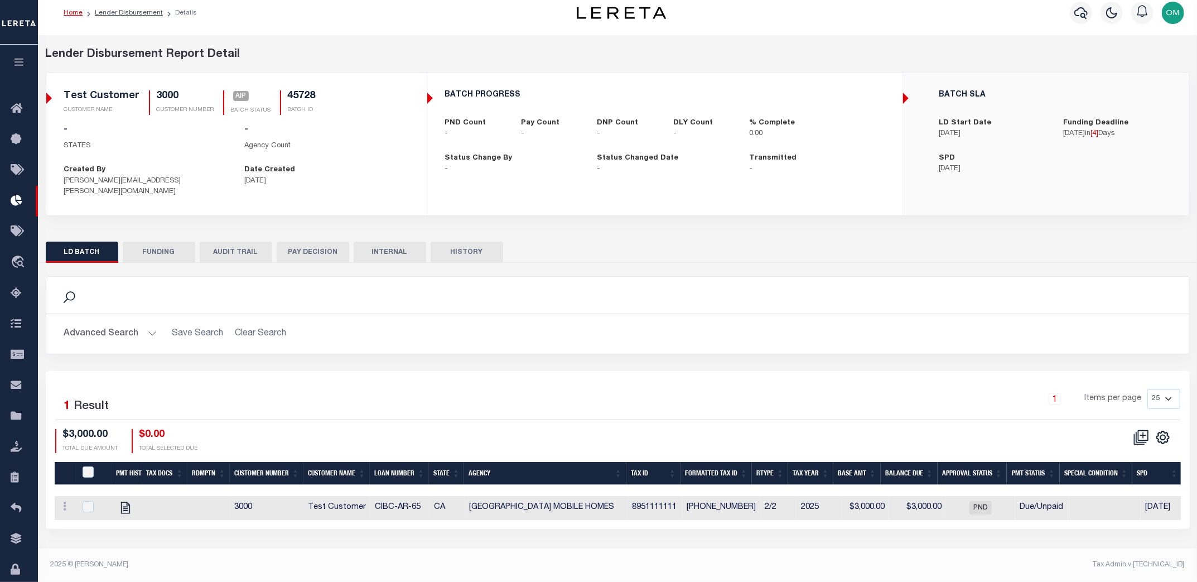
checkbox input "true"
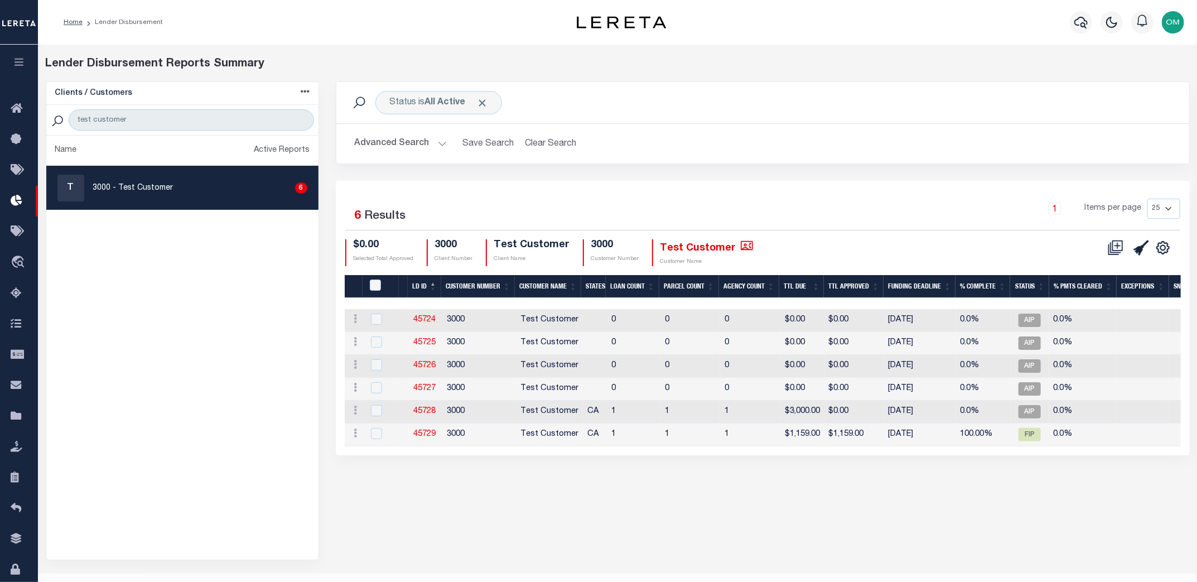
click at [201, 458] on ul "Name Active Reports T 3000 - Test Customer 6" at bounding box center [182, 348] width 272 height 424
click at [1030, 316] on span "AIP" at bounding box center [1029, 319] width 22 height 13
checkbox input "true"
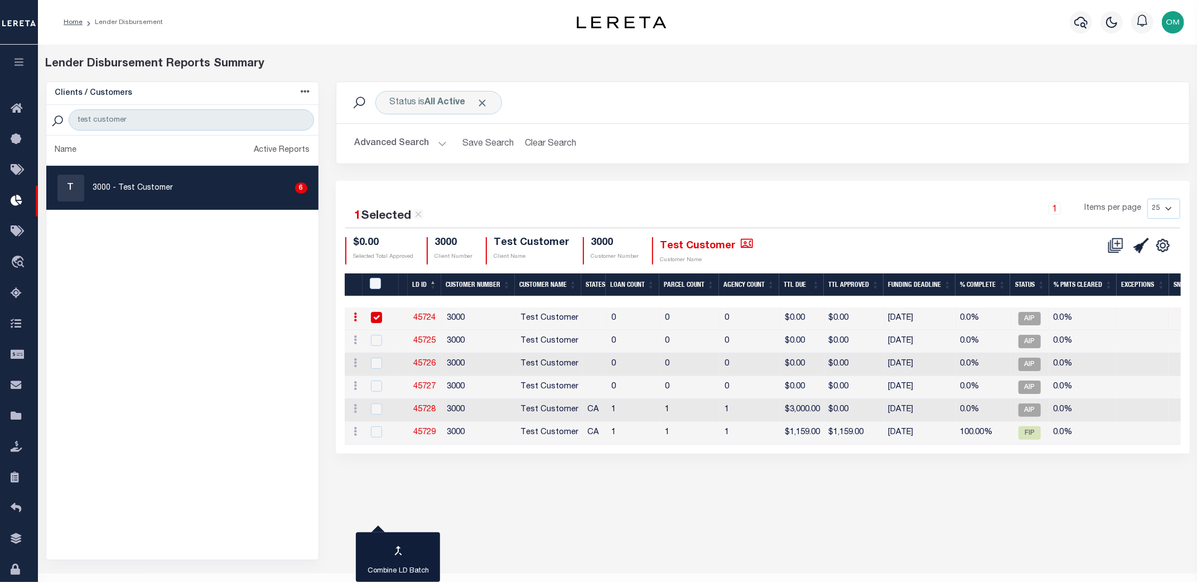
click at [373, 479] on div "Status is All Active Search Advanced Search Save Search Clear Search Equals 1" at bounding box center [762, 320] width 871 height 479
click at [356, 314] on link at bounding box center [355, 318] width 12 height 9
click at [357, 314] on link at bounding box center [355, 318] width 12 height 9
click at [354, 314] on icon at bounding box center [355, 316] width 3 height 9
drag, startPoint x: 374, startPoint y: 335, endPoint x: 376, endPoint y: 352, distance: 17.4
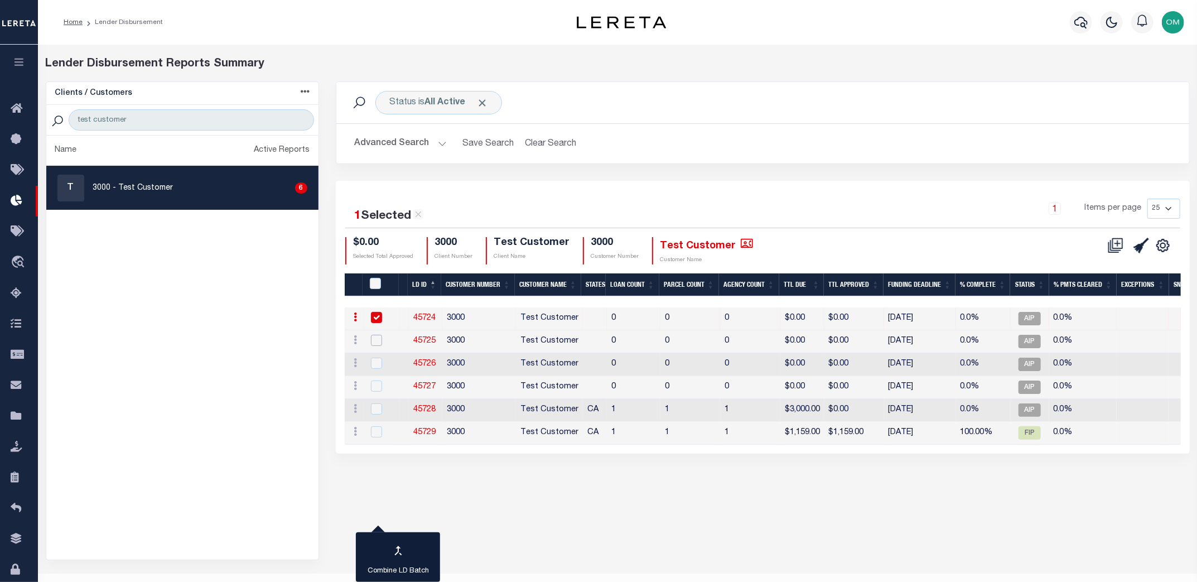
click at [374, 335] on input "checkbox" at bounding box center [376, 340] width 11 height 11
checkbox input "true"
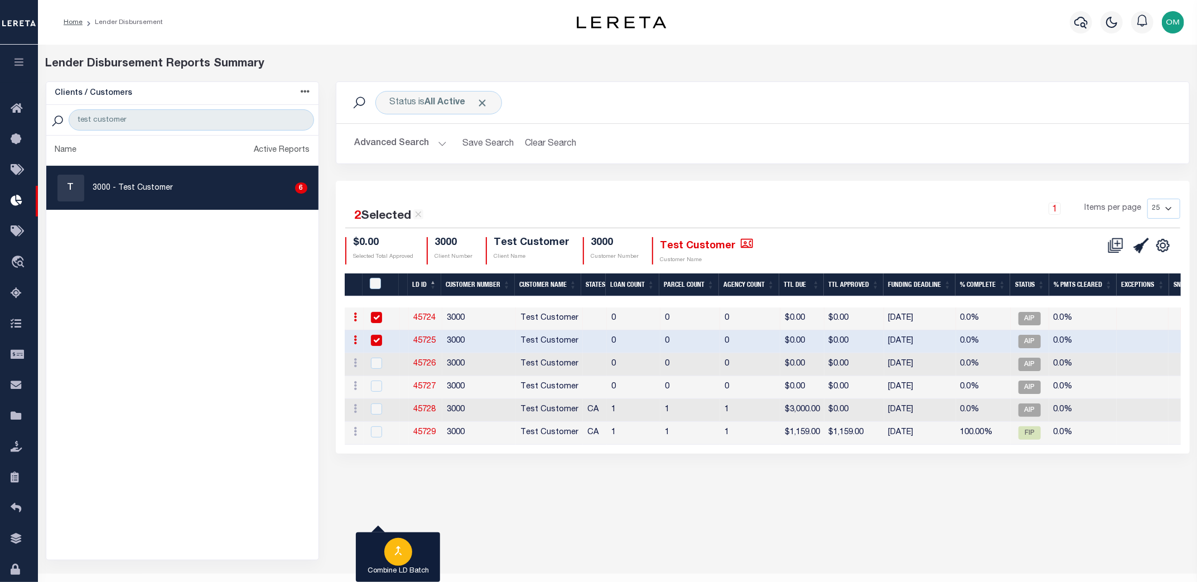
click at [414, 559] on button "Combine LD Batch" at bounding box center [398, 557] width 84 height 50
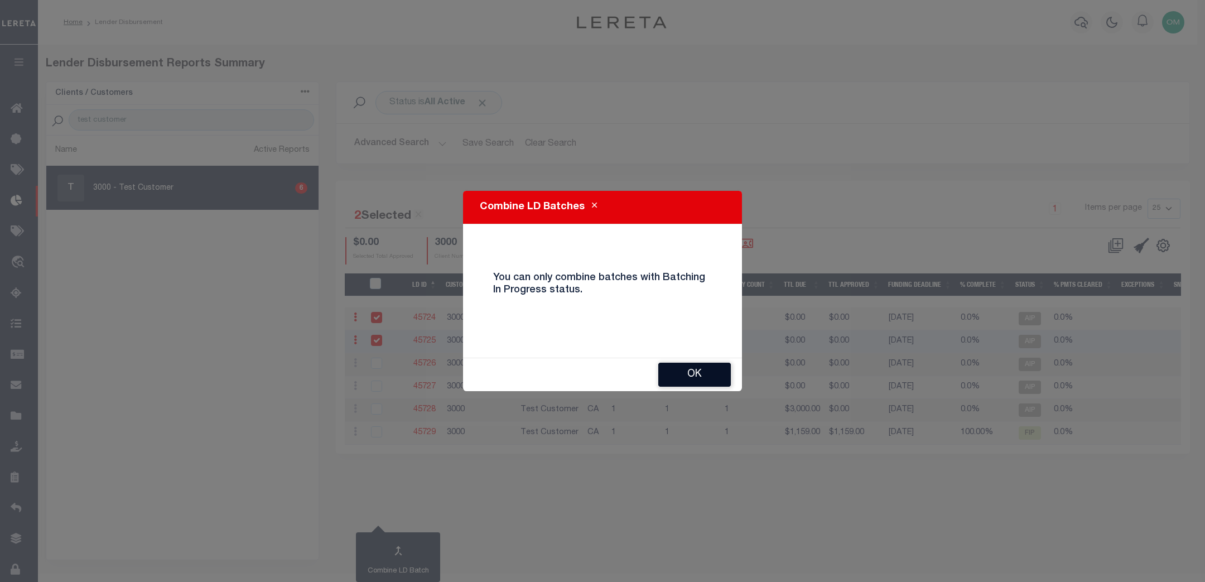
click at [694, 374] on button "OK" at bounding box center [694, 375] width 73 height 24
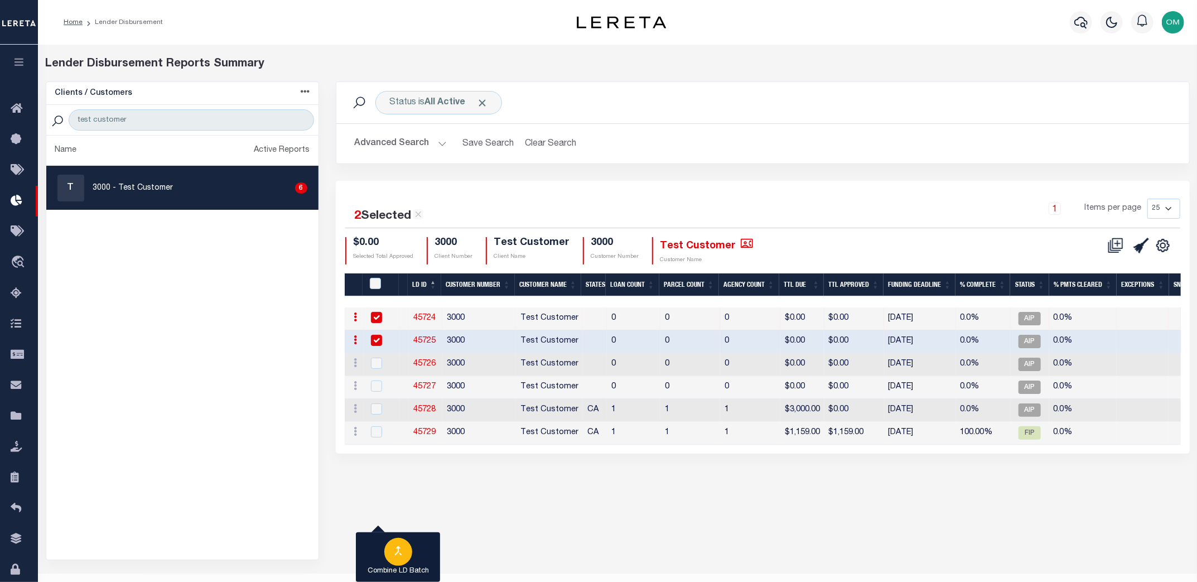
click at [379, 548] on button "Combine LD Batch" at bounding box center [398, 557] width 84 height 50
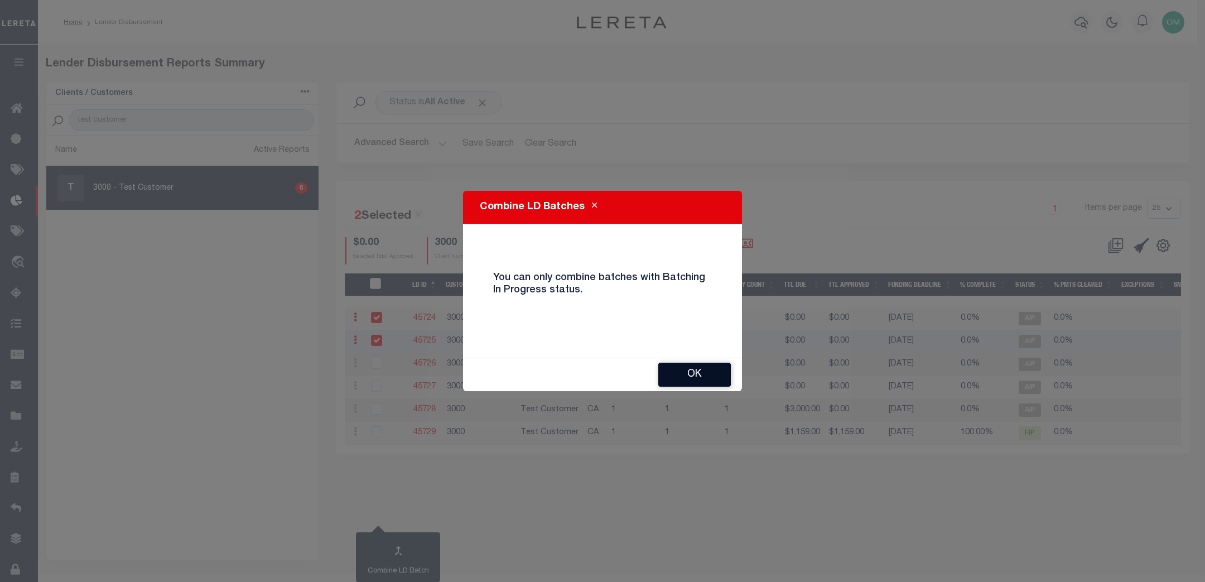
click at [693, 366] on button "OK" at bounding box center [694, 375] width 73 height 24
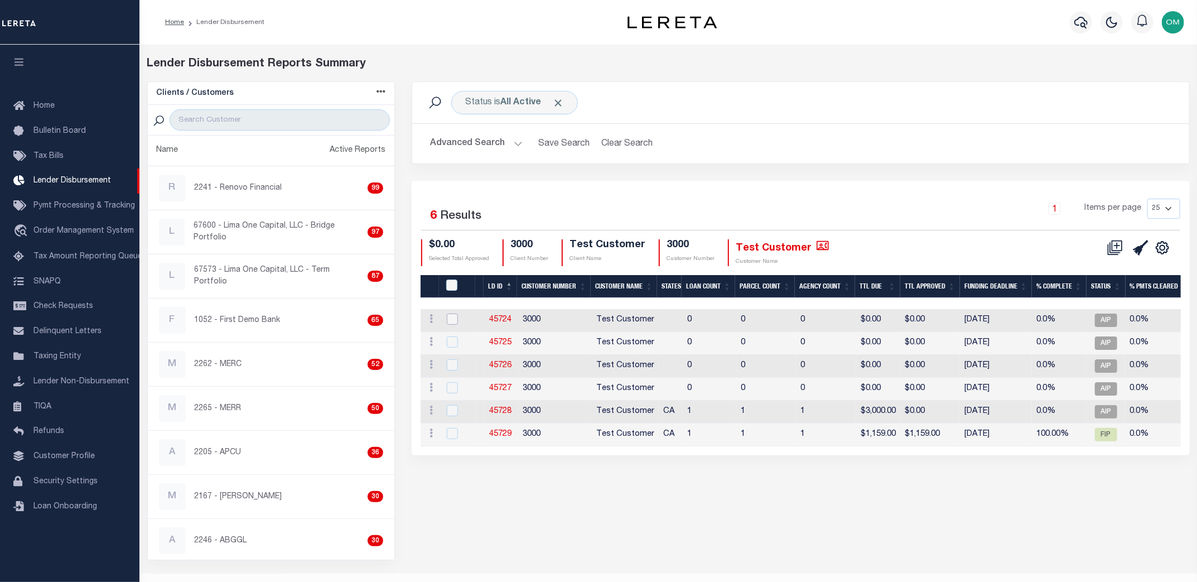
click at [452, 316] on input "checkbox" at bounding box center [452, 318] width 11 height 11
checkbox input "true"
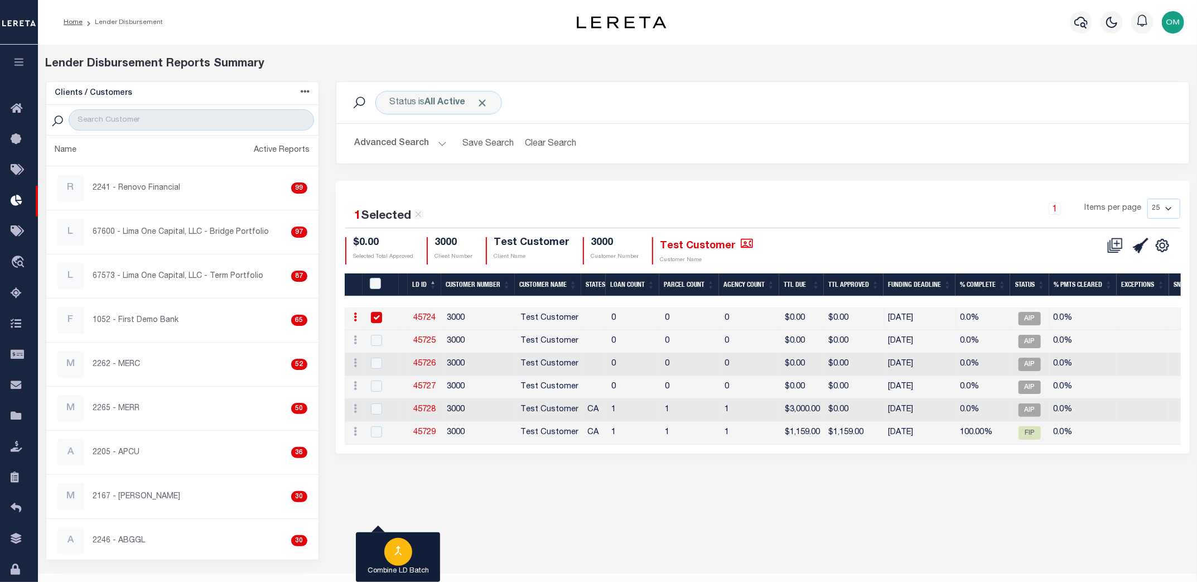
click at [395, 550] on icon "button" at bounding box center [398, 550] width 13 height 13
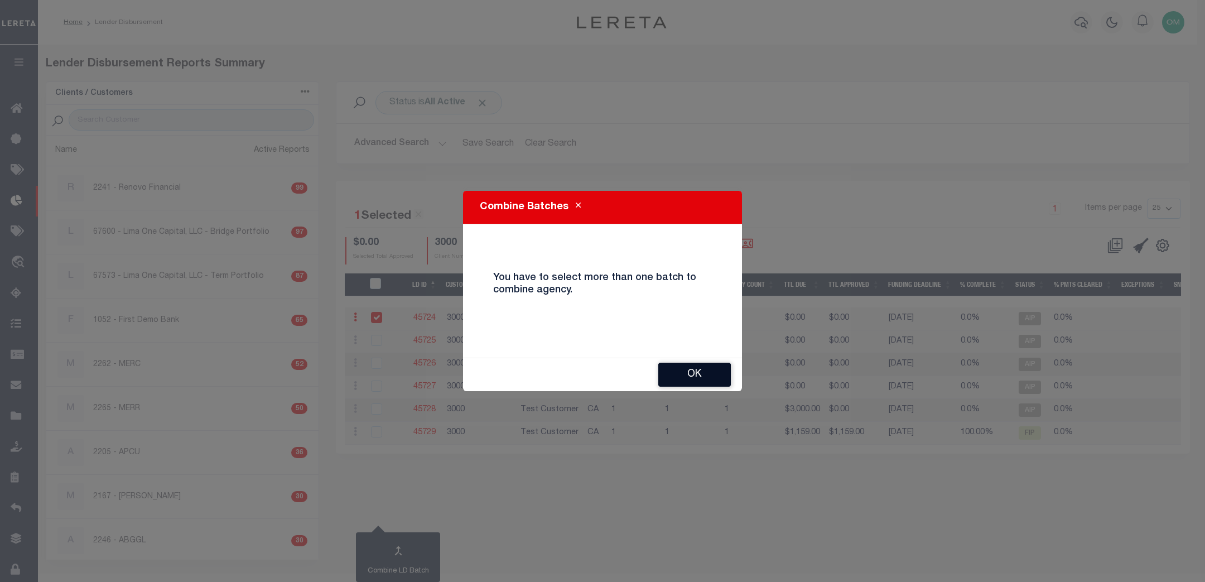
click at [682, 363] on button "Ok" at bounding box center [694, 375] width 73 height 24
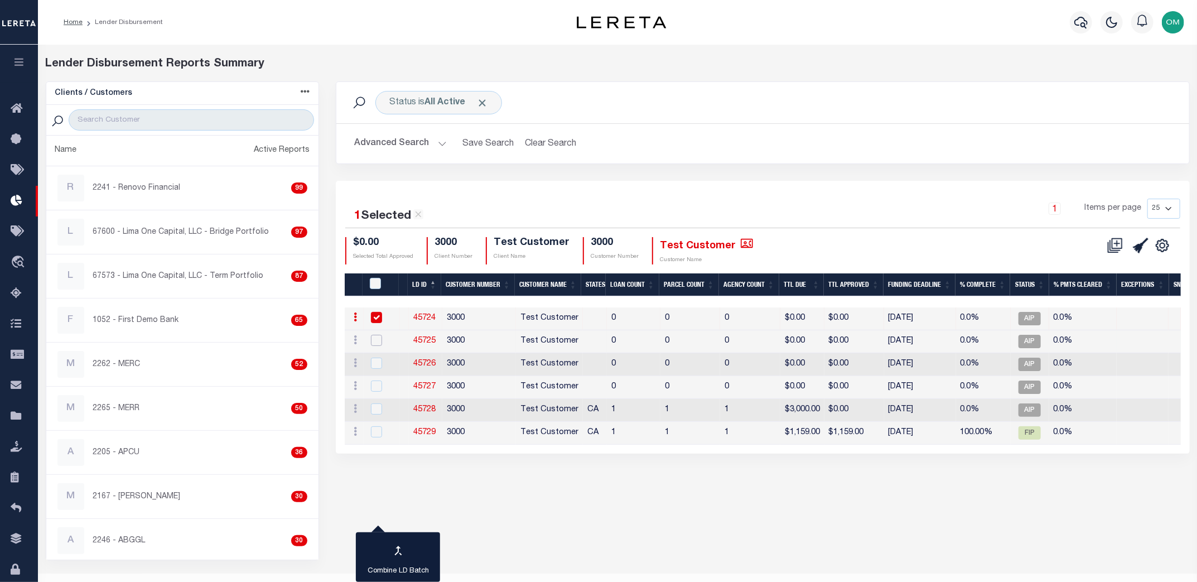
click at [374, 336] on input "checkbox" at bounding box center [376, 340] width 11 height 11
checkbox input "true"
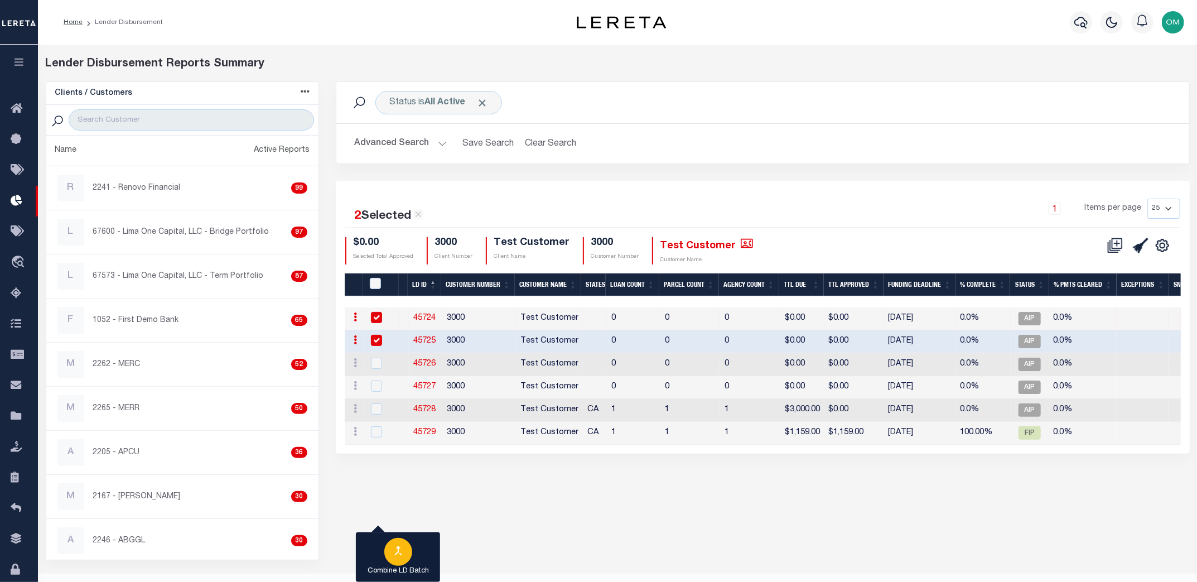
click at [413, 540] on button "Combine LD Batch" at bounding box center [398, 557] width 84 height 50
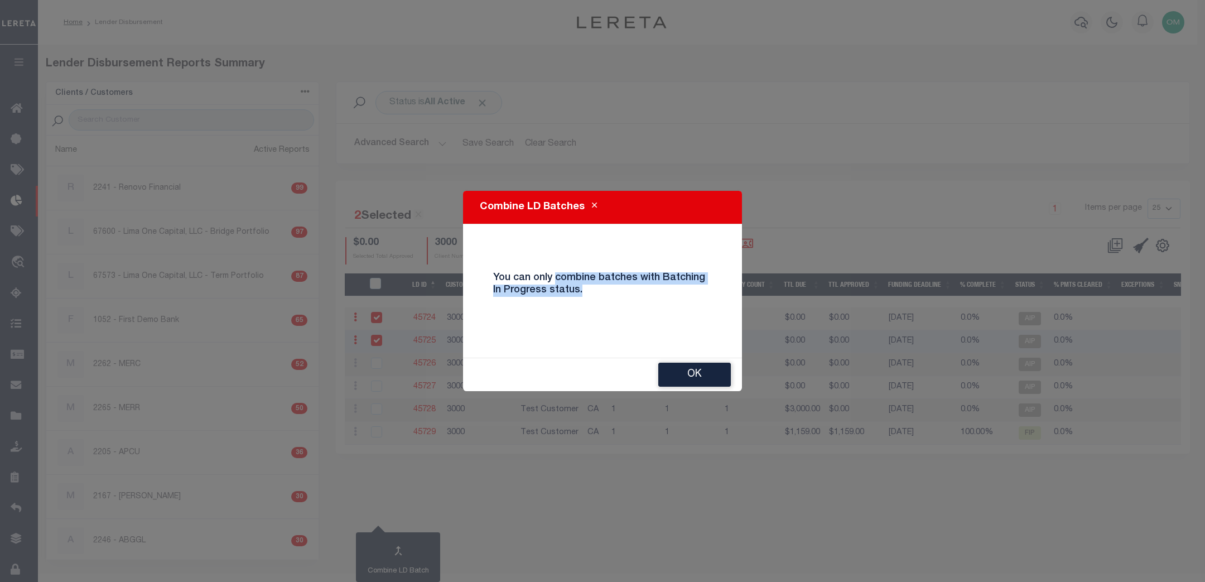
drag, startPoint x: 554, startPoint y: 278, endPoint x: 557, endPoint y: 306, distance: 27.5
click at [642, 308] on div "You can only combine batches with Batching In Progress status." at bounding box center [602, 290] width 235 height 55
click at [692, 369] on button "OK" at bounding box center [694, 375] width 73 height 24
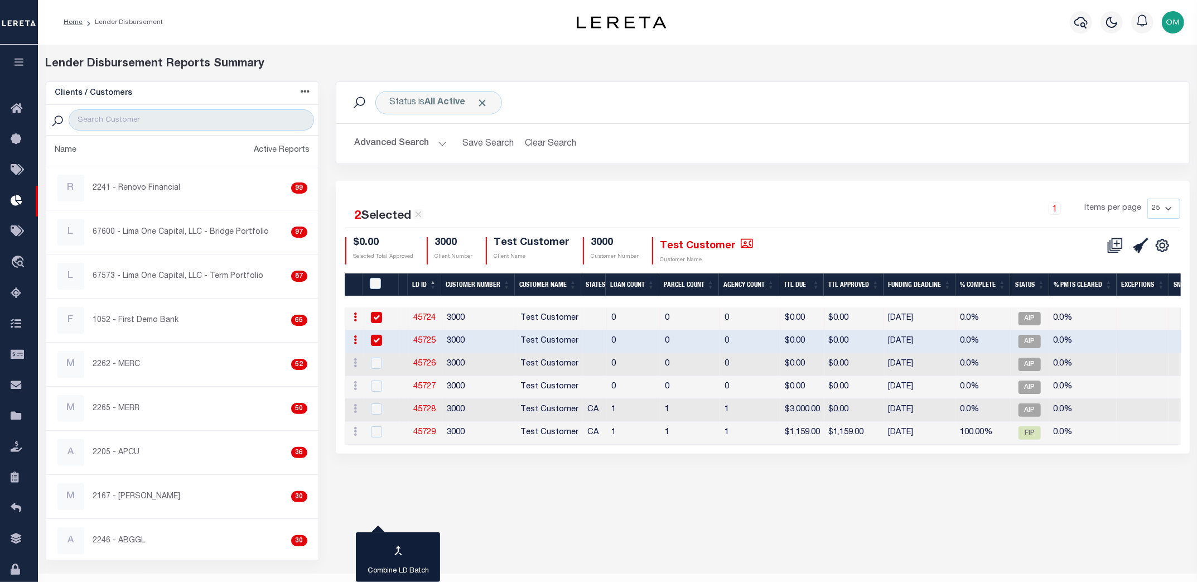
click at [370, 466] on div "Status is All Active Search Advanced Search Save Search Clear Search Equals 2" at bounding box center [762, 320] width 871 height 479
drag, startPoint x: 887, startPoint y: 316, endPoint x: 930, endPoint y: 313, distance: 43.6
click at [930, 313] on td "[DATE]" at bounding box center [920, 318] width 72 height 23
checkbox input "false"
drag, startPoint x: 951, startPoint y: 495, endPoint x: 908, endPoint y: 396, distance: 108.2
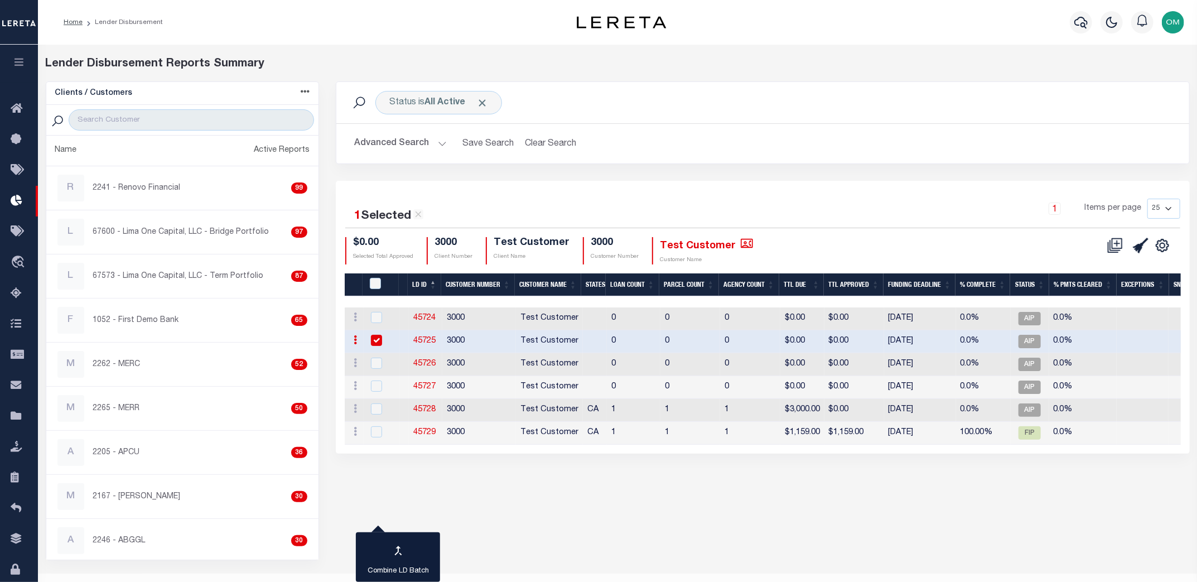
click at [950, 493] on div "Status is All Active Search Advanced Search Save Search Clear Search Equals 1" at bounding box center [762, 320] width 871 height 479
drag, startPoint x: 887, startPoint y: 337, endPoint x: 935, endPoint y: 338, distance: 48.0
click at [935, 338] on td "[DATE]" at bounding box center [920, 341] width 72 height 23
checkbox input "false"
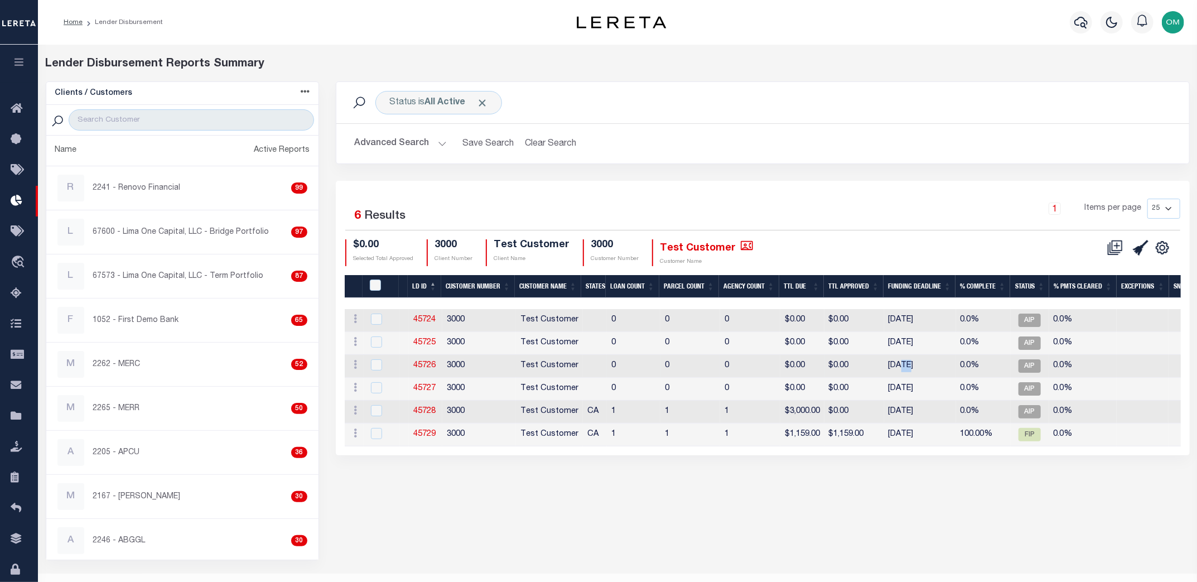
drag, startPoint x: 900, startPoint y: 366, endPoint x: 909, endPoint y: 364, distance: 9.2
click at [909, 364] on td "[DATE]" at bounding box center [920, 366] width 72 height 23
checkbox input "true"
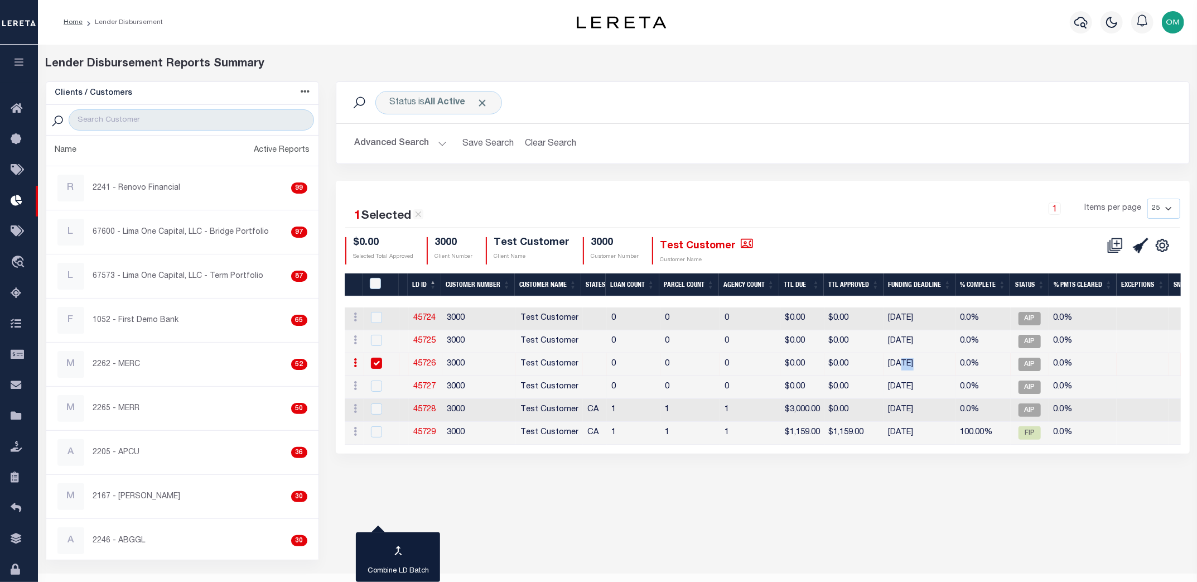
drag, startPoint x: 901, startPoint y: 382, endPoint x: 914, endPoint y: 381, distance: 12.8
click at [917, 380] on td "[DATE]" at bounding box center [920, 387] width 72 height 23
checkbox input "true"
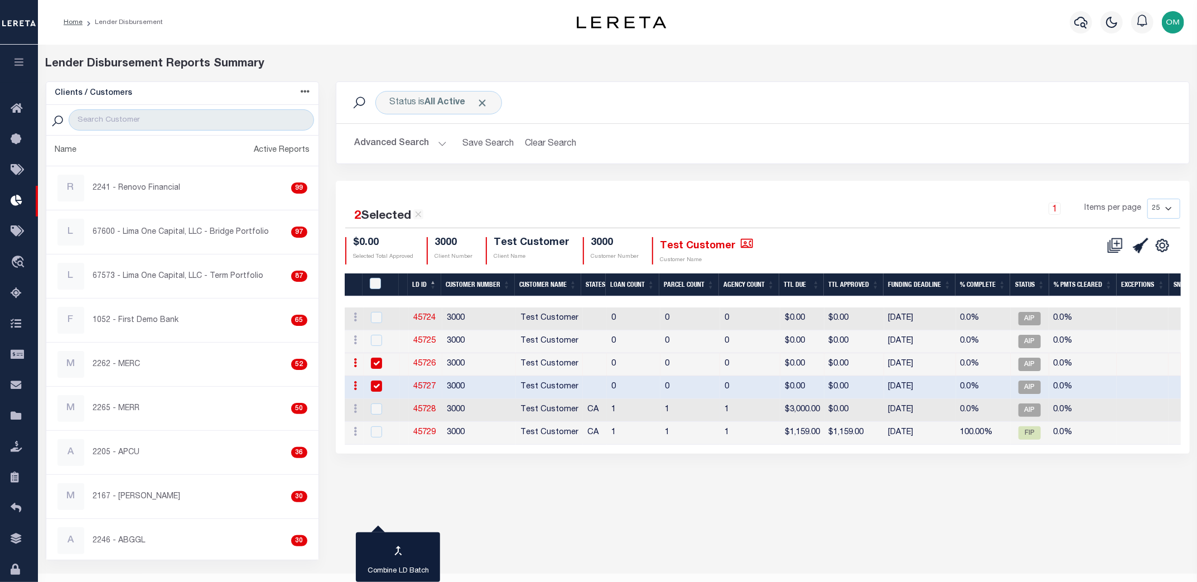
drag, startPoint x: 902, startPoint y: 407, endPoint x: 916, endPoint y: 410, distance: 13.8
click at [911, 407] on td "[DATE]" at bounding box center [920, 410] width 72 height 23
checkbox input "true"
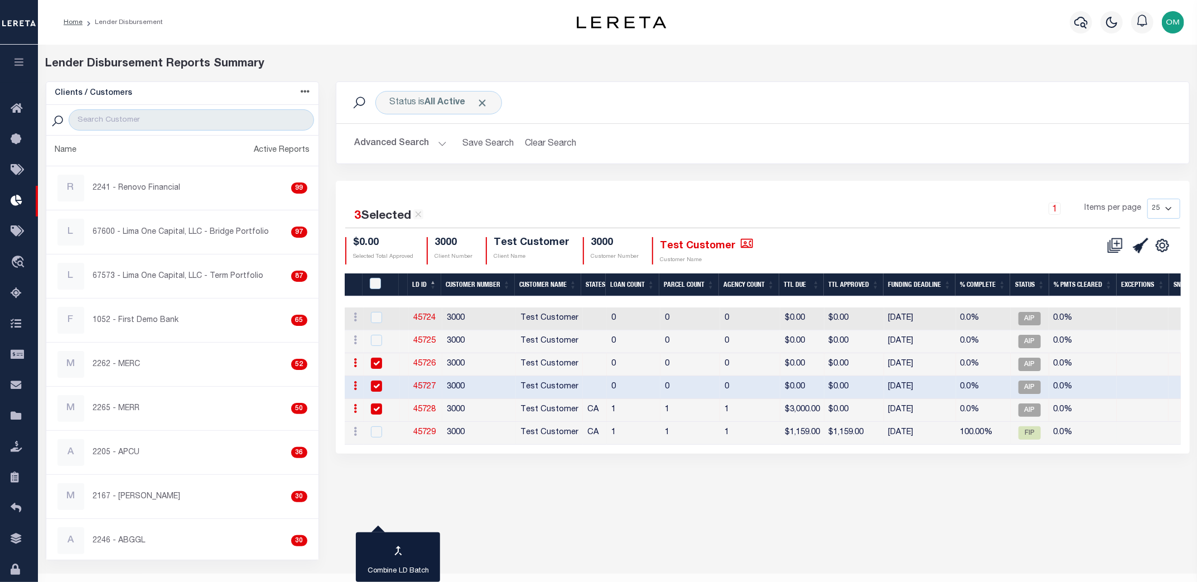
click at [902, 433] on td "[DATE]" at bounding box center [920, 433] width 72 height 23
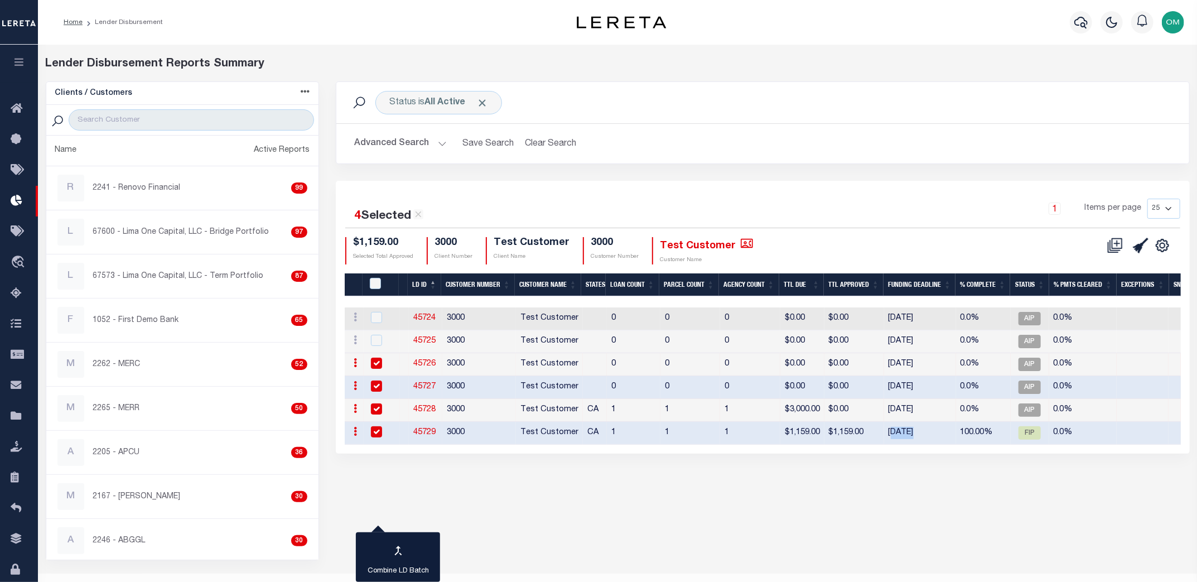
drag, startPoint x: 892, startPoint y: 431, endPoint x: 910, endPoint y: 431, distance: 17.3
click at [910, 431] on td "[DATE]" at bounding box center [920, 433] width 72 height 23
checkbox input "false"
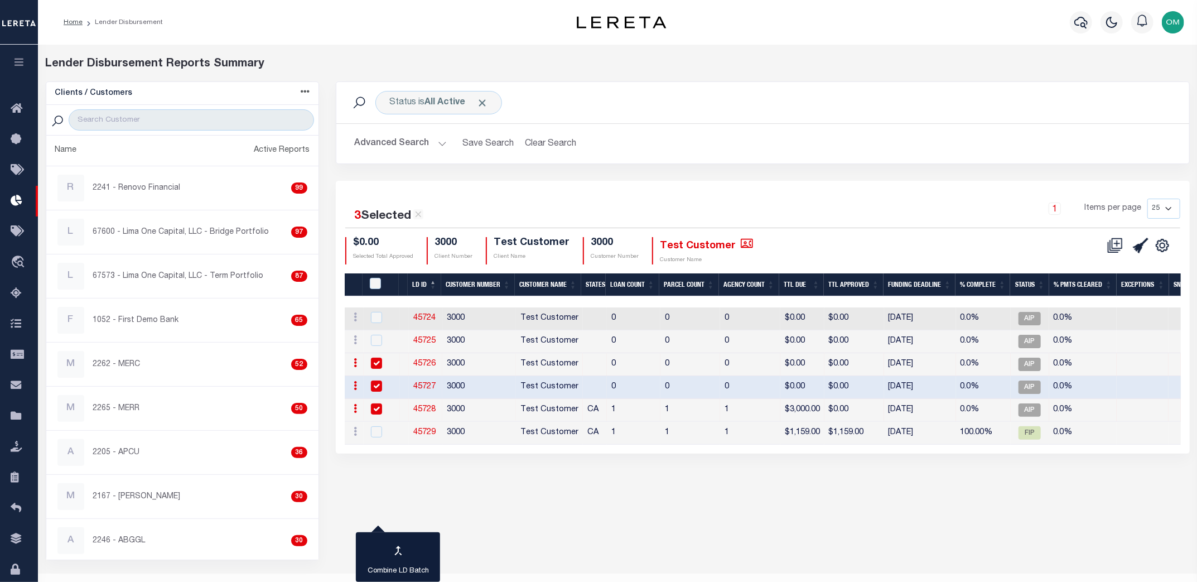
click at [988, 548] on div "Status is All Active Search Advanced Search Save Search Clear Search Equals 3" at bounding box center [762, 320] width 871 height 479
checkbox input "true"
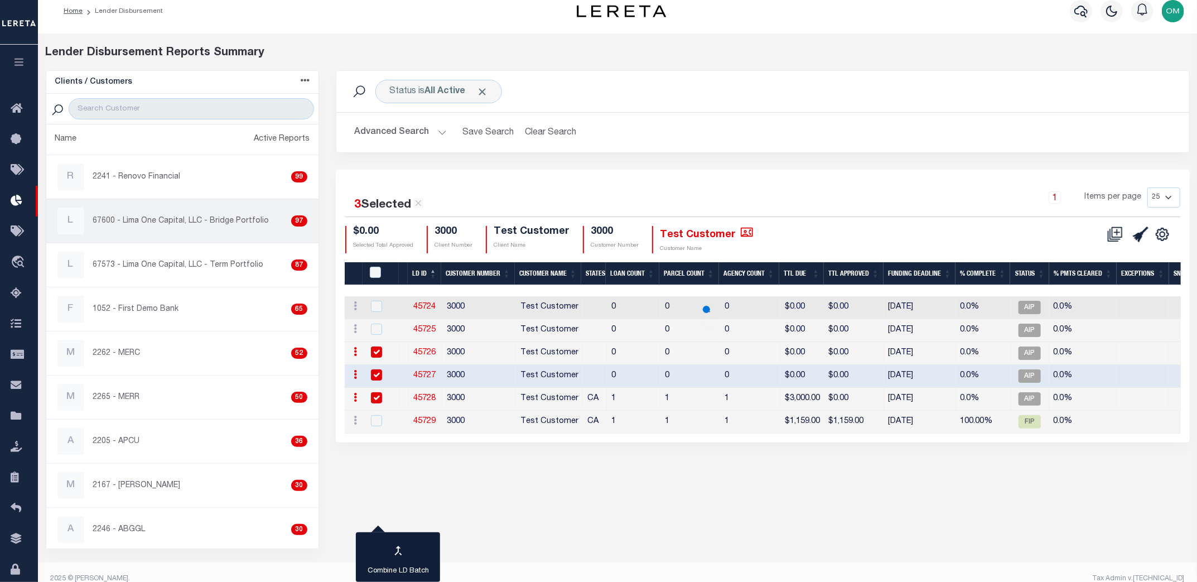
click at [170, 217] on p "67600 - Lima One Capital, LLC - Bridge Portfolio" at bounding box center [181, 221] width 176 height 12
checkbox input "true"
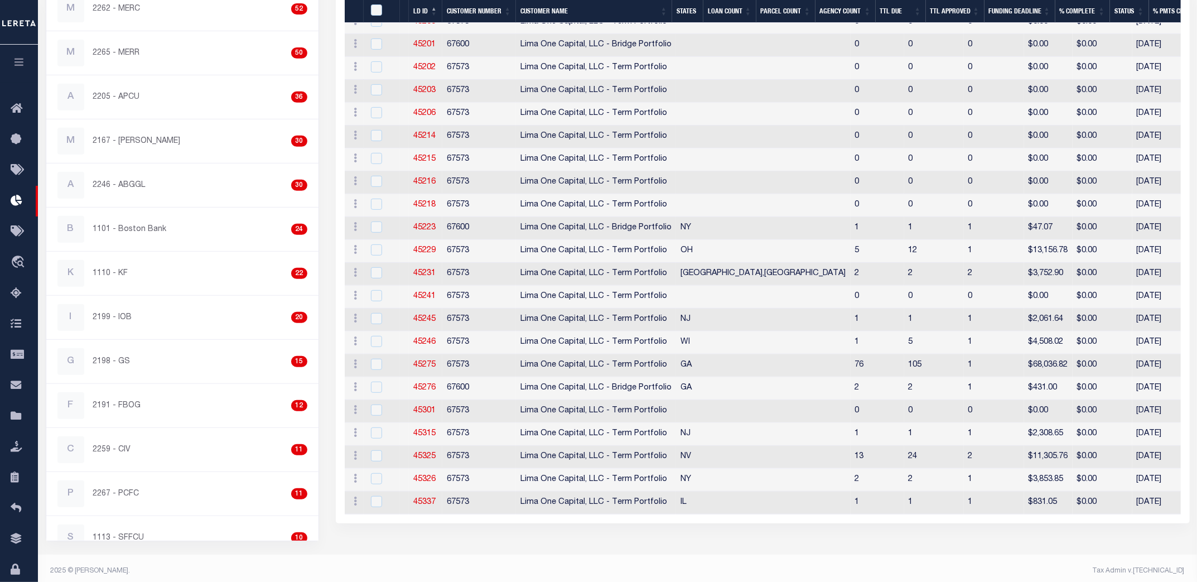
scroll to position [361, 0]
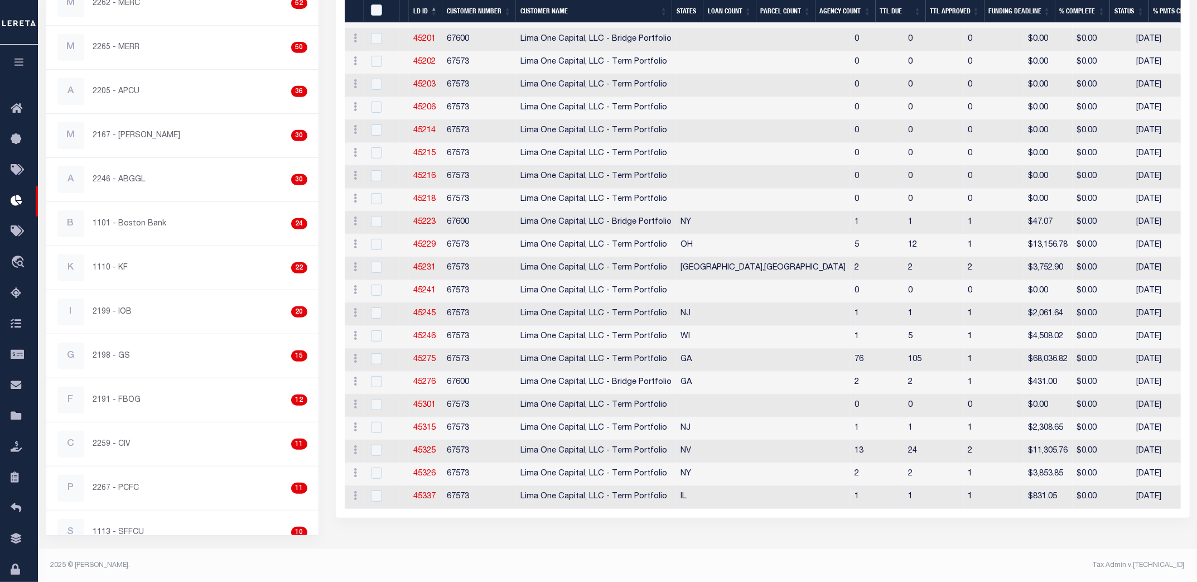
drag, startPoint x: 990, startPoint y: 501, endPoint x: 875, endPoint y: 526, distance: 117.6
click at [1132, 504] on td "[DATE]" at bounding box center [1168, 497] width 72 height 23
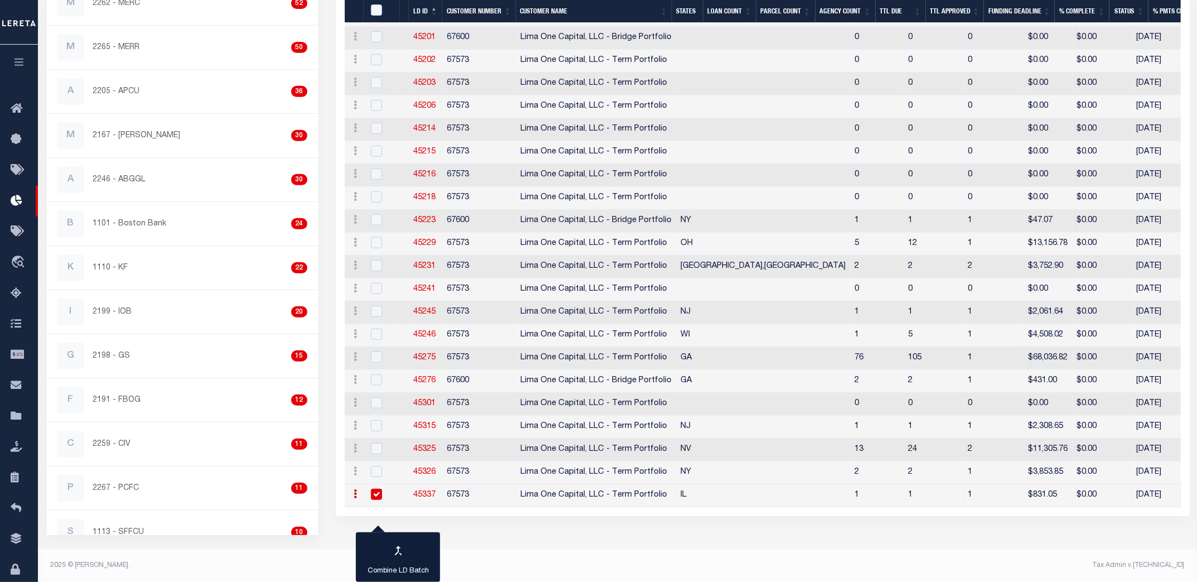
click at [1132, 501] on td "[DATE]" at bounding box center [1168, 495] width 72 height 23
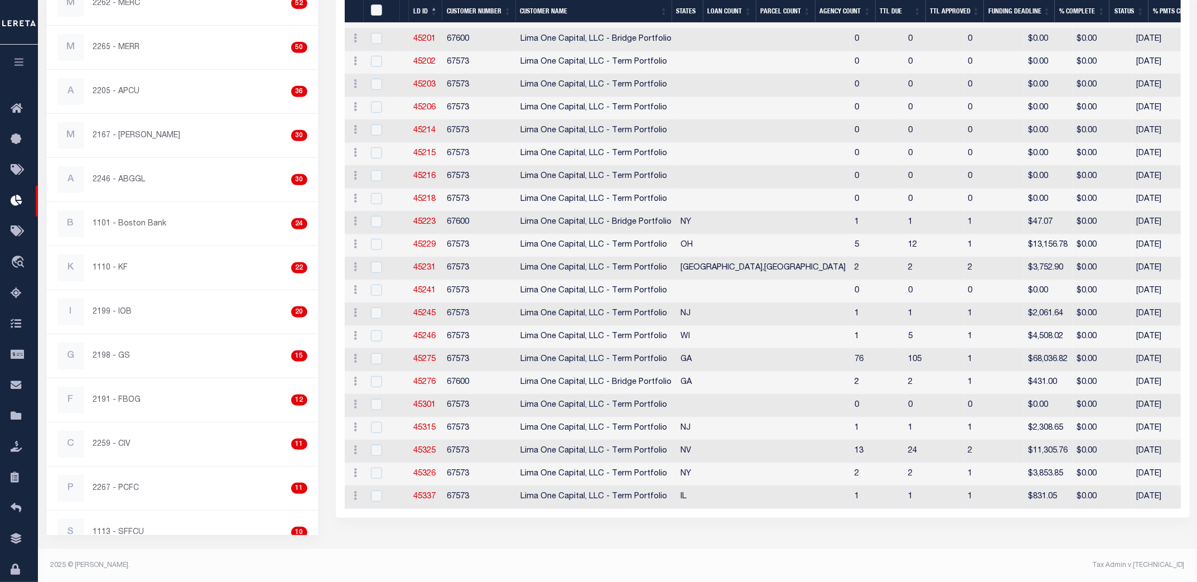
drag, startPoint x: 985, startPoint y: 497, endPoint x: 1028, endPoint y: 499, distance: 42.4
click at [1132, 499] on td "[DATE]" at bounding box center [1168, 497] width 72 height 23
checkbox input "true"
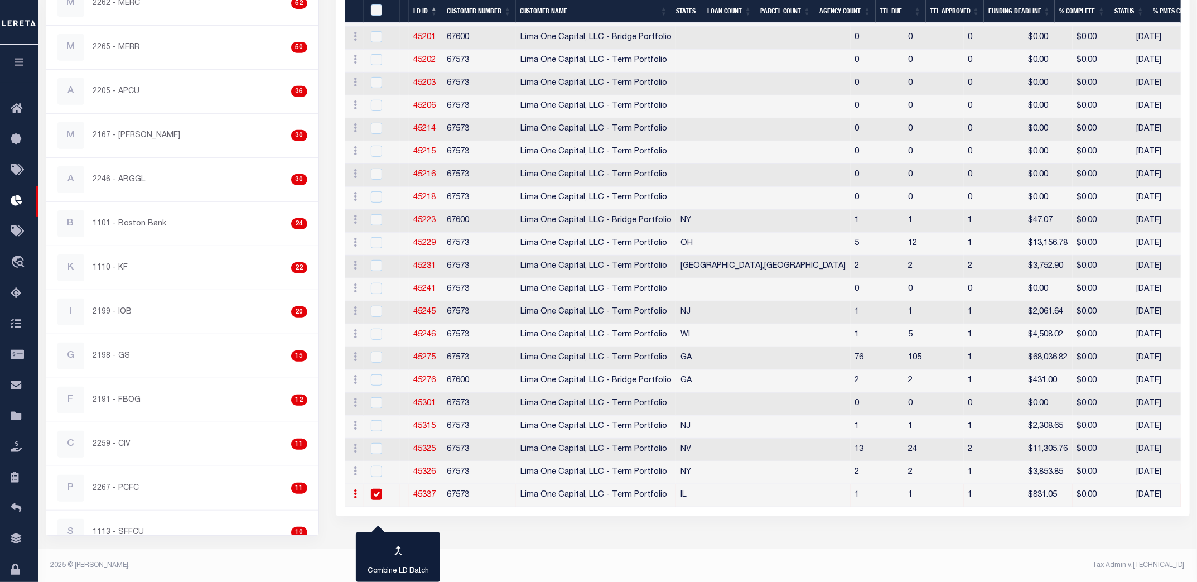
drag, startPoint x: 1099, startPoint y: 539, endPoint x: 1124, endPoint y: 488, distance: 56.9
click at [1099, 538] on div "Lender Disbursement Reports Summary Clients / Customers Customers asc Customers…" at bounding box center [617, 133] width 1159 height 898
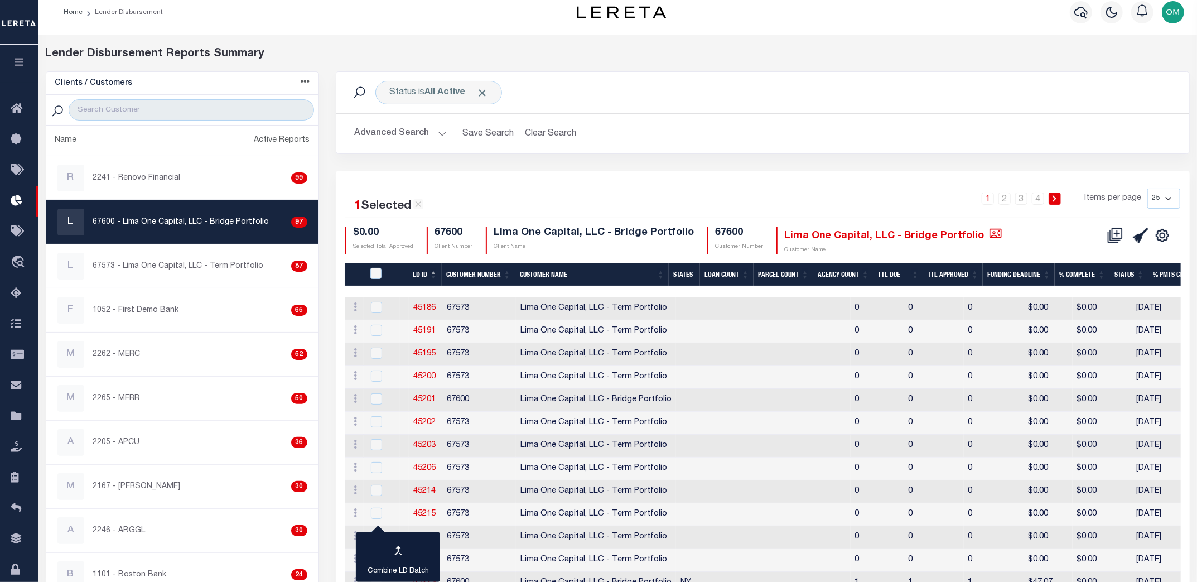
scroll to position [0, 0]
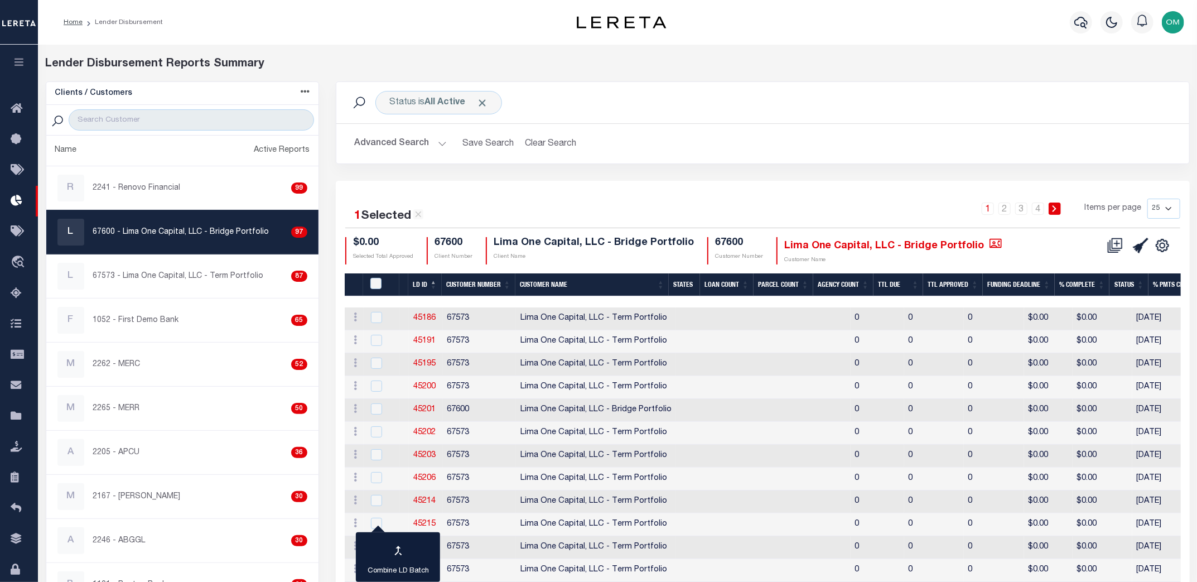
drag, startPoint x: 432, startPoint y: 137, endPoint x: 440, endPoint y: 145, distance: 11.4
click at [432, 137] on button "Advanced Search" at bounding box center [400, 144] width 93 height 22
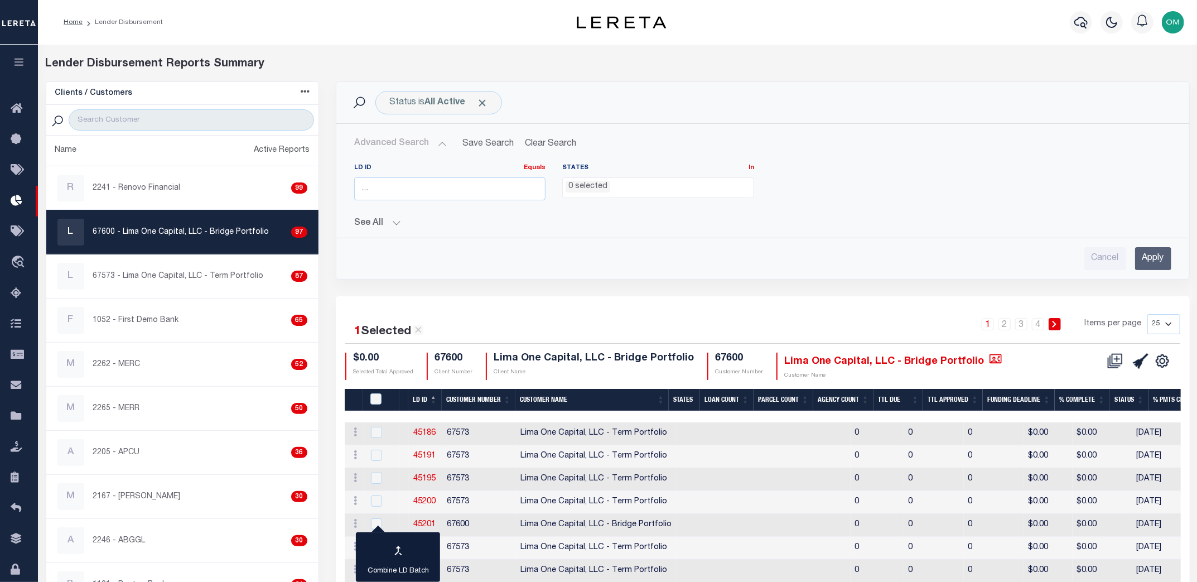
click at [615, 181] on ul "0 selected" at bounding box center [658, 185] width 191 height 15
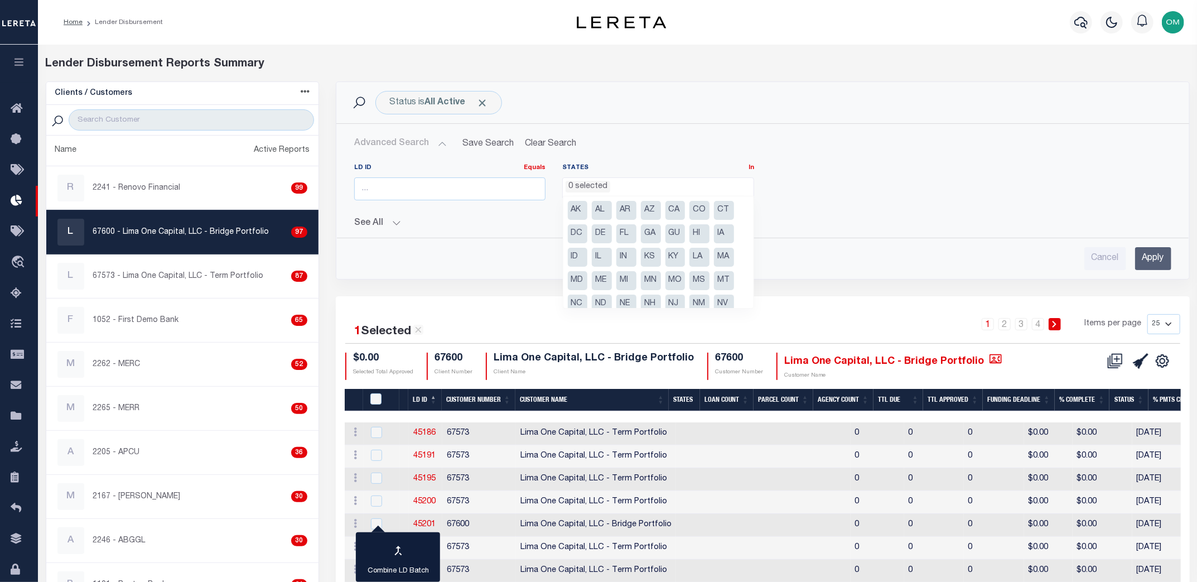
click at [613, 182] on ul "0 selected" at bounding box center [658, 185] width 191 height 15
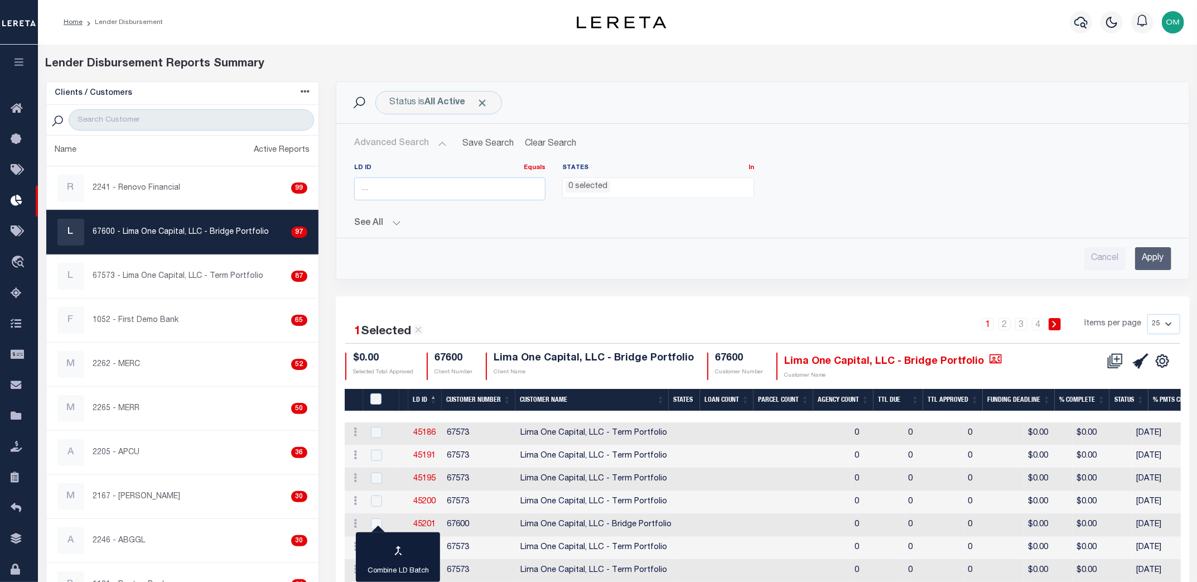
click at [380, 218] on button "See All" at bounding box center [762, 223] width 817 height 11
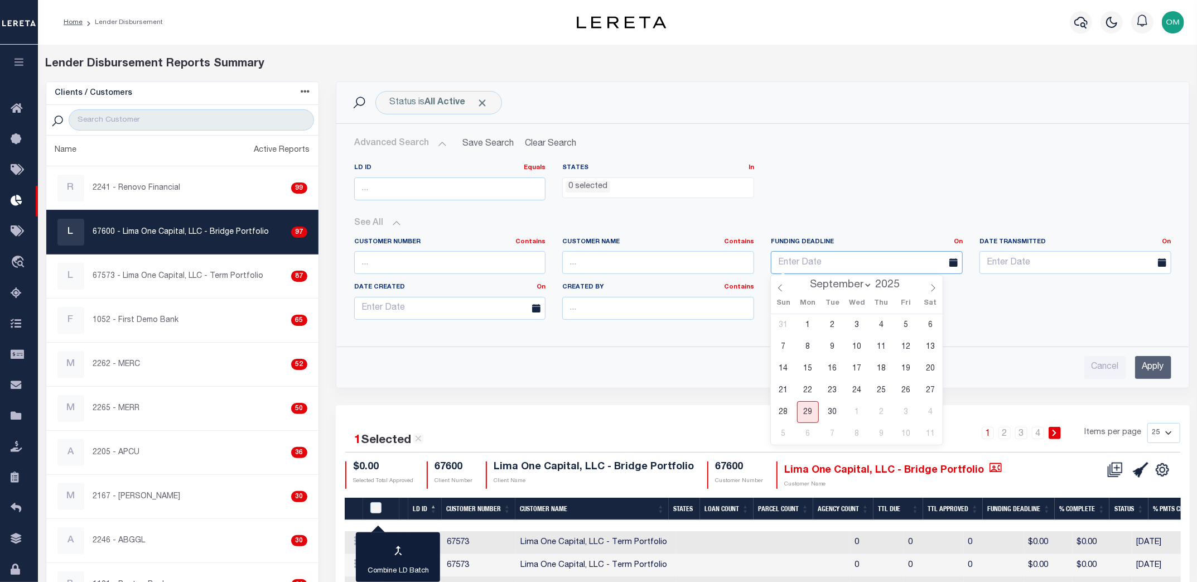
click at [920, 252] on input "text" at bounding box center [867, 262] width 192 height 23
click at [486, 185] on input "number" at bounding box center [450, 188] width 192 height 23
click at [463, 98] on b "All Active" at bounding box center [444, 102] width 41 height 9
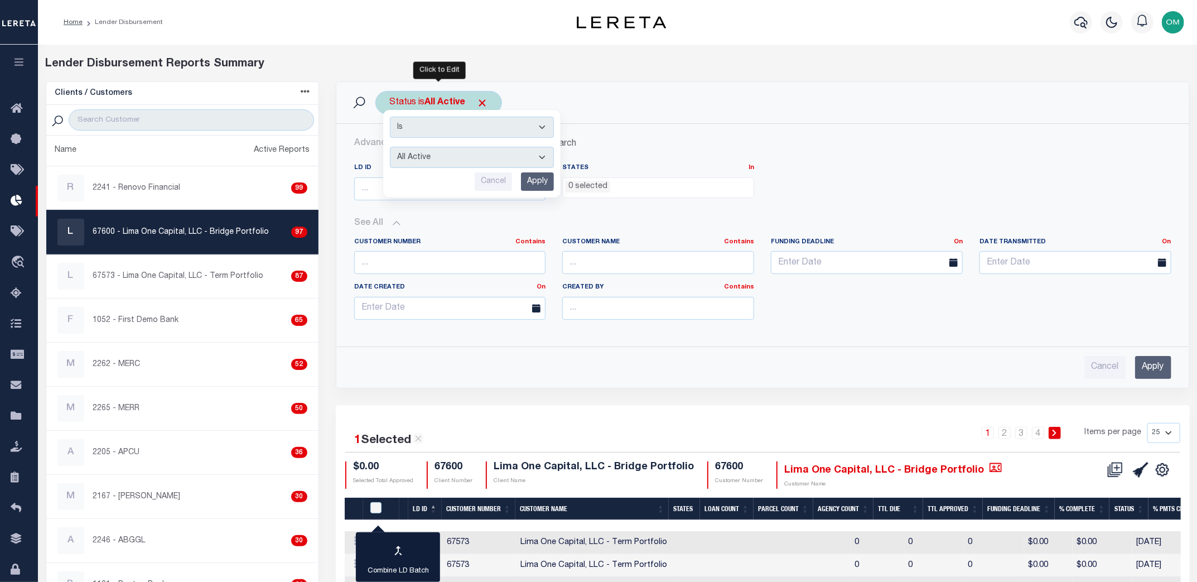
click at [468, 149] on select "All Active Approval In Progress Batching In Progress Complete Do Not Pay Escrow…" at bounding box center [472, 157] width 164 height 21
select select "REC"
click at [390, 147] on select "All Active Approval In Progress Batching In Progress Complete Do Not Pay Escrow…" at bounding box center [472, 157] width 164 height 21
click at [535, 182] on input "Apply" at bounding box center [537, 181] width 33 height 18
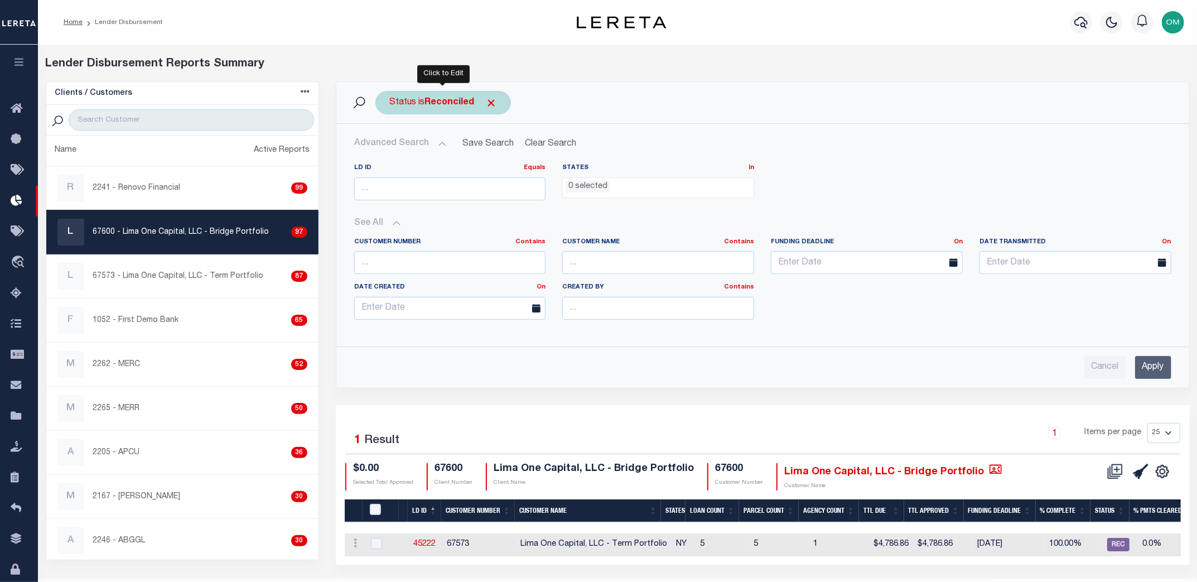
click at [446, 104] on b "Reconciled" at bounding box center [449, 102] width 50 height 9
select select "REC"
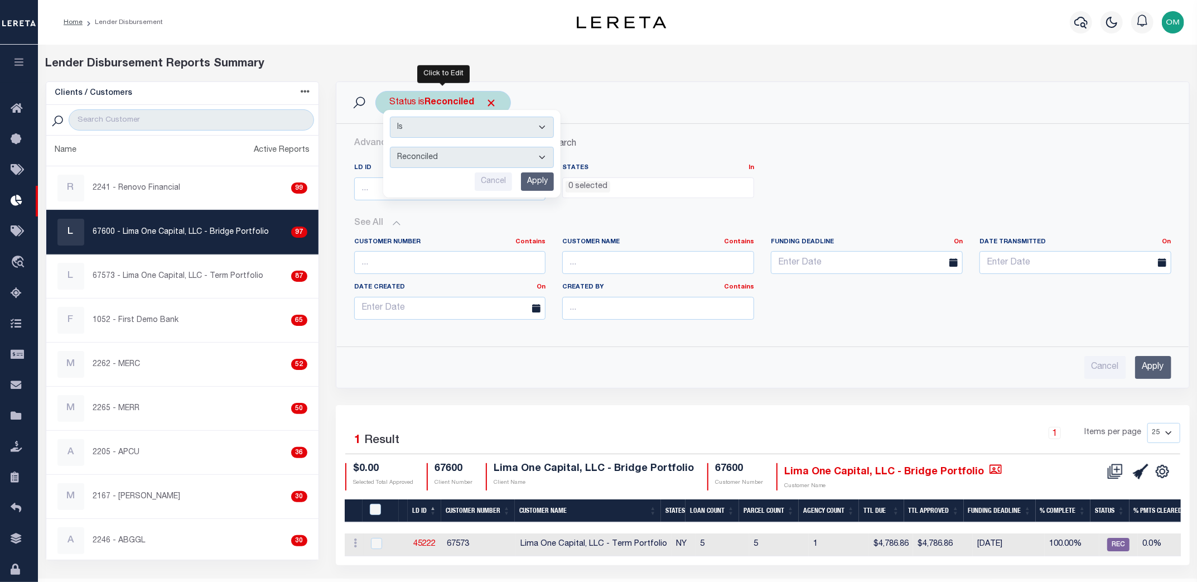
click at [515, 153] on select "All Active Approval In Progress Batching In Progress Complete Do Not Pay Escrow…" at bounding box center [472, 157] width 164 height 21
click at [826, 381] on div "Advanced Search Save Search Clear Search LDBatchesGridWrapper_dynamictable_____…" at bounding box center [762, 256] width 853 height 264
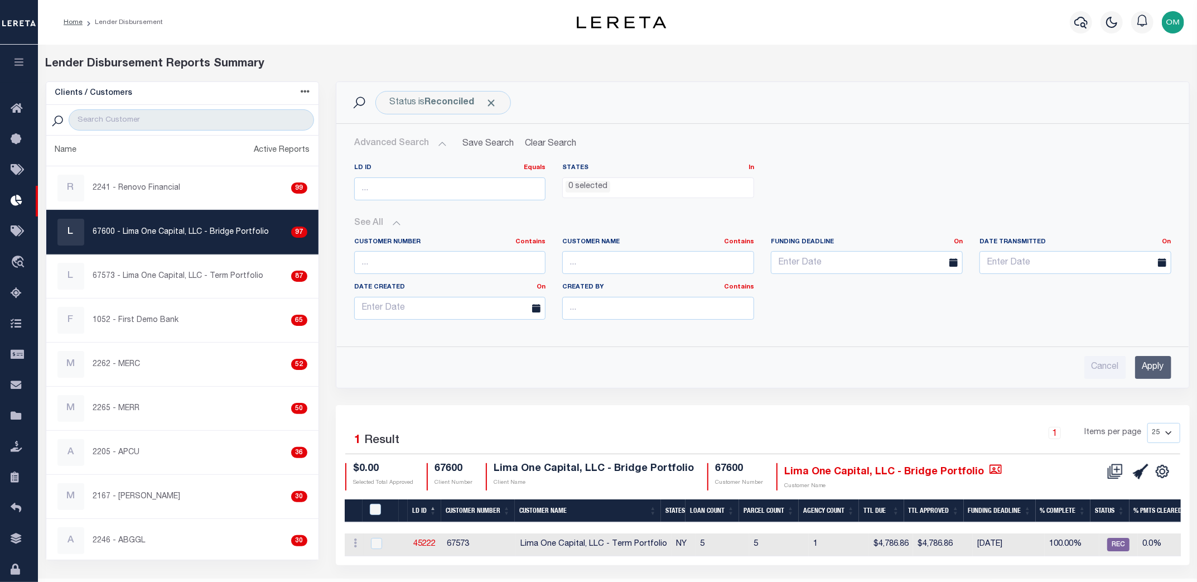
click at [888, 392] on div "Status is Reconciled Is Contains All Active Approval In Progress Batching In Pr…" at bounding box center [762, 242] width 871 height 323
click at [175, 104] on div "Clients / Customers Customers asc Customers desc Client asc Client desc Active …" at bounding box center [182, 320] width 273 height 479
click at [177, 116] on input "search" at bounding box center [191, 119] width 245 height 21
type input "test customer"
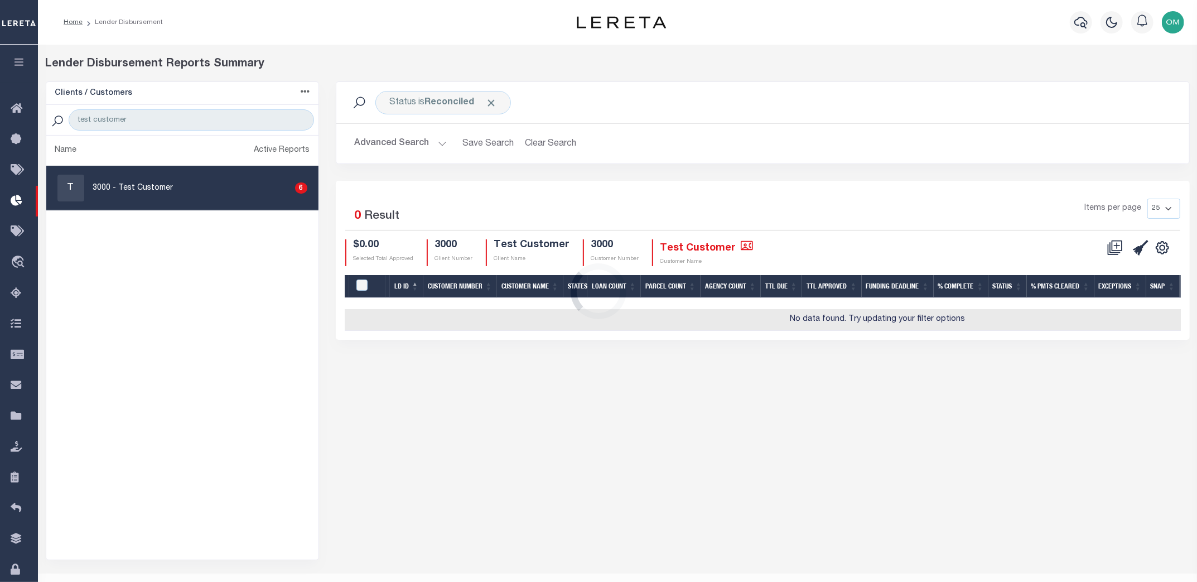
click at [147, 186] on div "Loading..." at bounding box center [598, 291] width 1197 height 582
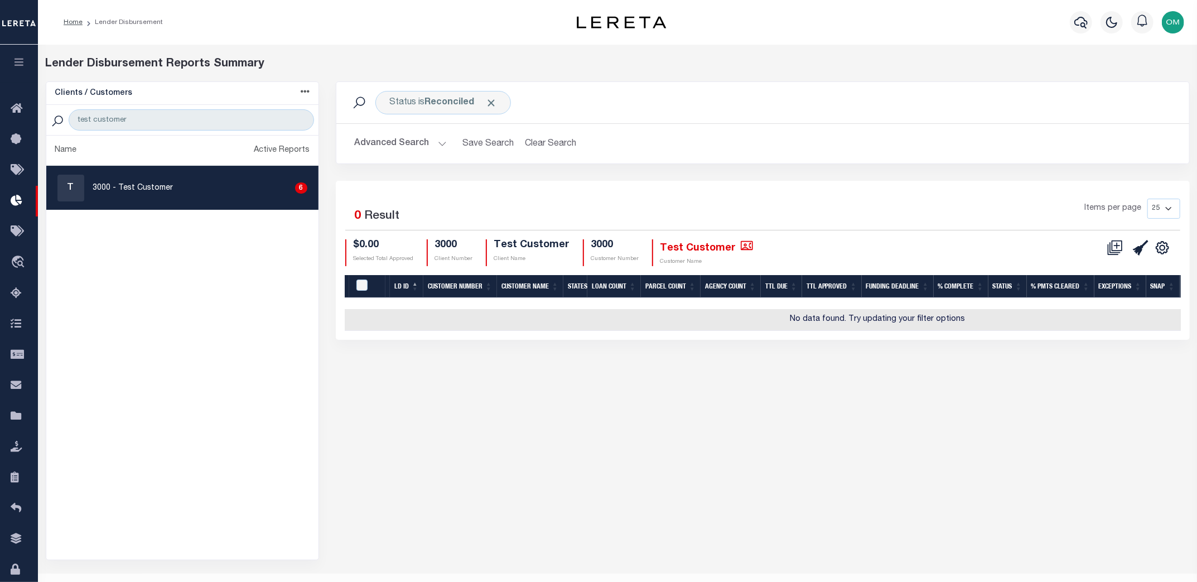
click at [147, 186] on p "3000 - Test Customer" at bounding box center [133, 188] width 80 height 12
checkbox input "true"
click at [151, 186] on p "3000 - Test Customer" at bounding box center [133, 188] width 80 height 12
click at [462, 102] on b "Reconciled" at bounding box center [449, 102] width 50 height 9
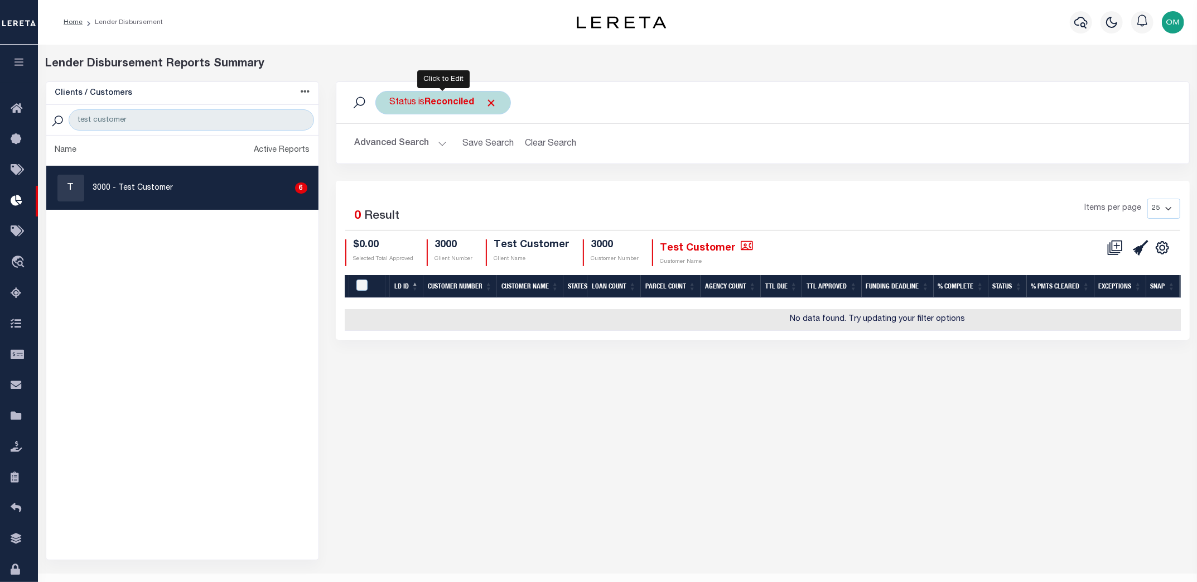
select select "REC"
click at [482, 151] on select "All Active Approval In Progress Batching In Progress Complete Do Not Pay Escrow…" at bounding box center [472, 157] width 164 height 21
click at [496, 182] on input "Cancel" at bounding box center [493, 181] width 37 height 18
click at [572, 381] on div "Status is Reconciled Search Advanced Search Save Search Clear Search Equals 0" at bounding box center [762, 320] width 871 height 479
checkbox input "true"
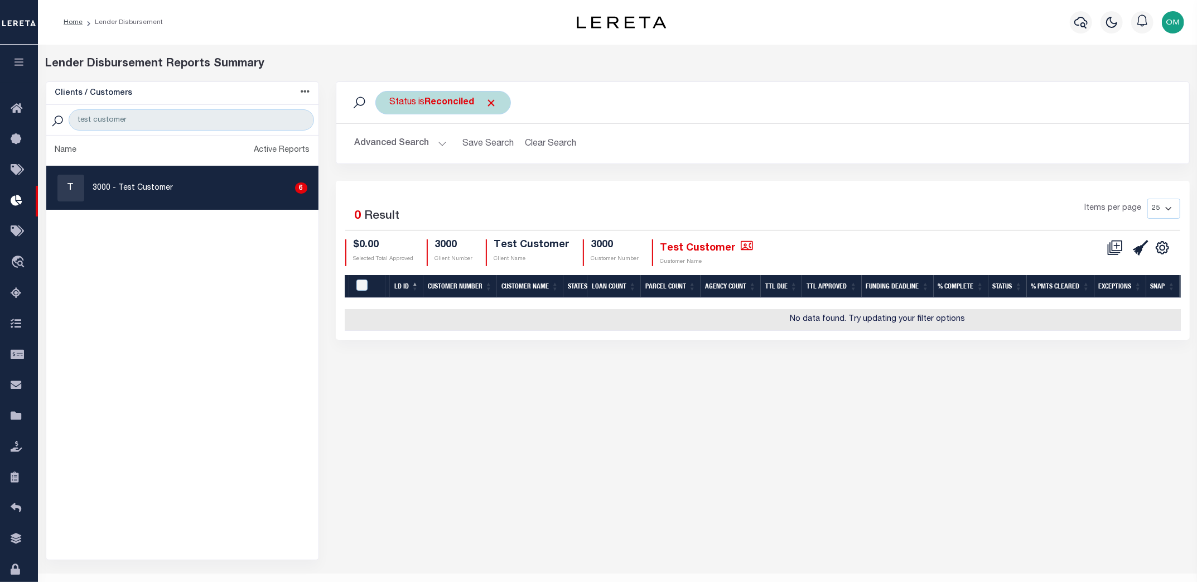
checkbox input "true"
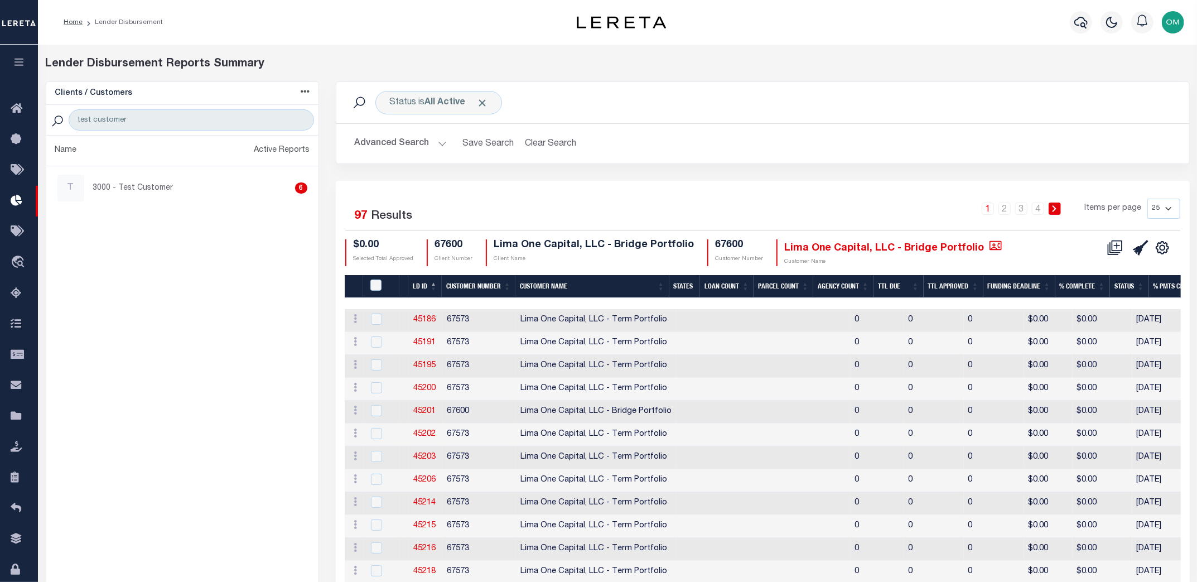
click at [699, 200] on div "1 2 3 4 Items per page 25 50 100 200" at bounding box center [869, 213] width 622 height 29
click at [16, 56] on button "button" at bounding box center [19, 64] width 38 height 38
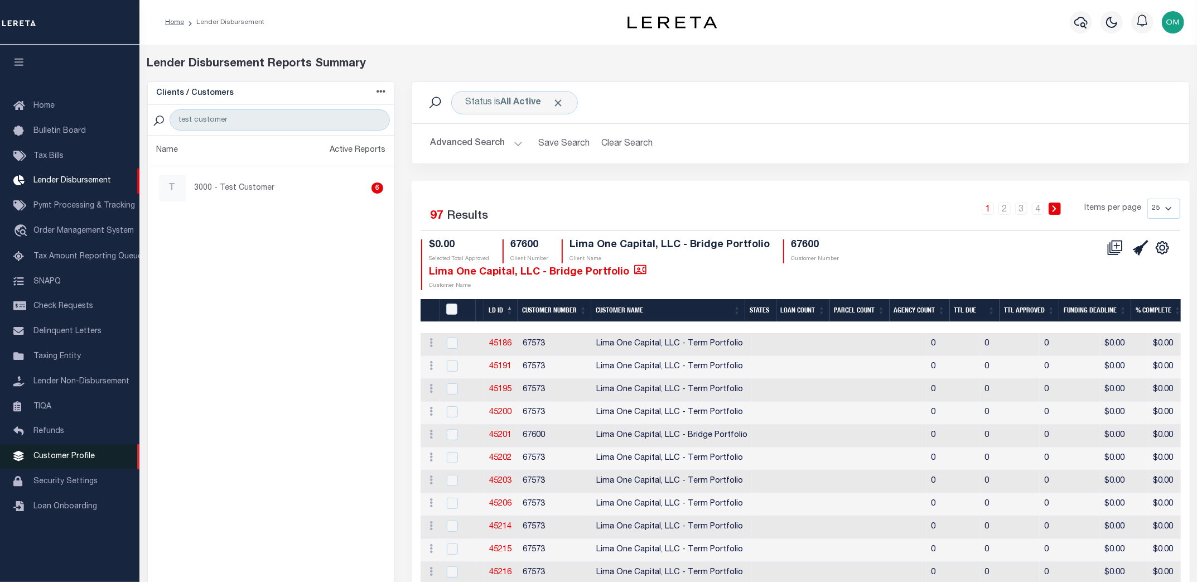
click at [85, 469] on link "Customer Profile" at bounding box center [69, 456] width 139 height 25
click at [84, 460] on span "Customer Profile" at bounding box center [63, 456] width 61 height 8
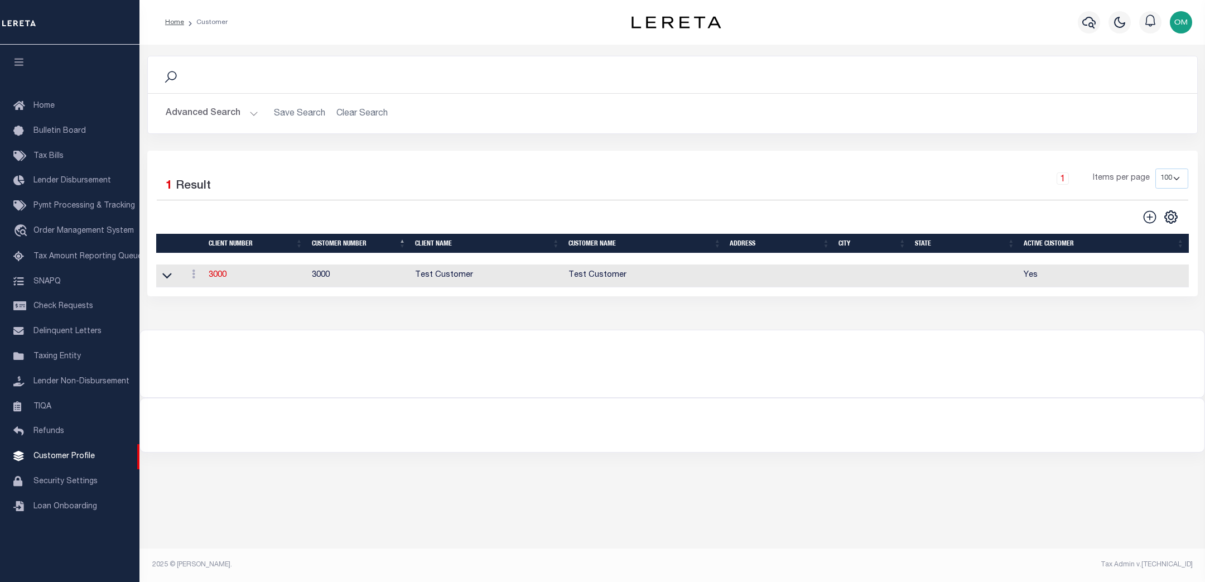
click at [242, 114] on button "Advanced Search" at bounding box center [212, 114] width 93 height 22
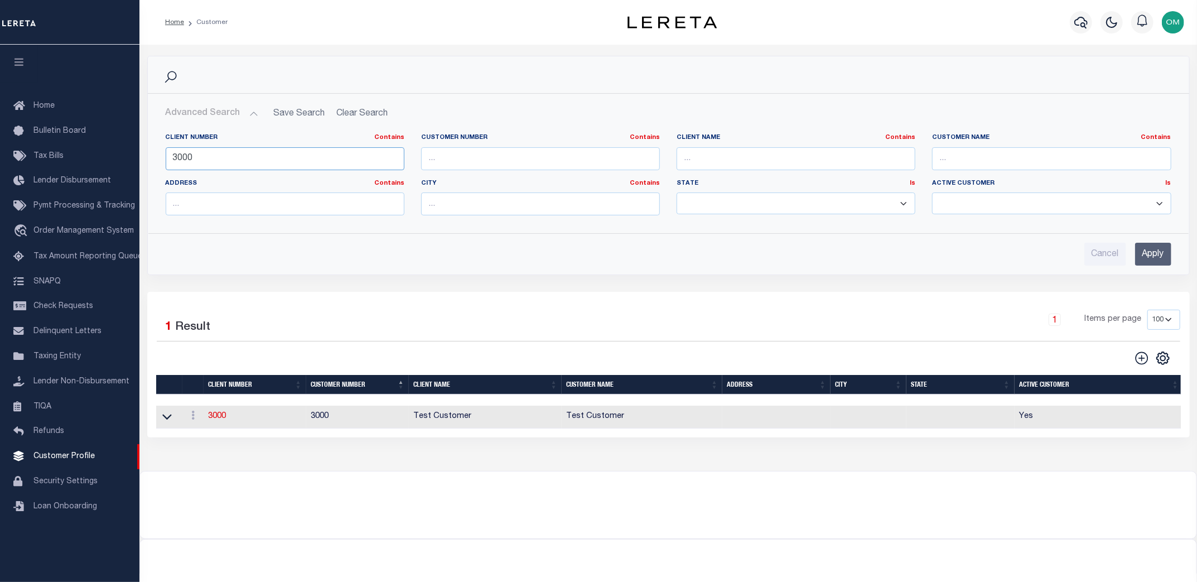
drag, startPoint x: 230, startPoint y: 156, endPoint x: 160, endPoint y: 157, distance: 70.3
click at [160, 157] on div "Client Number Contains Contains Is 3000" at bounding box center [284, 156] width 255 height 46
click at [968, 162] on input "text" at bounding box center [1051, 158] width 239 height 23
type input "lima"
click at [1146, 254] on input "Apply" at bounding box center [1153, 254] width 36 height 23
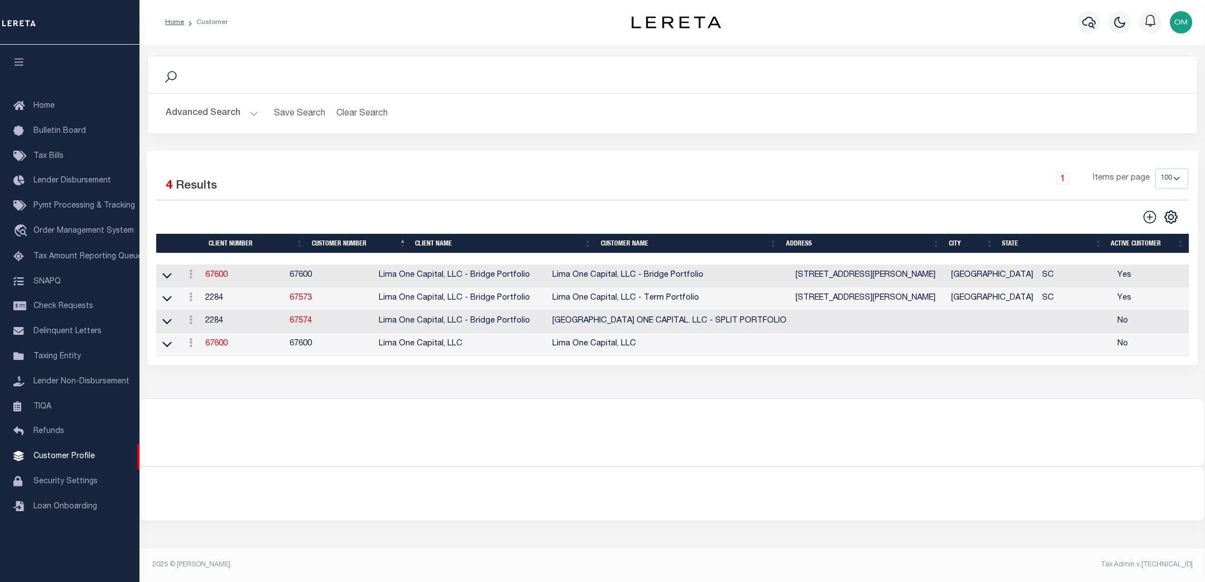
click at [384, 33] on div "Home Customer" at bounding box center [372, 22] width 433 height 23
